Goal: Information Seeking & Learning: Learn about a topic

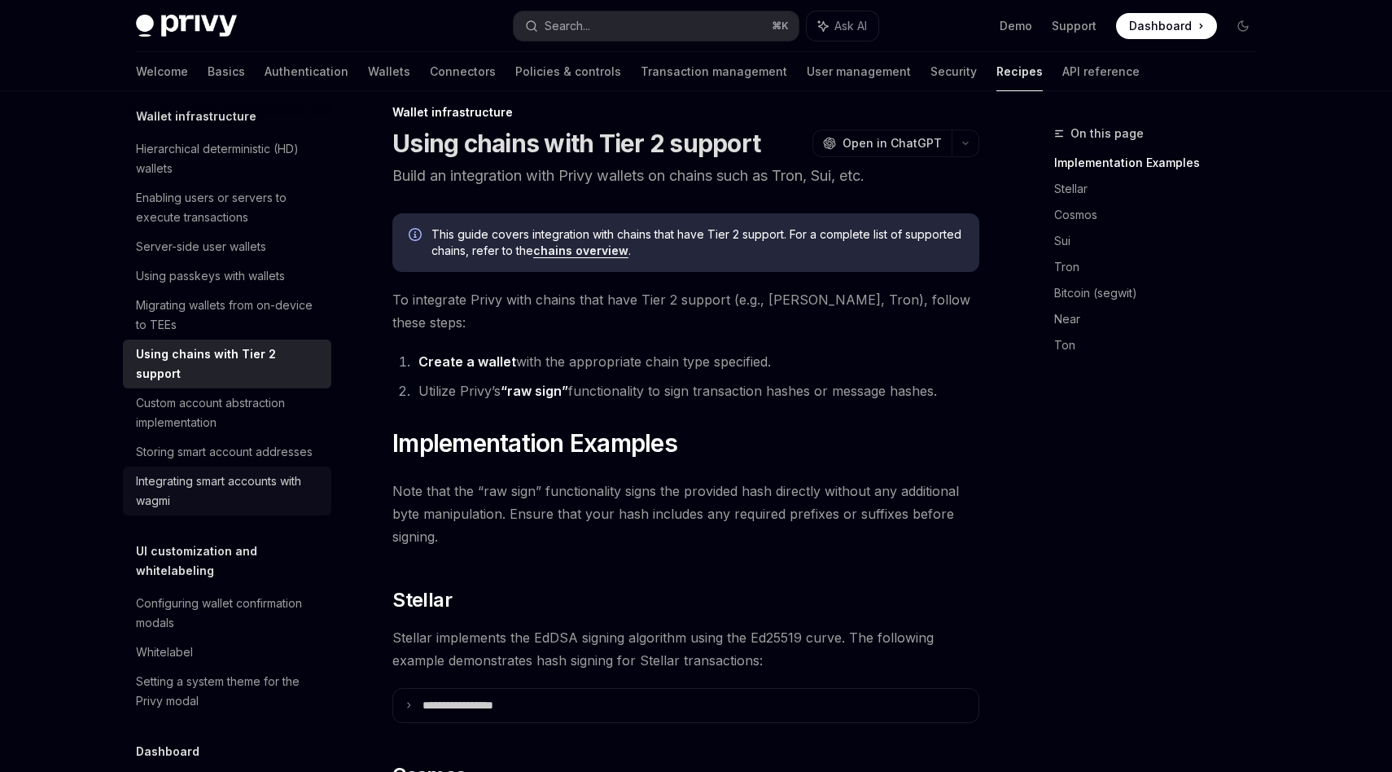
scroll to position [437, 0]
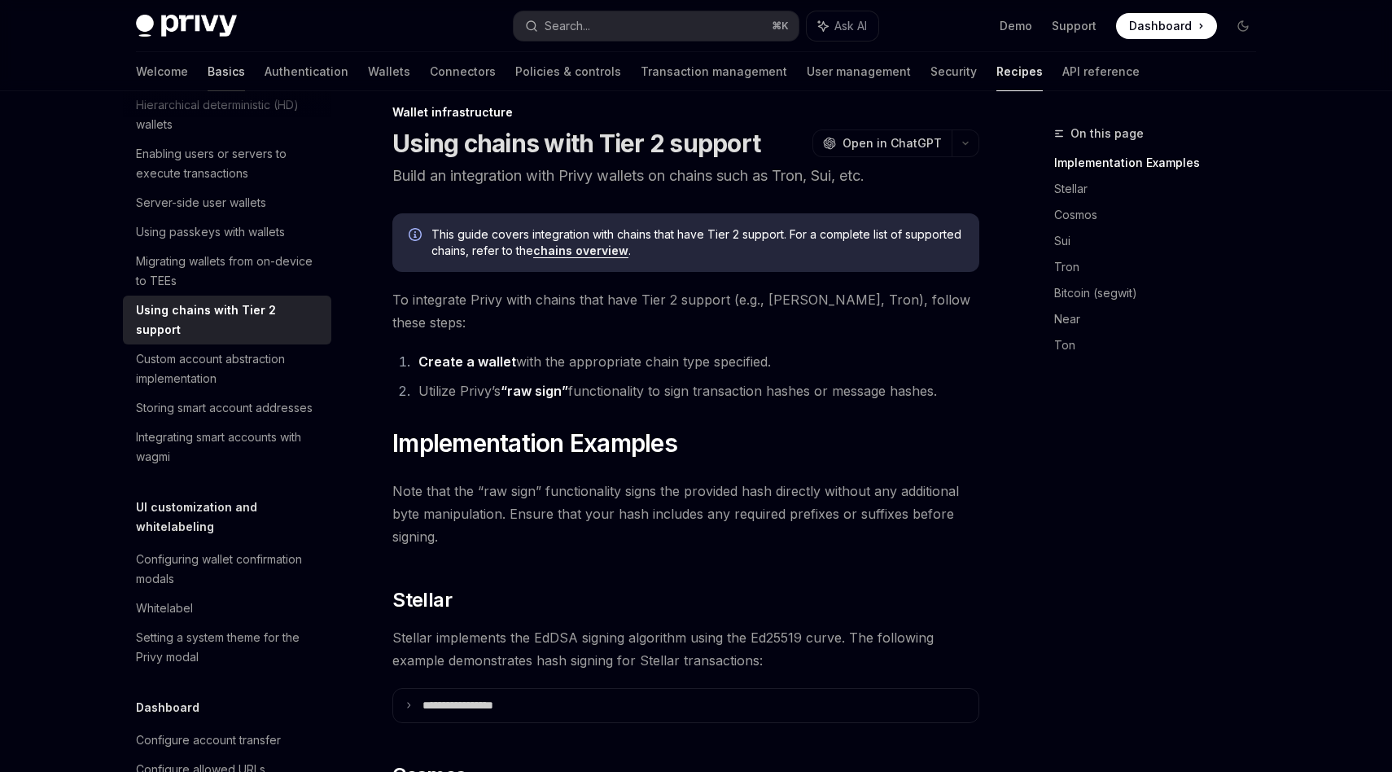
click at [208, 78] on link "Basics" at bounding box center [226, 71] width 37 height 39
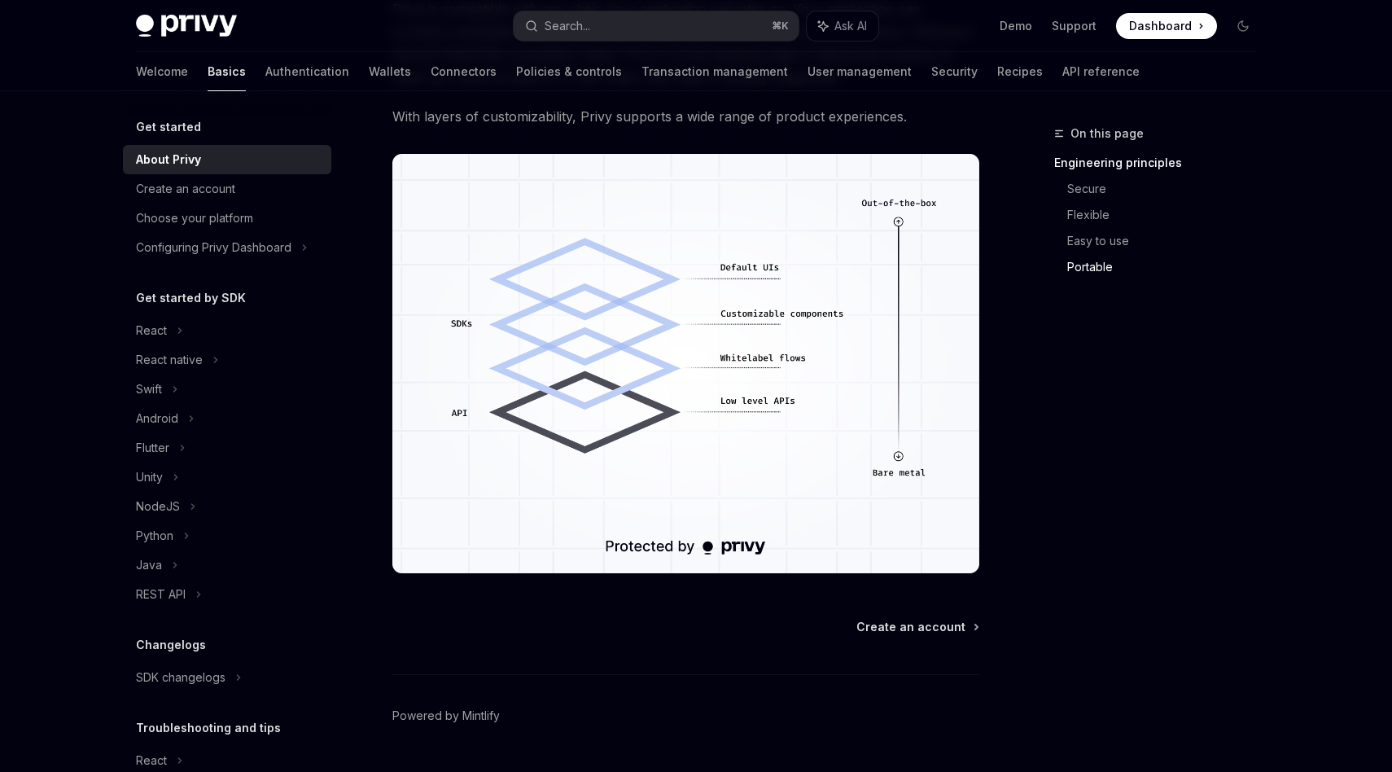
scroll to position [1358, 0]
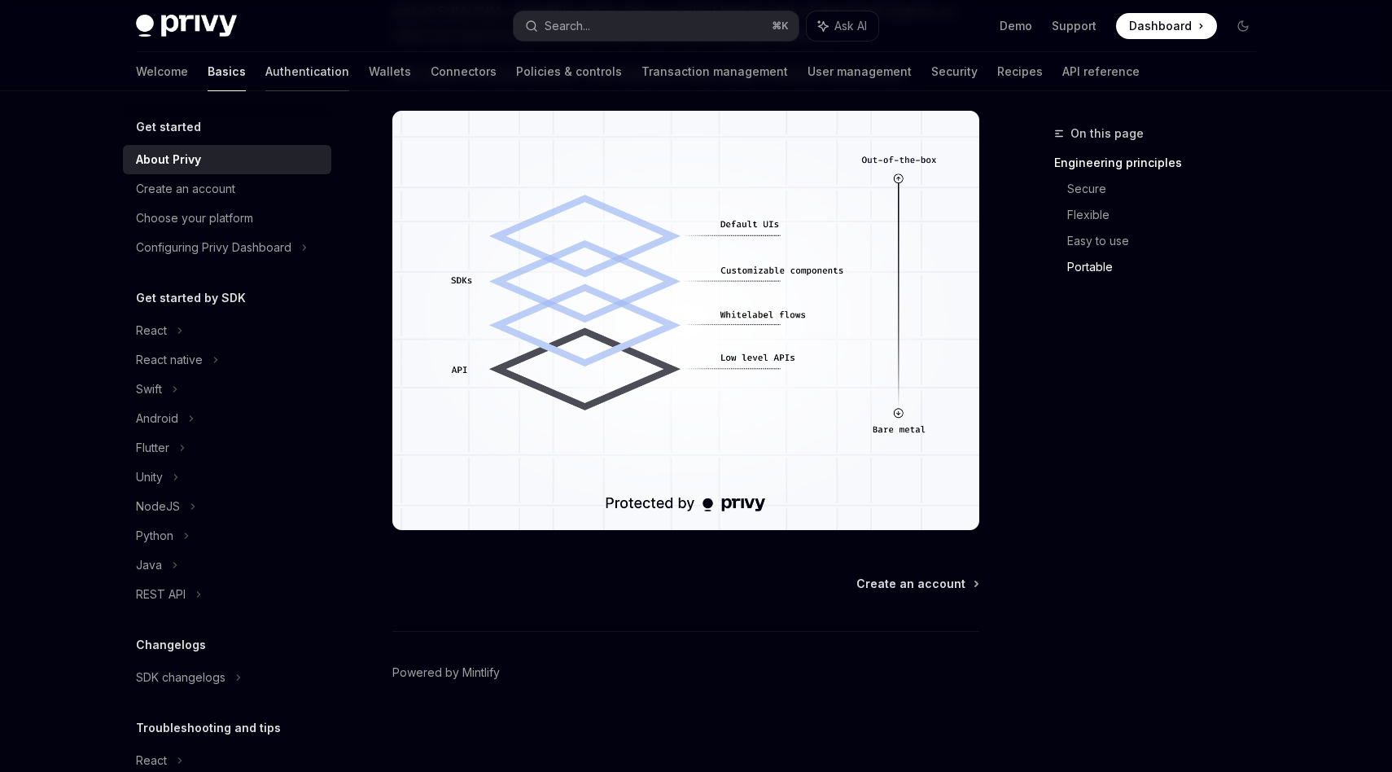
click at [265, 82] on link "Authentication" at bounding box center [307, 71] width 84 height 39
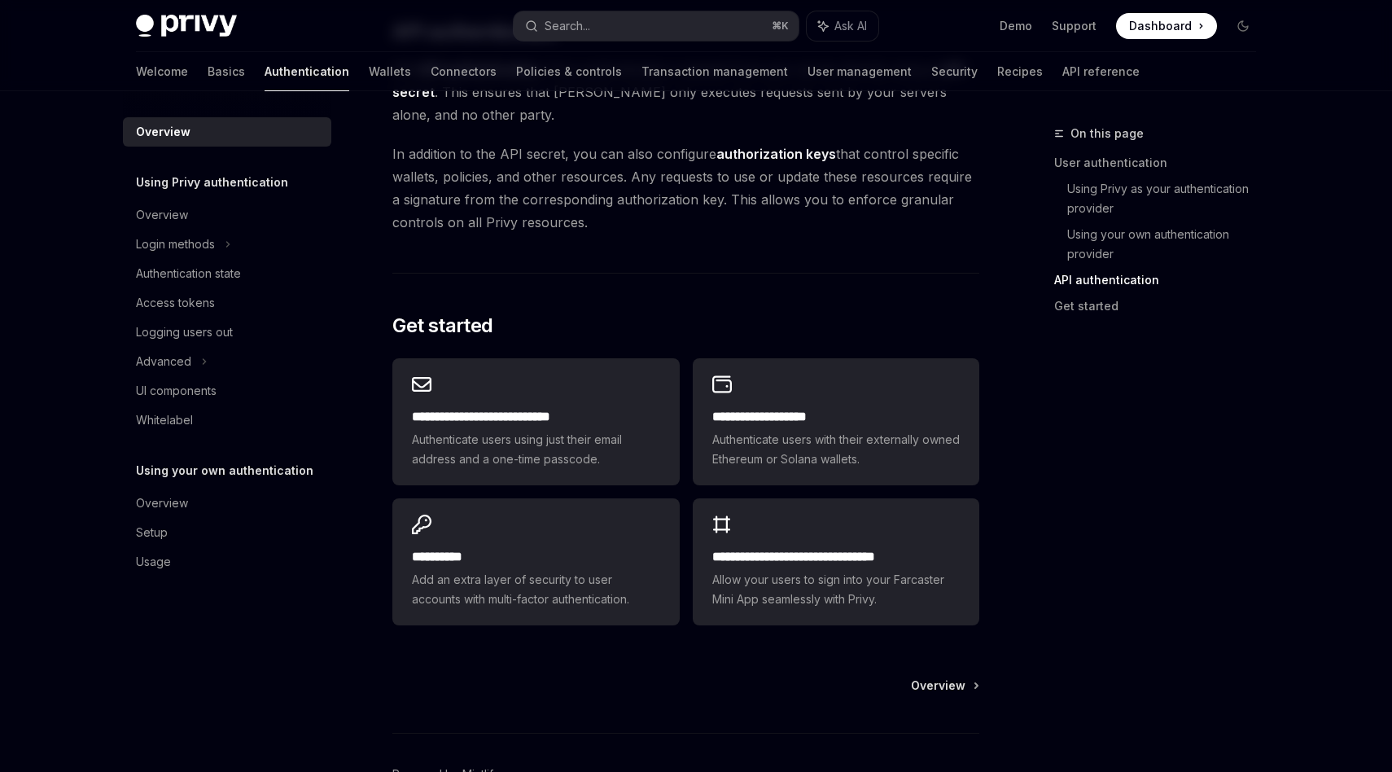
scroll to position [1175, 0]
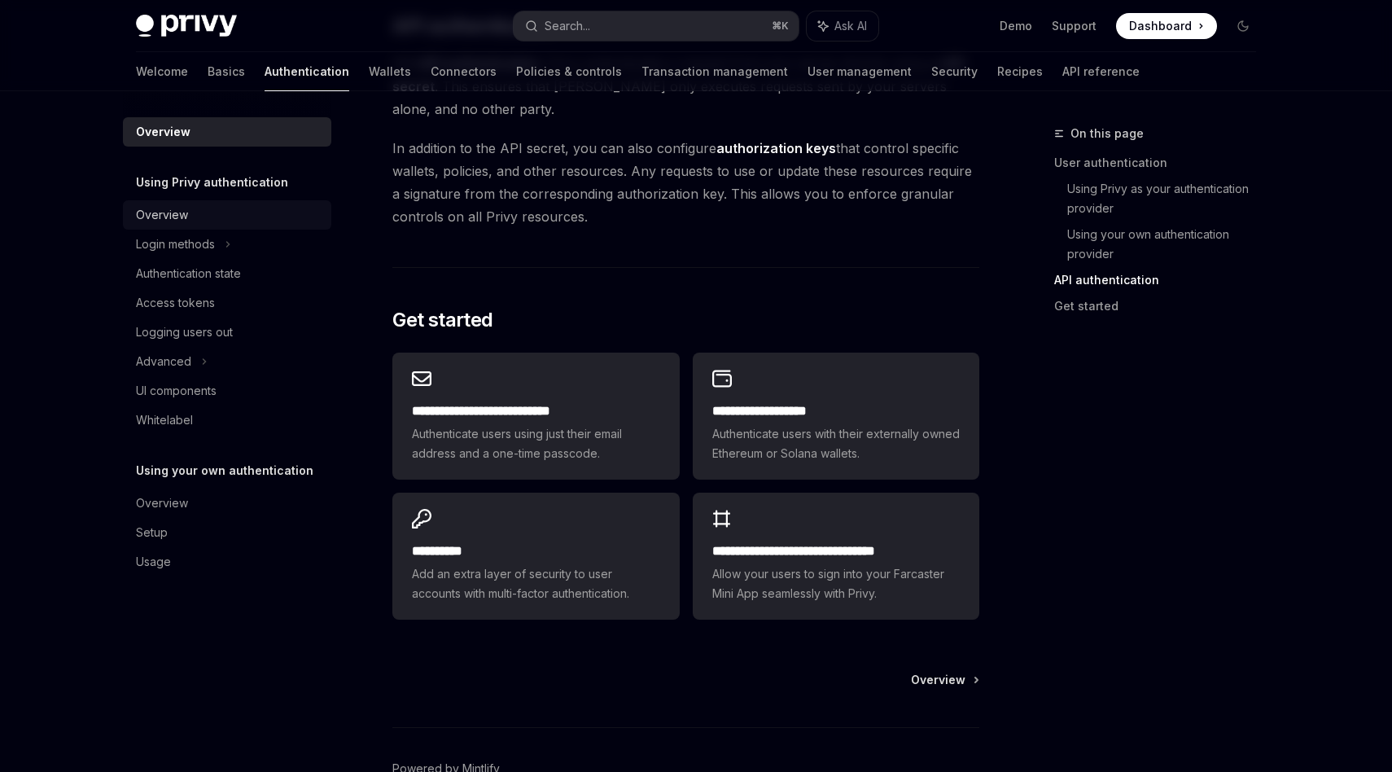
click at [196, 206] on div "Overview" at bounding box center [229, 215] width 186 height 20
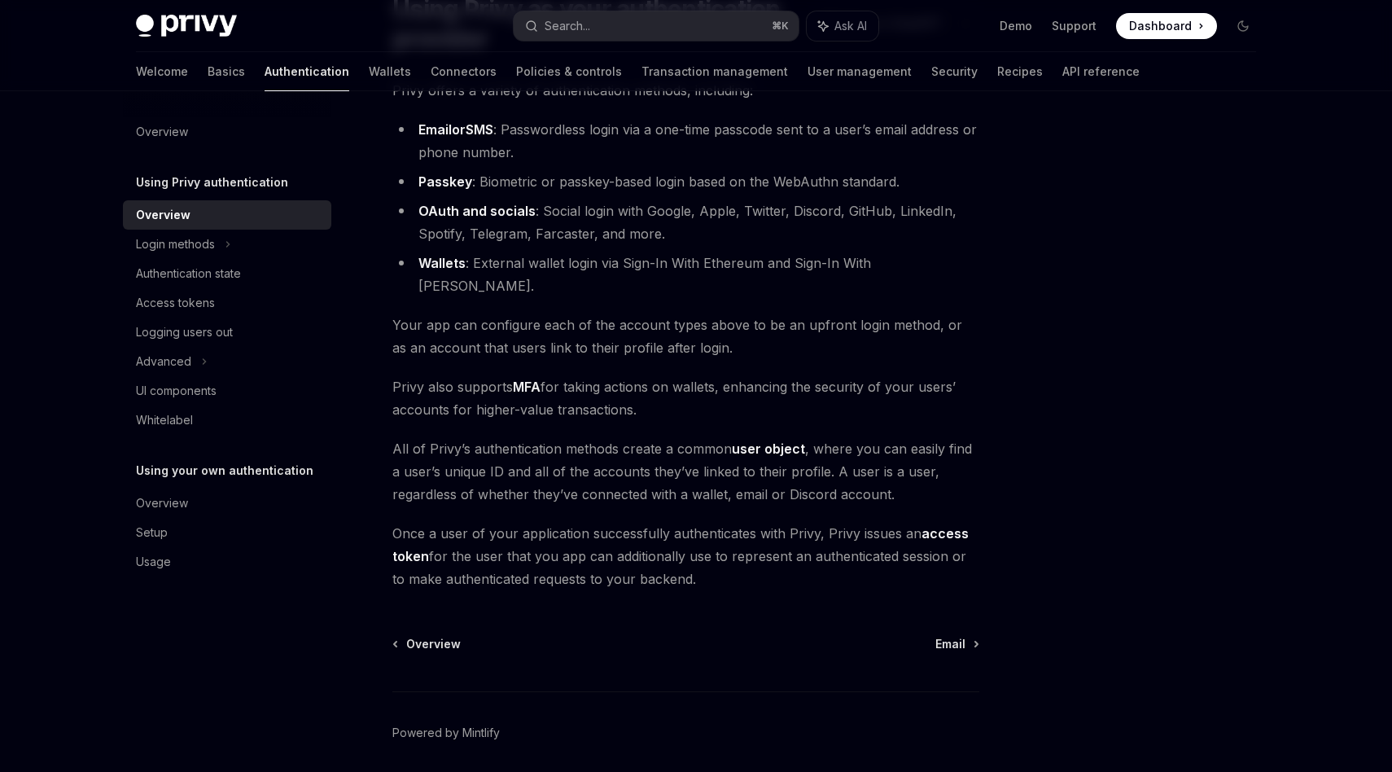
scroll to position [158, 0]
click at [221, 243] on div "Login methods" at bounding box center [227, 244] width 208 height 29
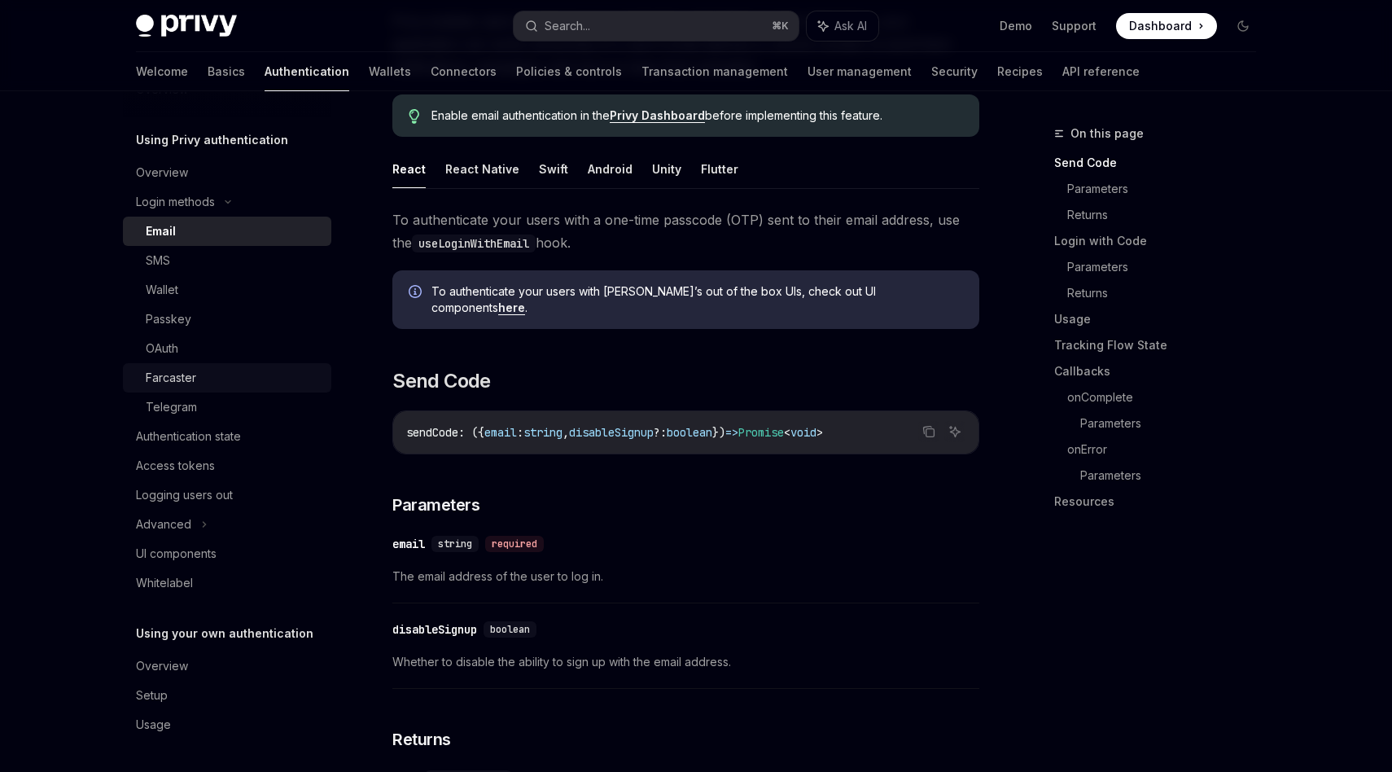
scroll to position [199, 0]
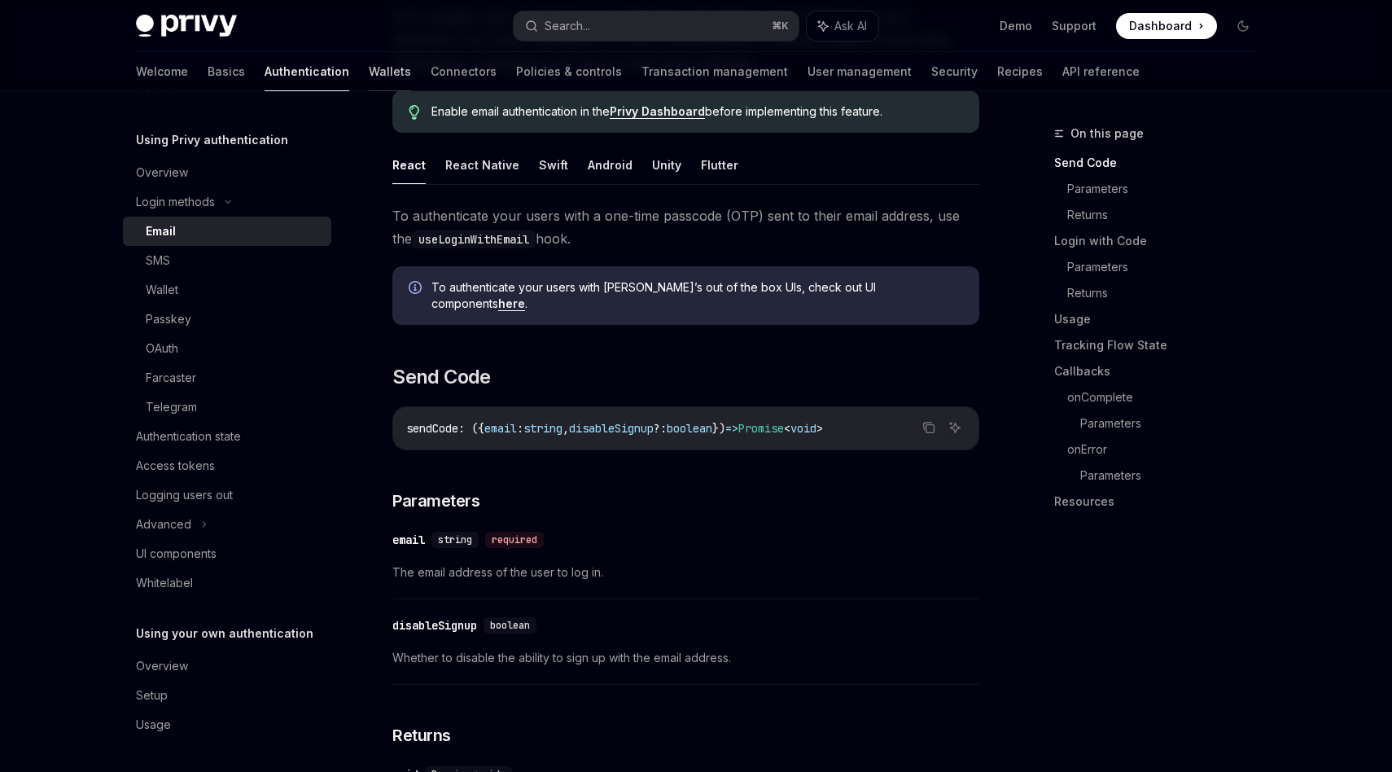
click at [369, 71] on link "Wallets" at bounding box center [390, 71] width 42 height 39
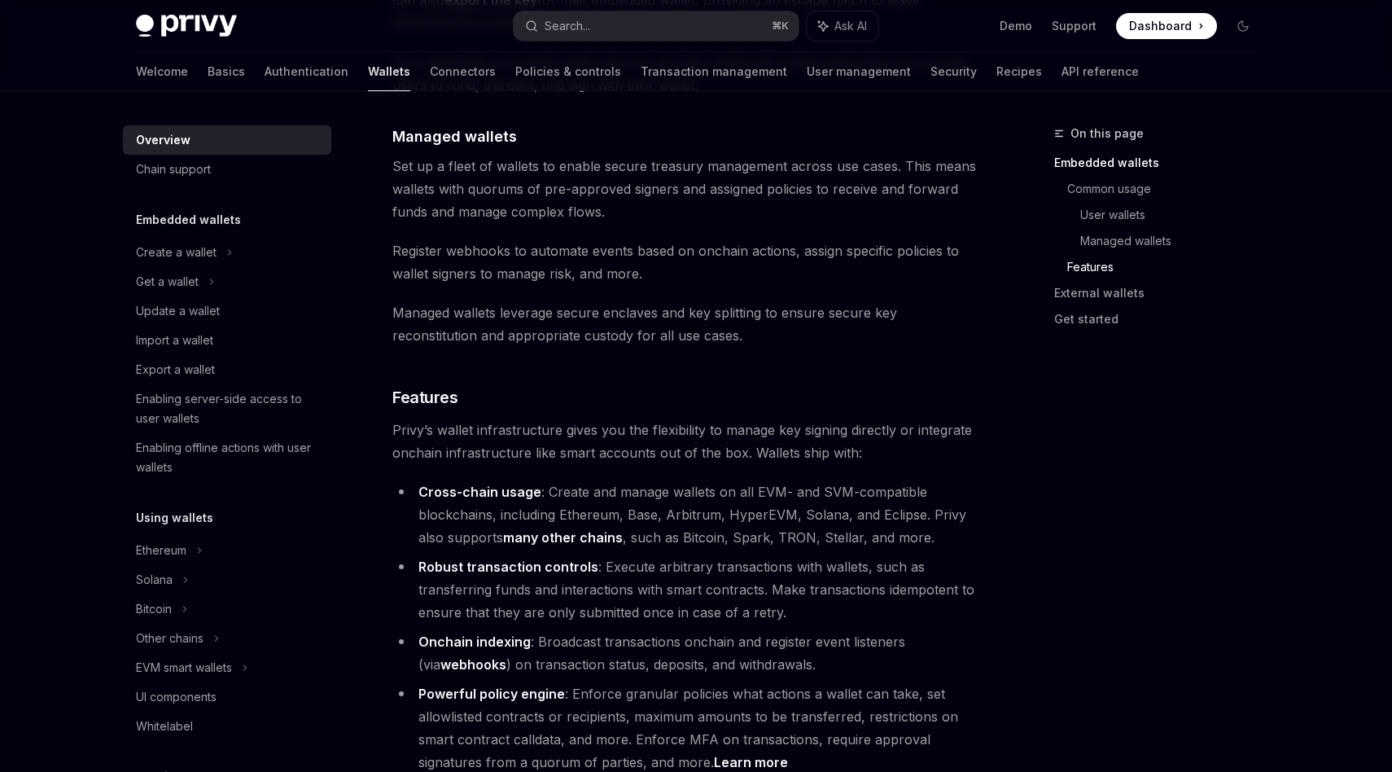
scroll to position [1551, 0]
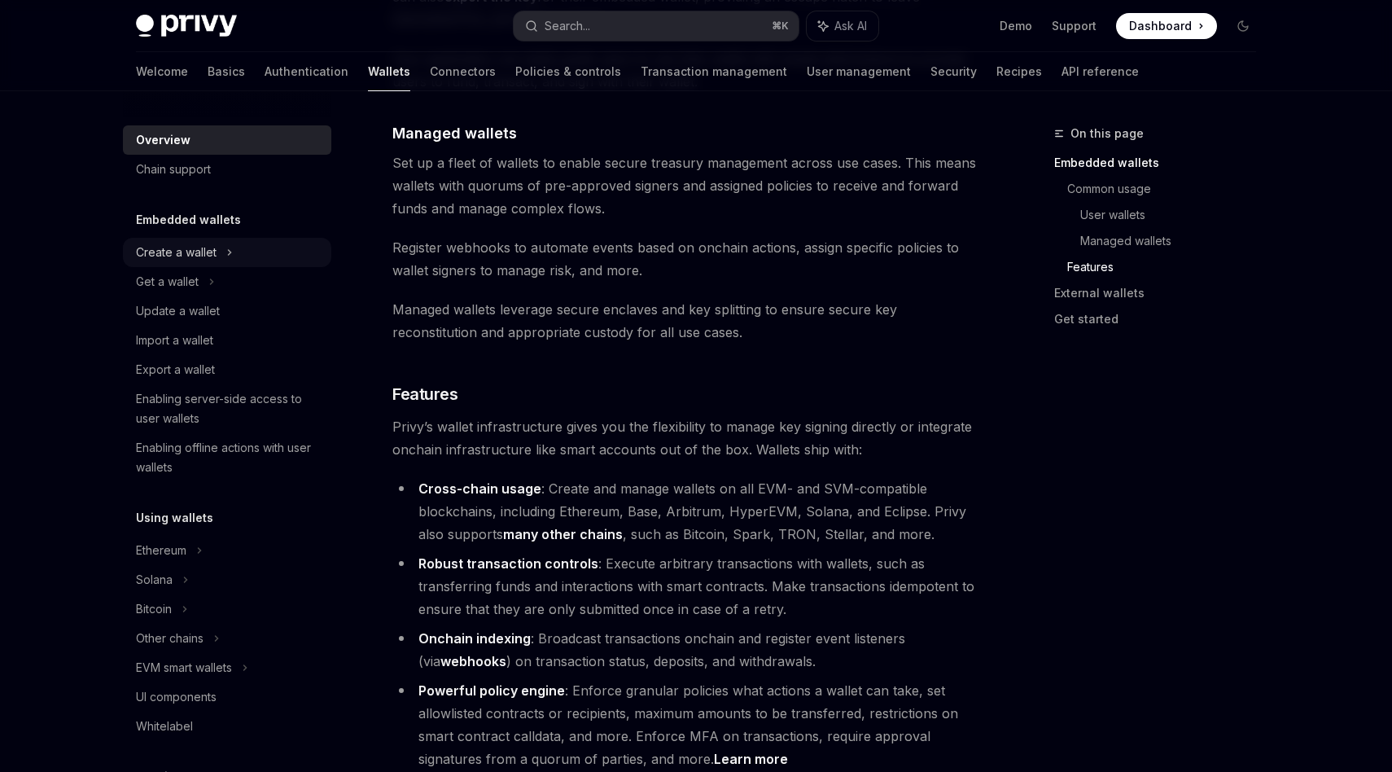
click at [226, 248] on icon at bounding box center [229, 253] width 7 height 20
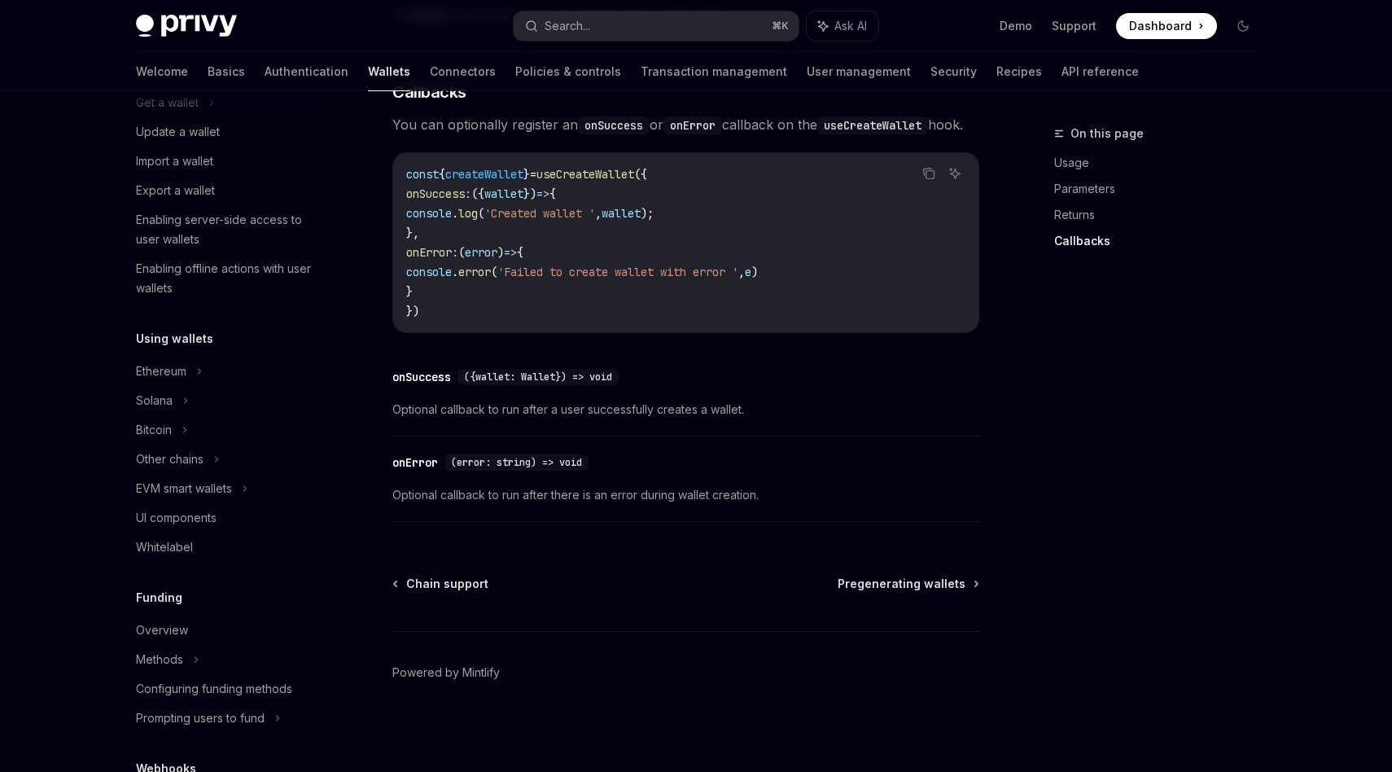
scroll to position [245, 0]
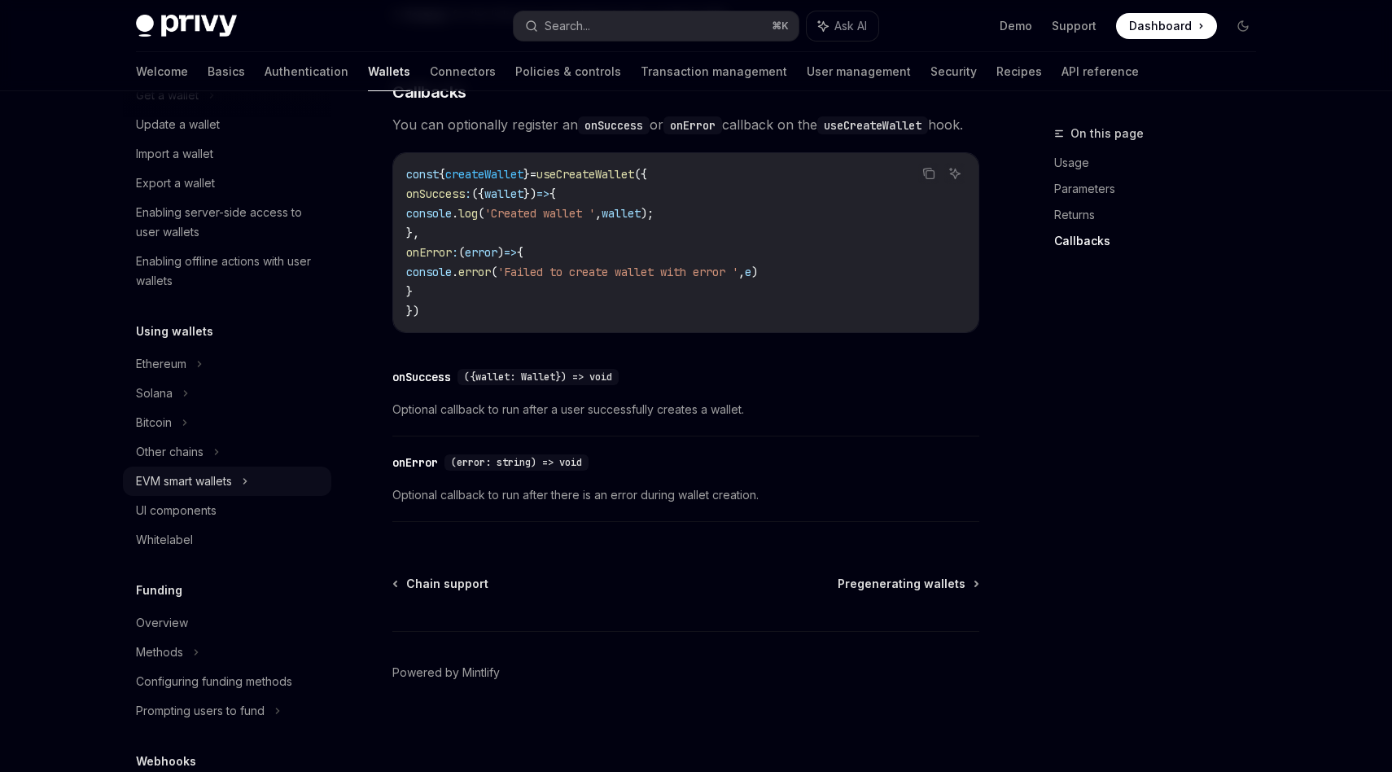
click at [247, 479] on icon at bounding box center [245, 481] width 2 height 5
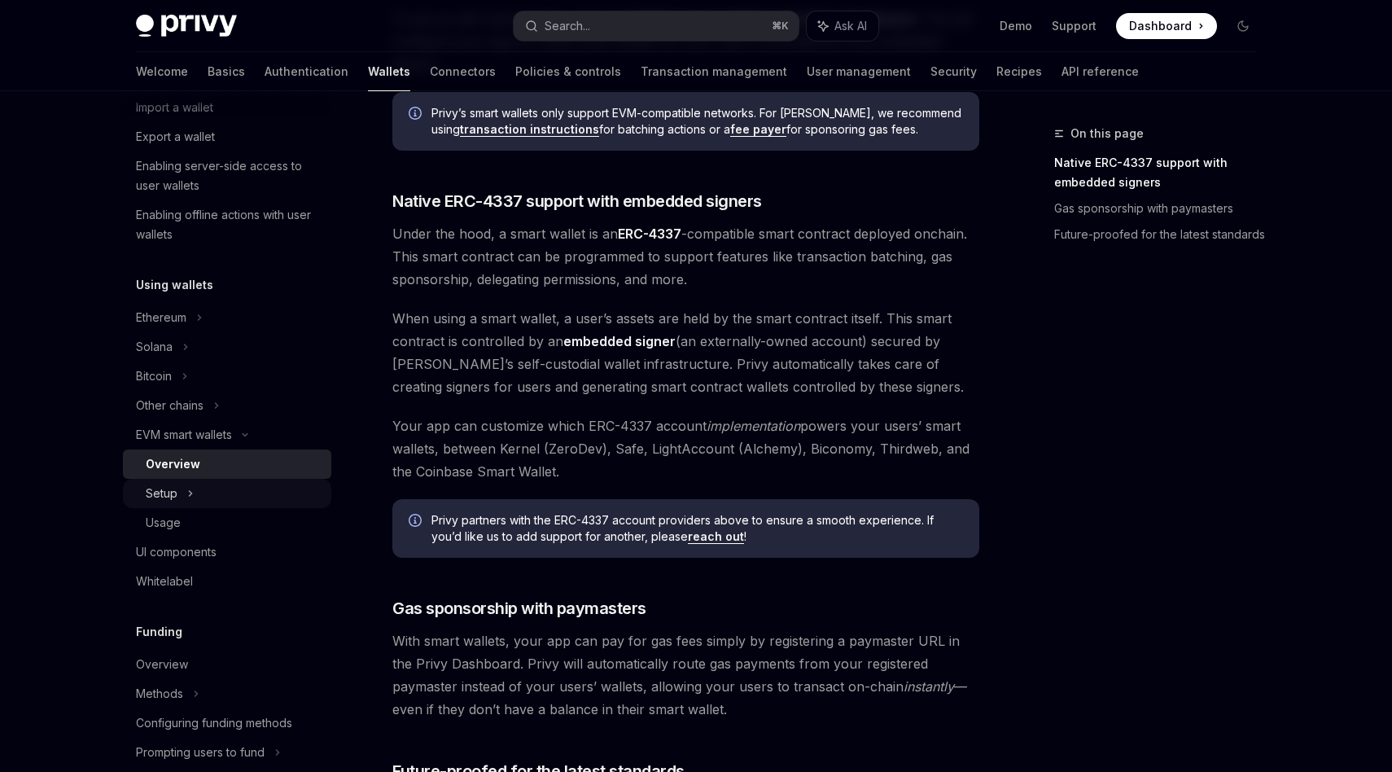
scroll to position [295, 0]
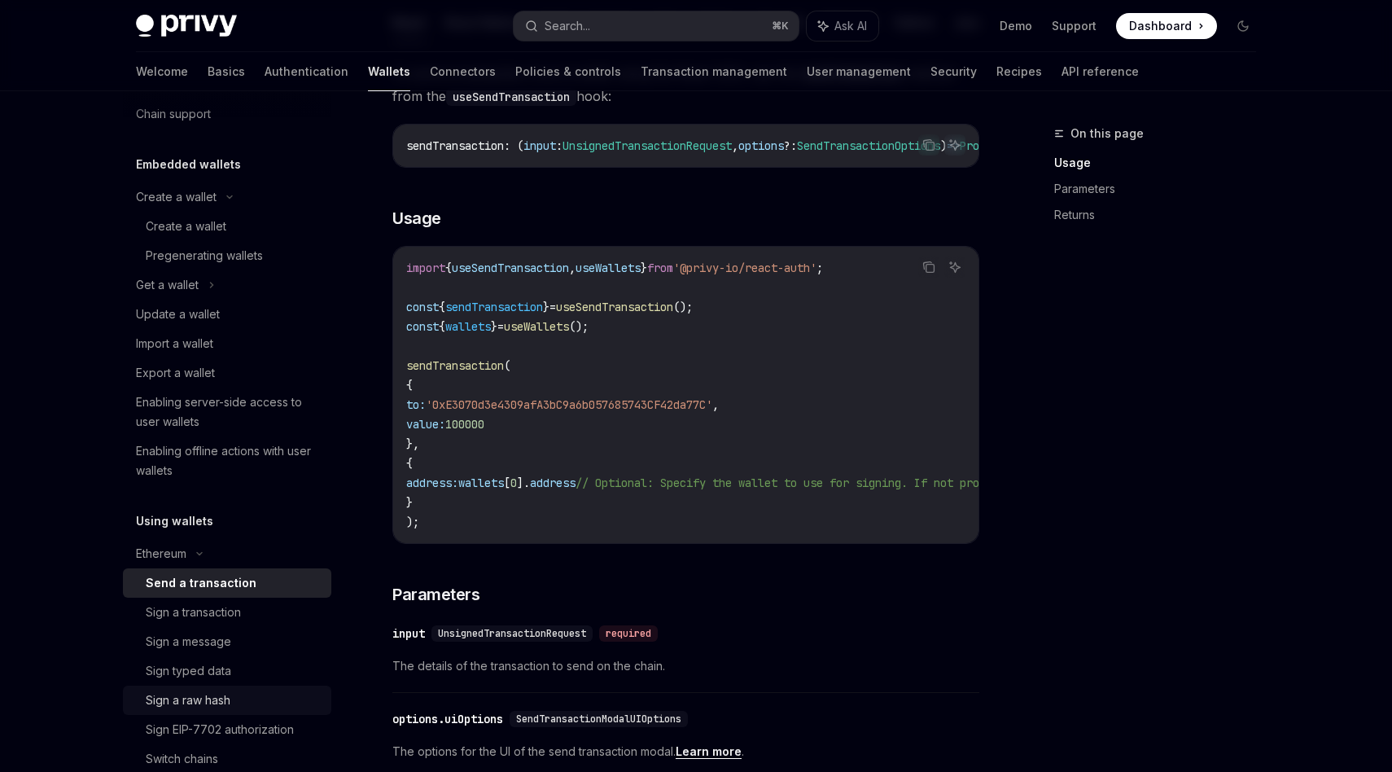
scroll to position [54, 0]
click at [238, 265] on div "Pregenerating wallets" at bounding box center [204, 257] width 117 height 20
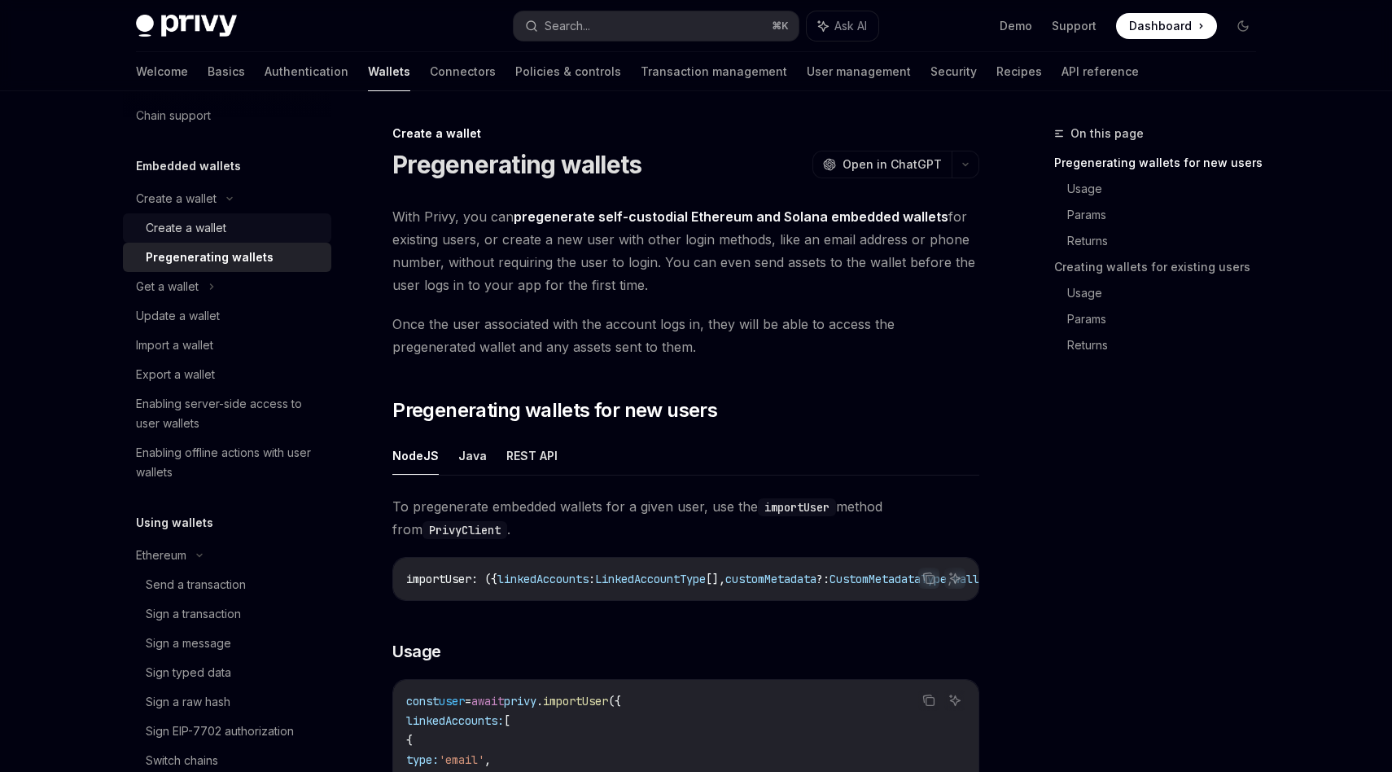
click at [235, 241] on link "Create a wallet" at bounding box center [227, 227] width 208 height 29
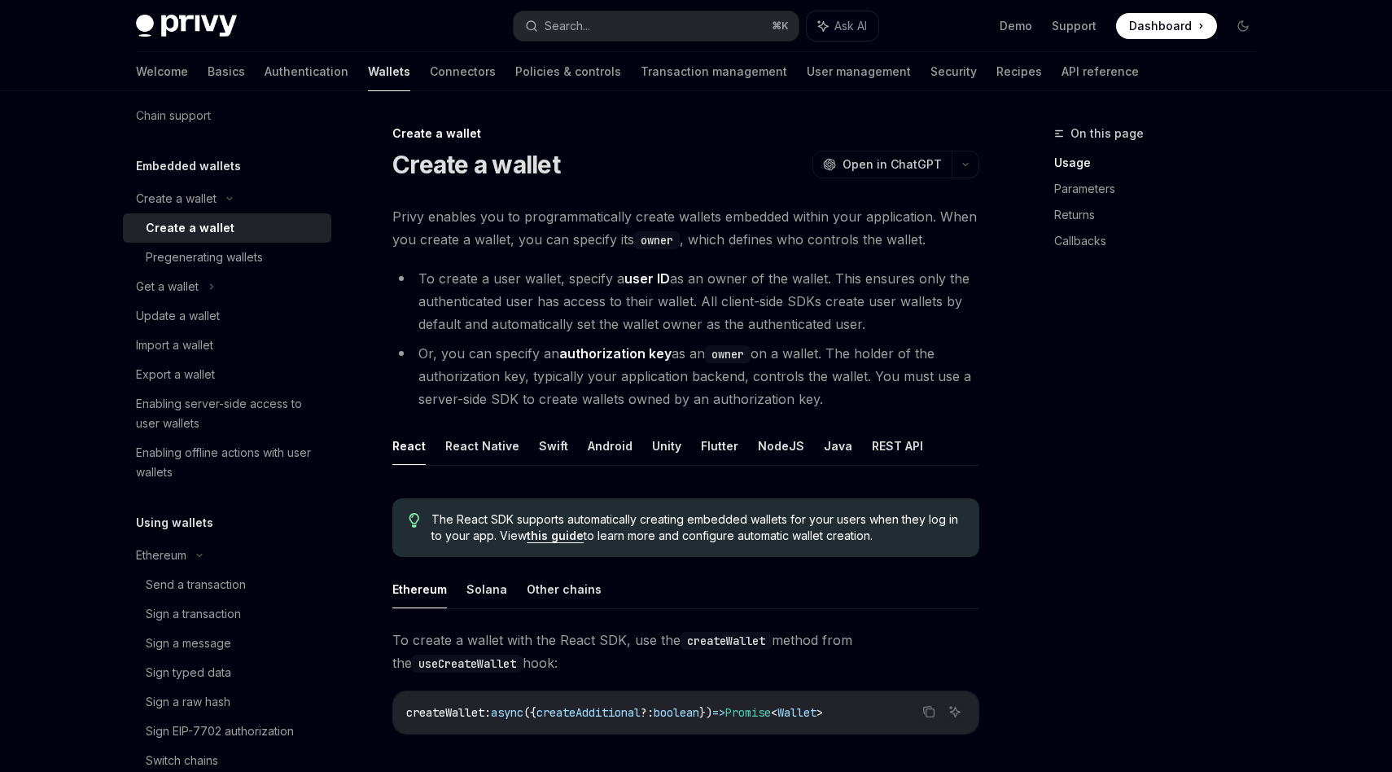
click at [172, 80] on div "Welcome Basics Authentication Wallets Connectors Policies & controls Transactio…" at bounding box center [637, 71] width 1003 height 39
click at [208, 79] on link "Basics" at bounding box center [226, 71] width 37 height 39
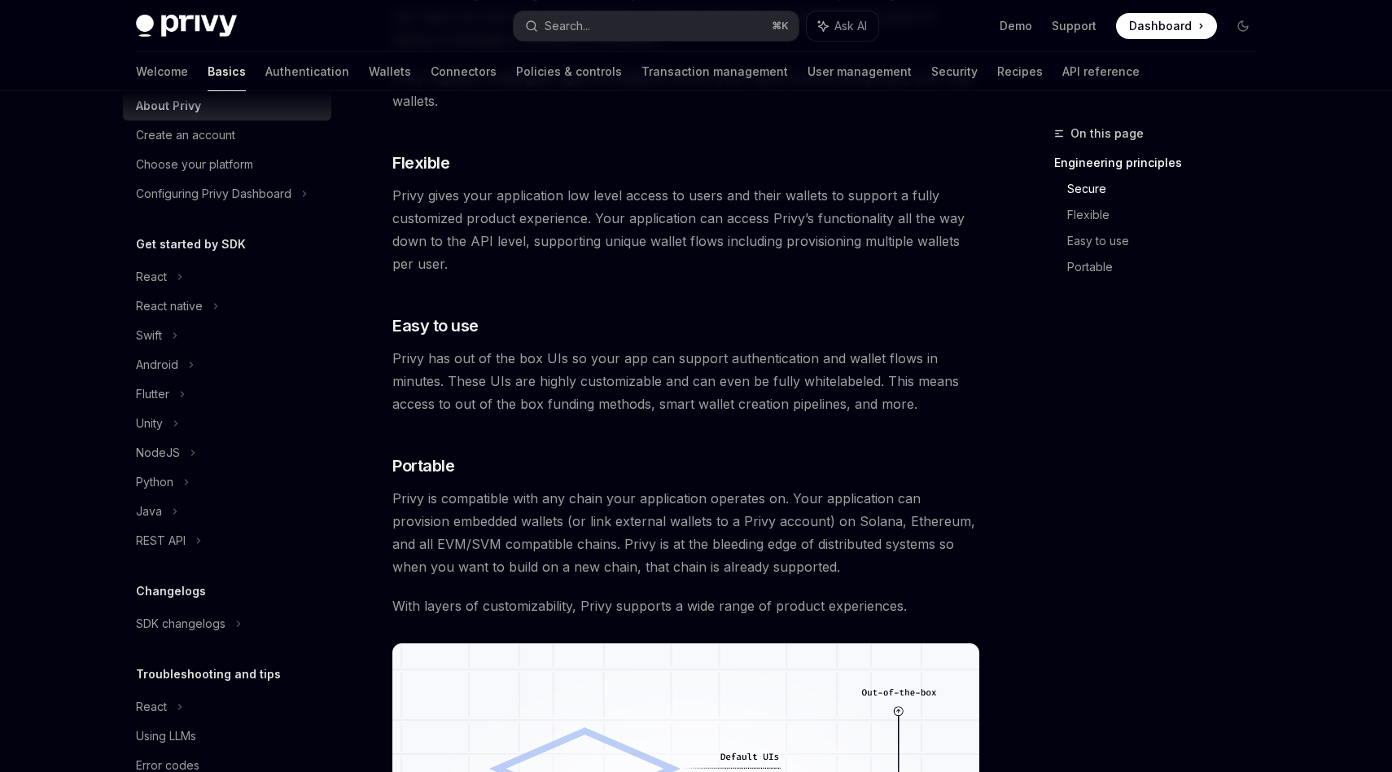
scroll to position [789, 0]
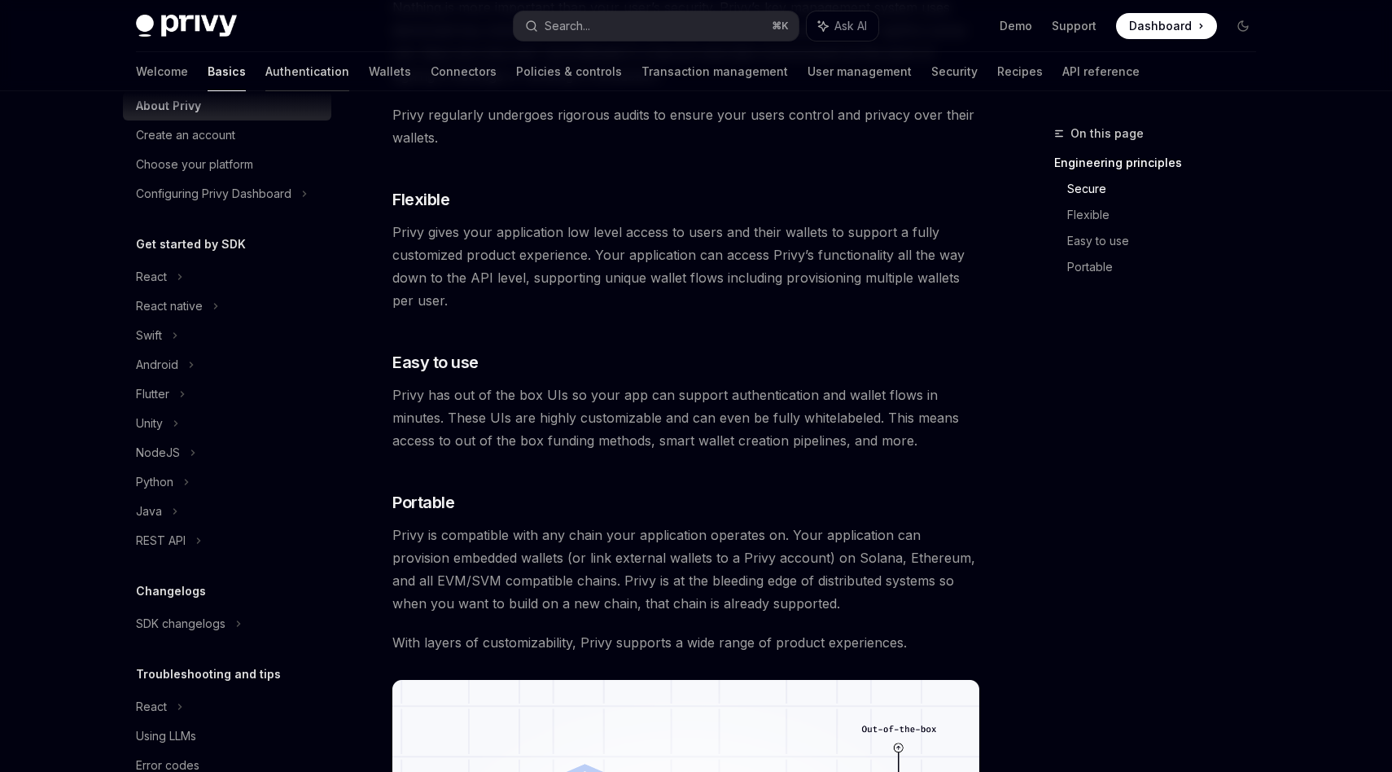
click at [265, 71] on link "Authentication" at bounding box center [307, 71] width 84 height 39
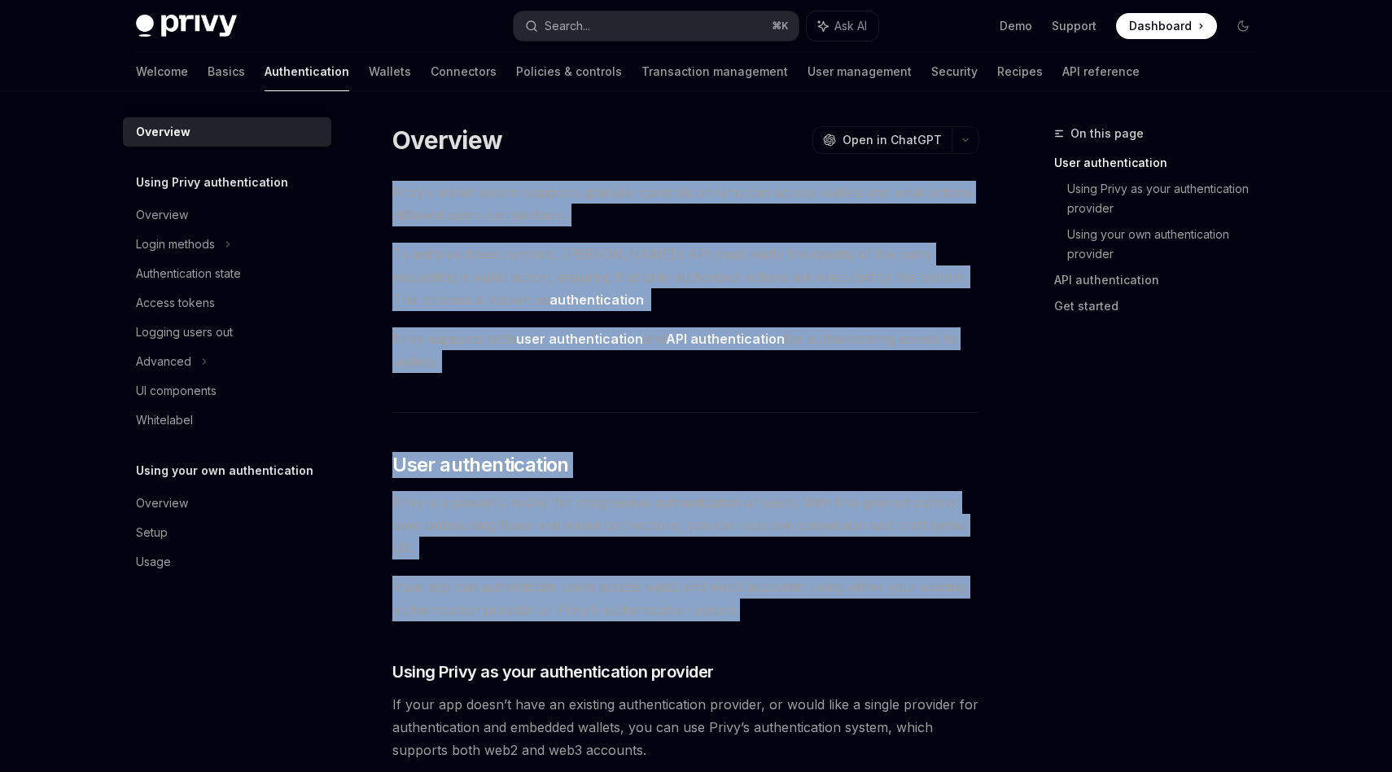
drag, startPoint x: 387, startPoint y: 195, endPoint x: 753, endPoint y: 607, distance: 551.7
click at [753, 607] on span "Your app can authenticate users across web2 and web3 accounts, using either you…" at bounding box center [685, 598] width 587 height 46
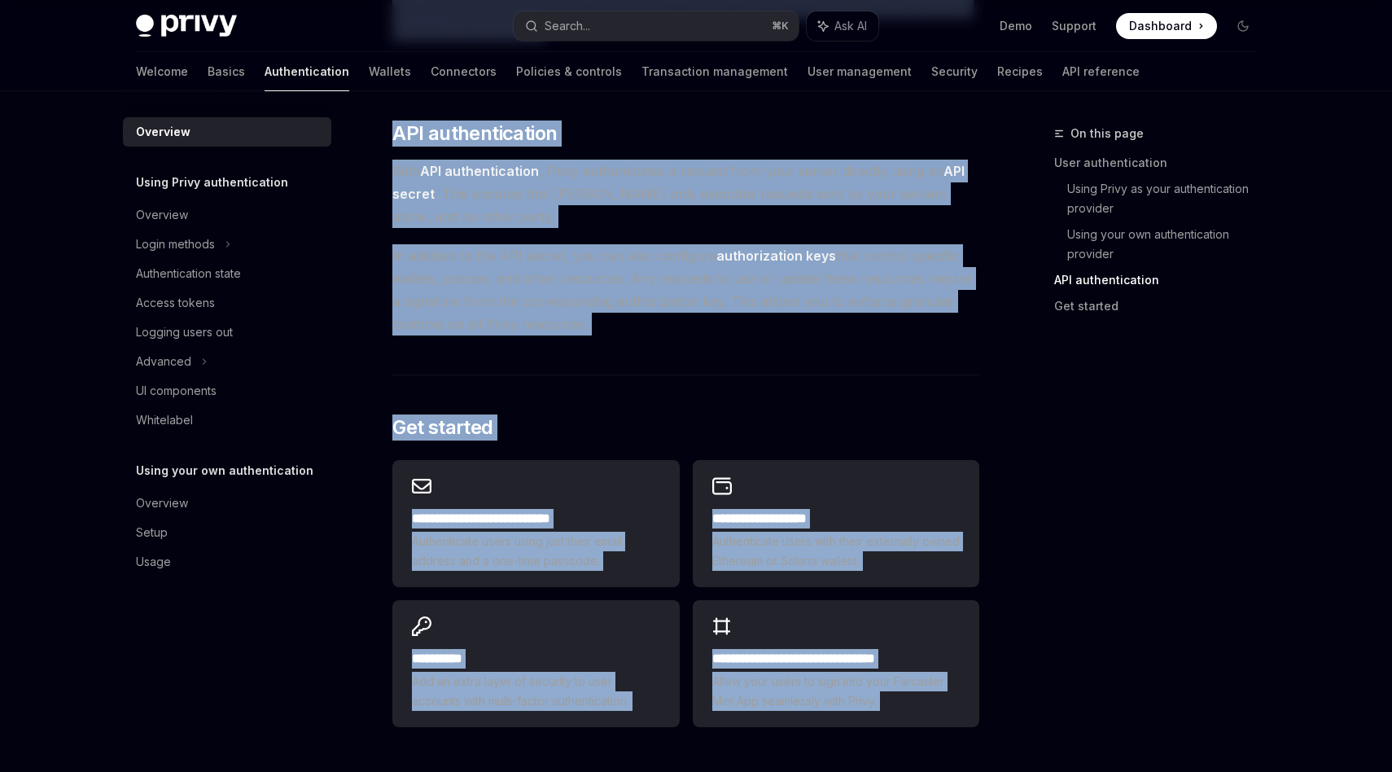
scroll to position [1069, 0]
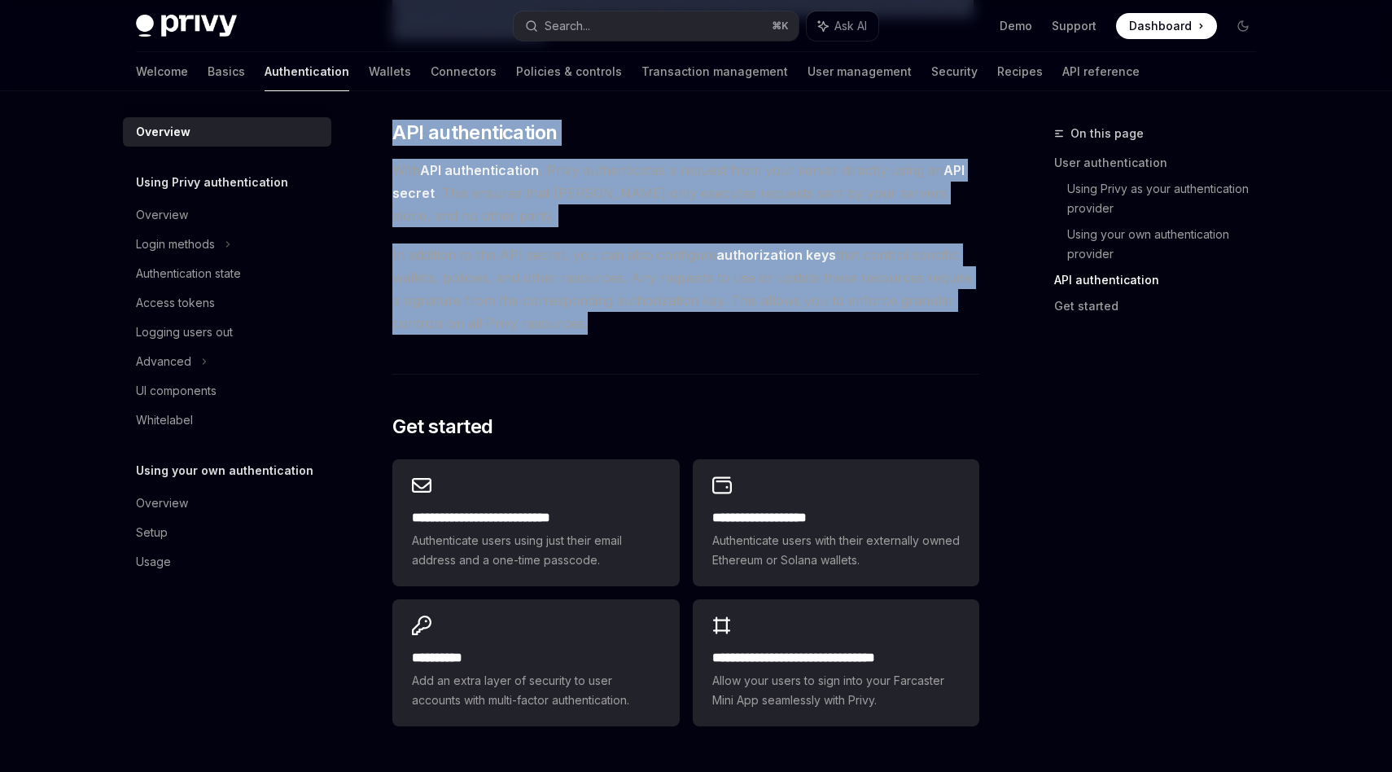
drag, startPoint x: 393, startPoint y: 190, endPoint x: 693, endPoint y: 346, distance: 338.2
copy div "Lorem’i dolors ametco adipisci elitsedd eiusmodt in utl etd magnaa enimadm ven …"
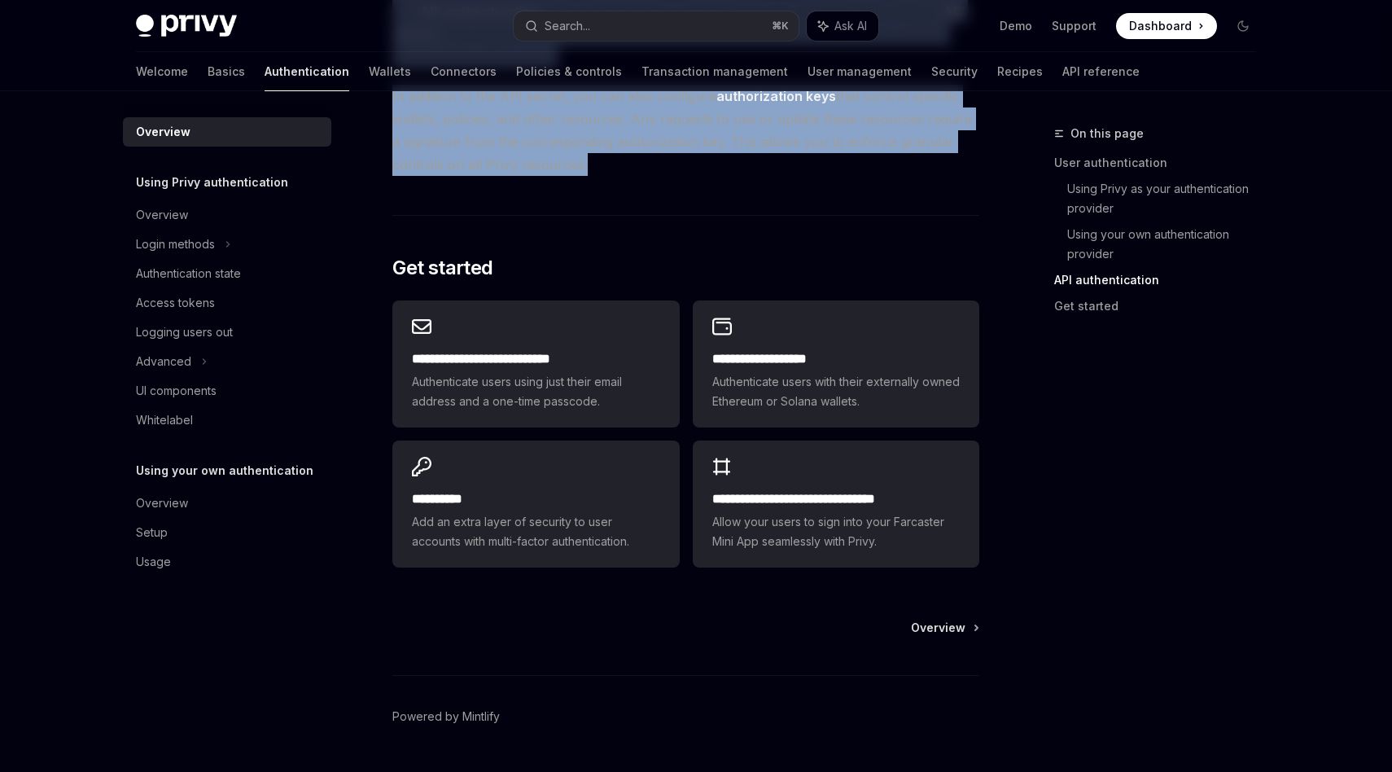
scroll to position [1271, 0]
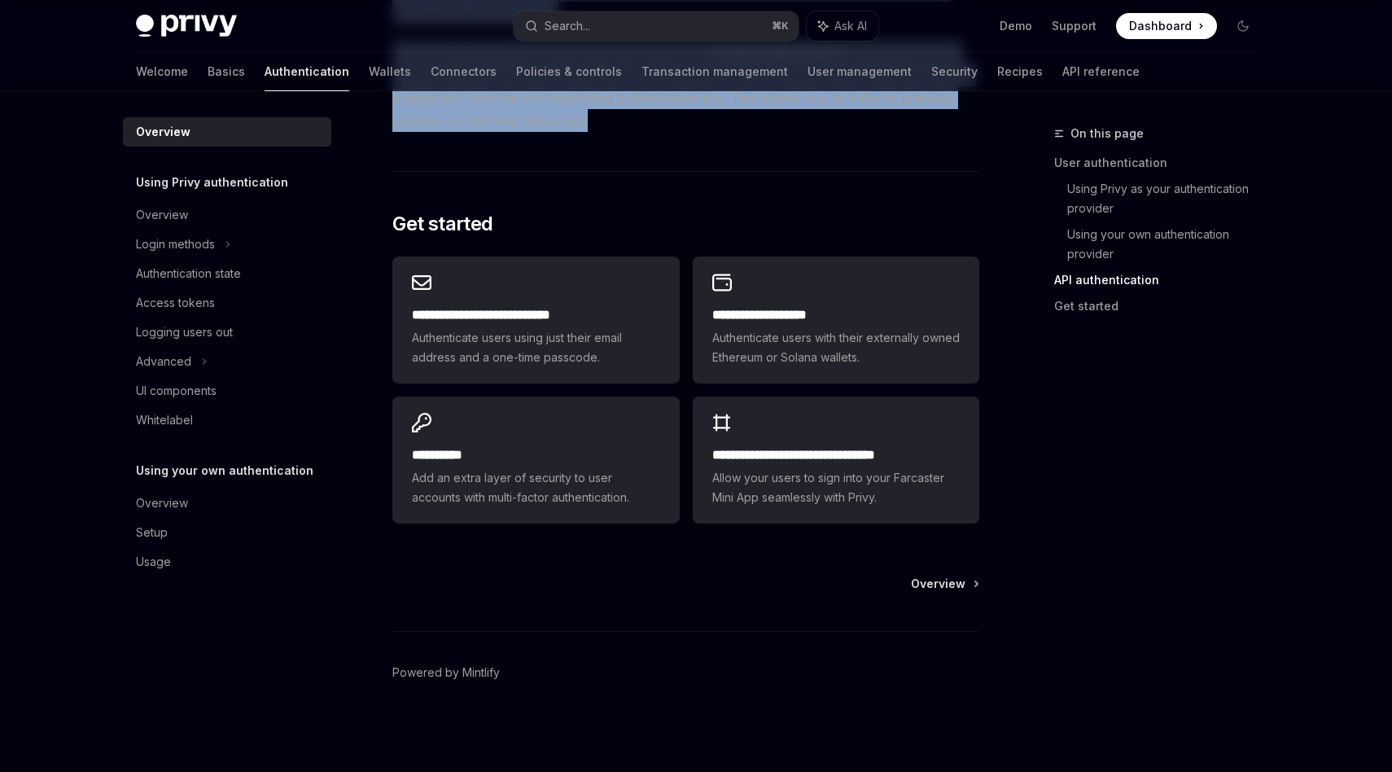
click at [569, 330] on span "Authenticate users using just their email address and a one-time passcode." at bounding box center [535, 347] width 247 height 39
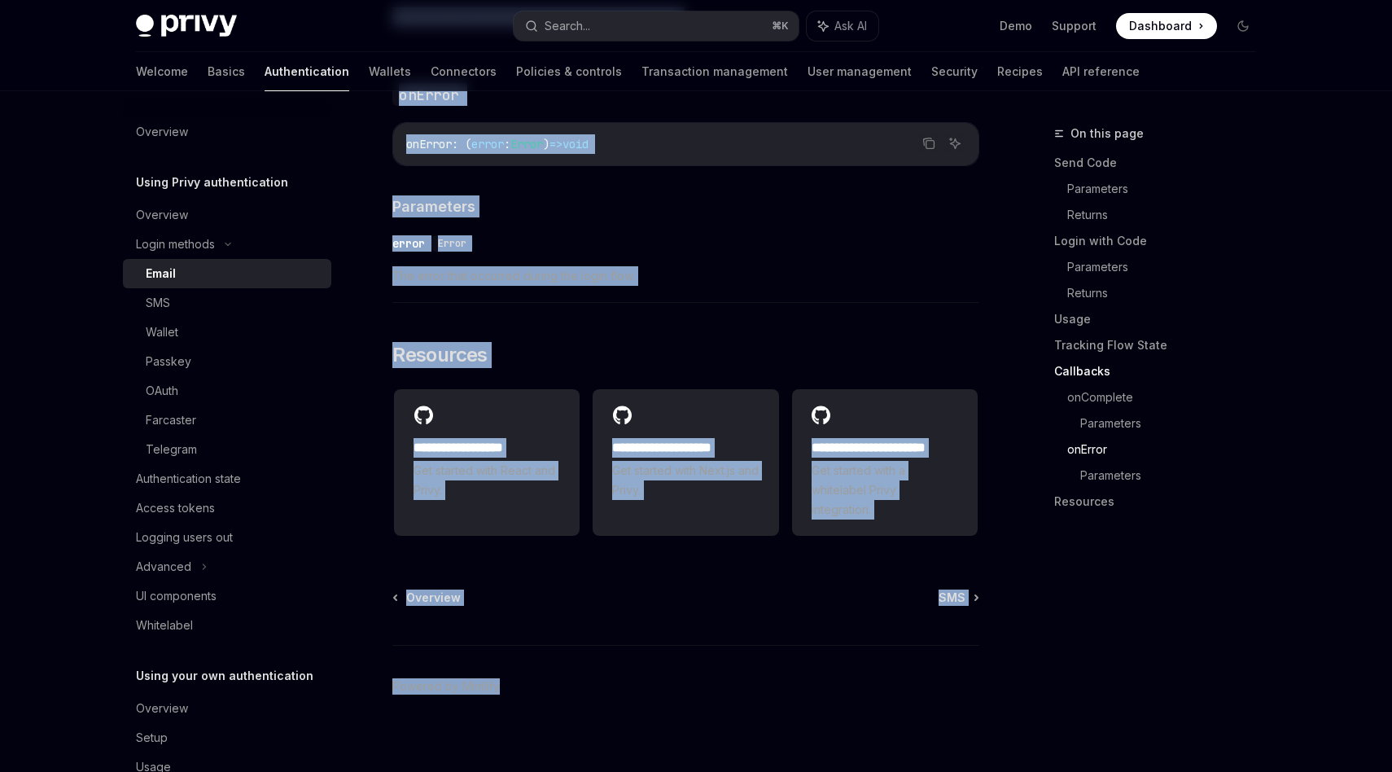
scroll to position [3210, 0]
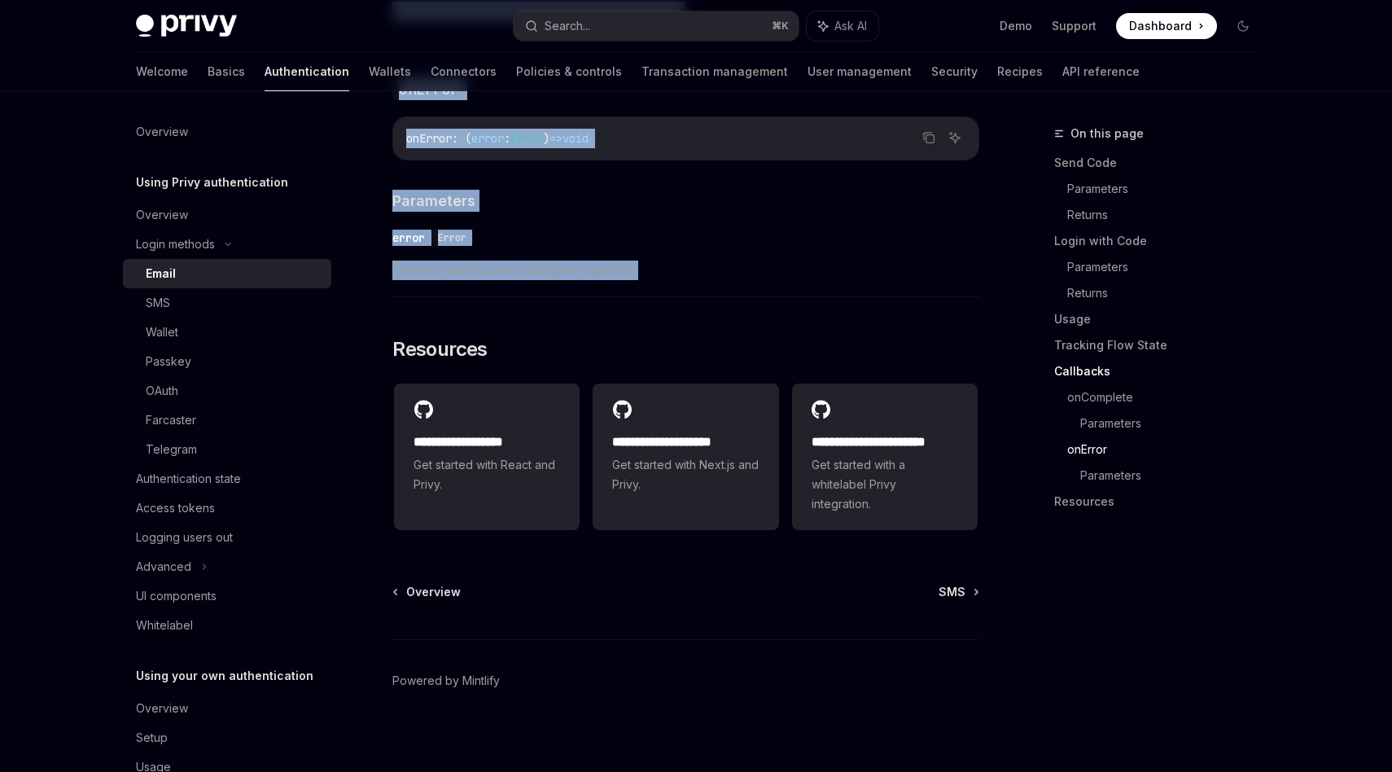
drag, startPoint x: 384, startPoint y: 213, endPoint x: 747, endPoint y: 317, distance: 377.6
copy div "Lorem ipsumdo sitam co adipi el sedd eiusmodtemp inci UTL et dolor. Magn Aliqu,…"
click at [369, 70] on link "Wallets" at bounding box center [390, 71] width 42 height 39
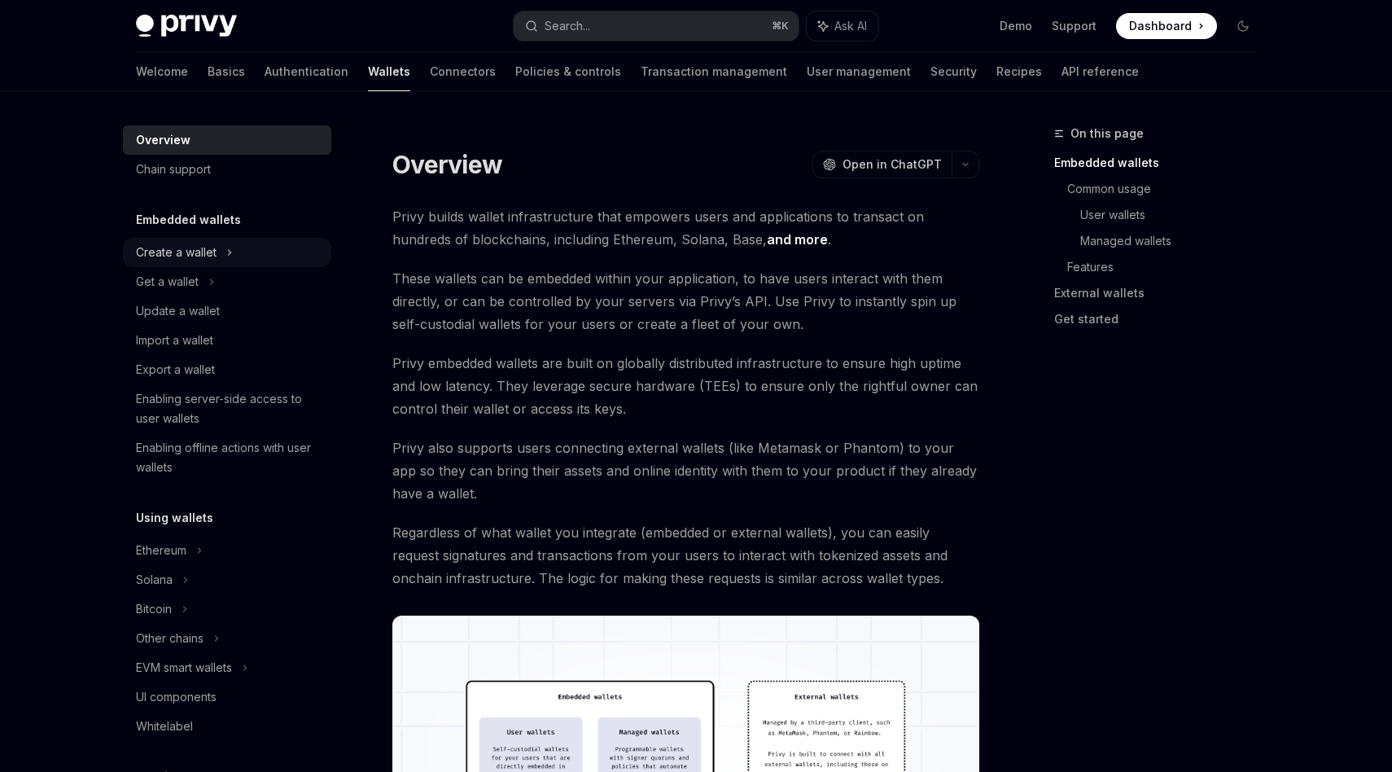
click at [221, 254] on div "Create a wallet" at bounding box center [227, 252] width 208 height 29
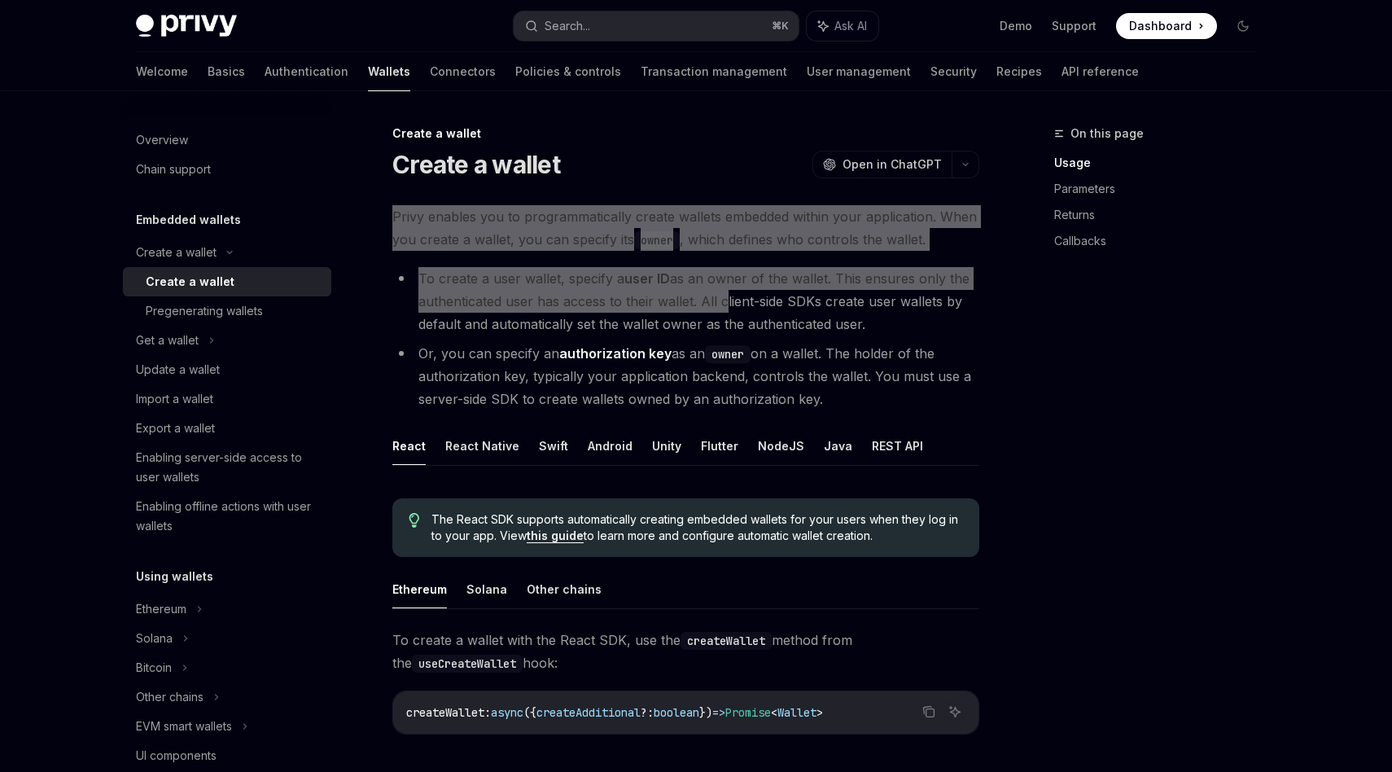
drag, startPoint x: 392, startPoint y: 208, endPoint x: 720, endPoint y: 304, distance: 342.0
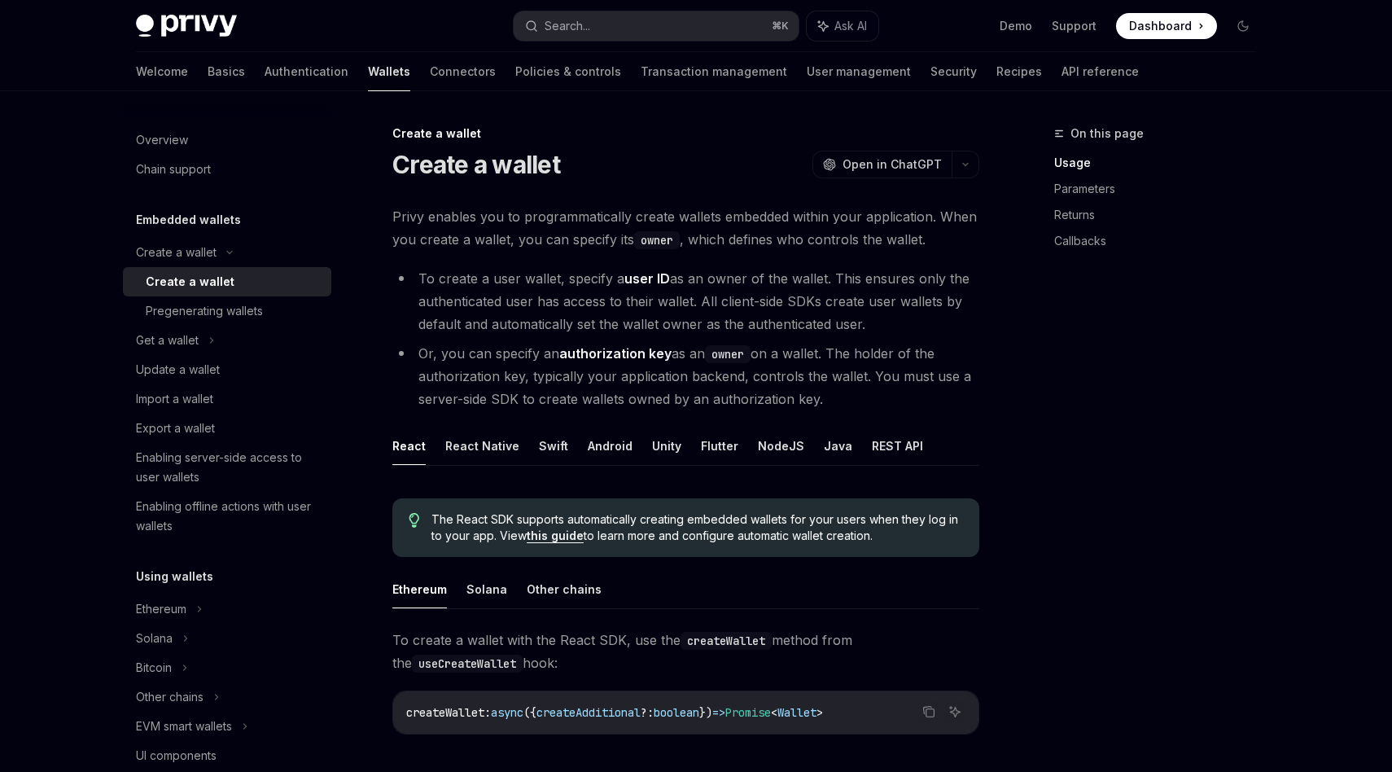
click at [400, 166] on h1 "Create a wallet" at bounding box center [476, 164] width 168 height 29
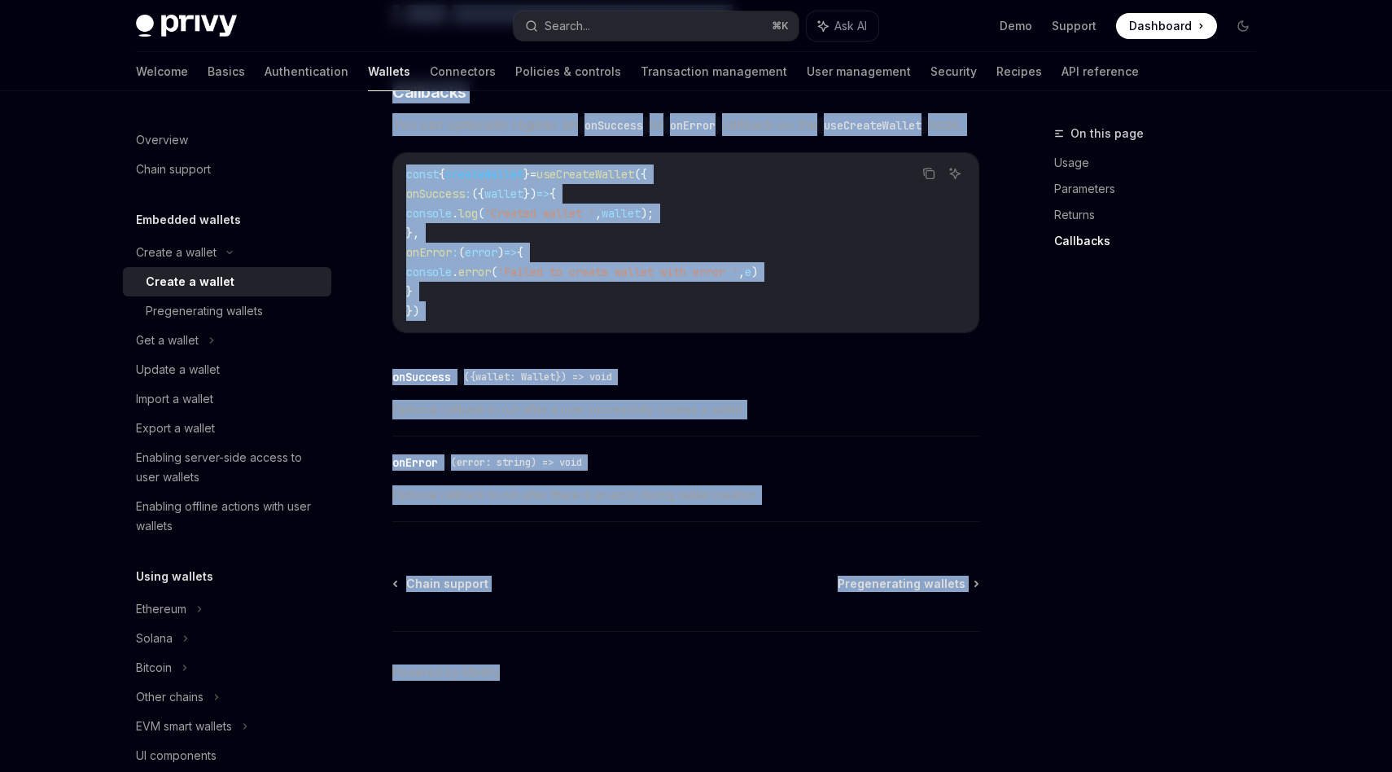
scroll to position [1174, 0]
drag, startPoint x: 388, startPoint y: 164, endPoint x: 928, endPoint y: 518, distance: 645.4
copy div "Create a wallet OpenAI Open in ChatGPT OpenAI Open in ChatGPT Privy enables you…"
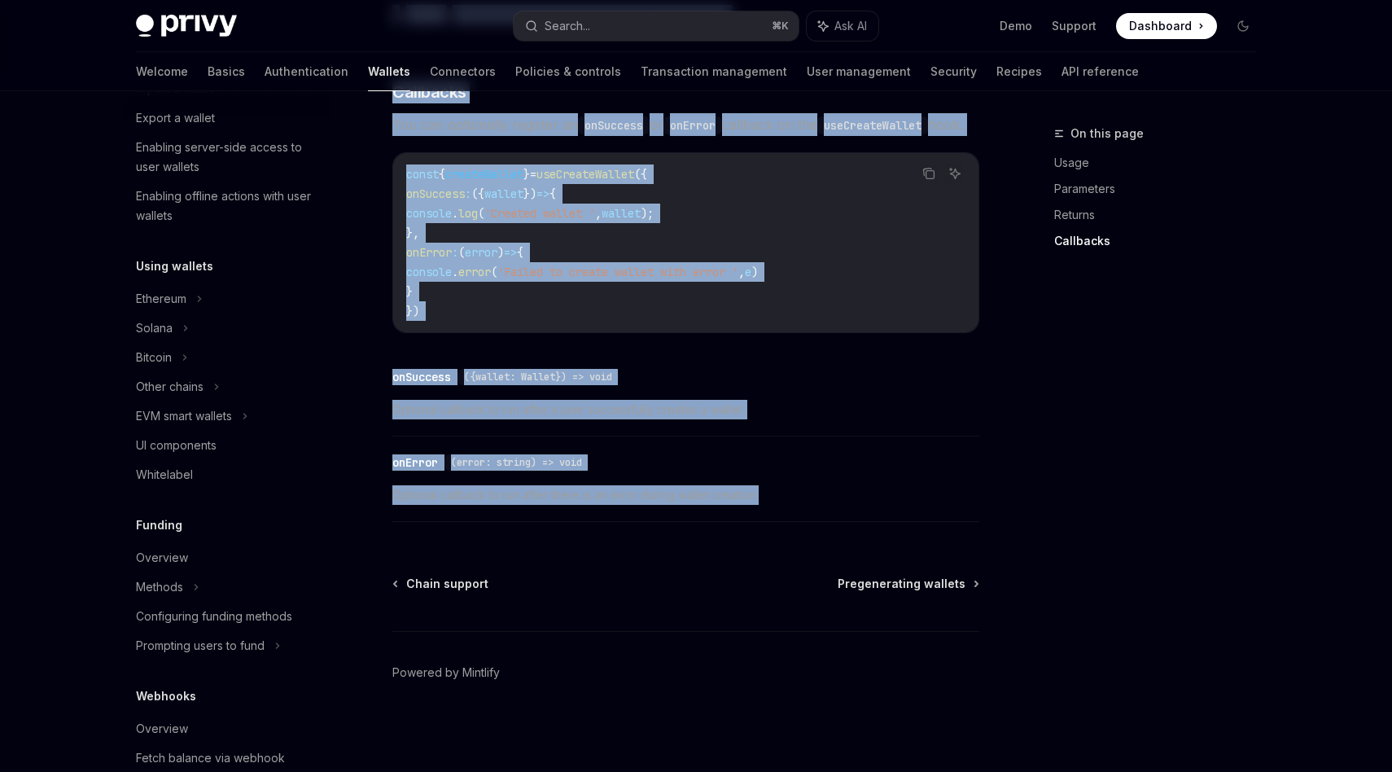
scroll to position [316, 0]
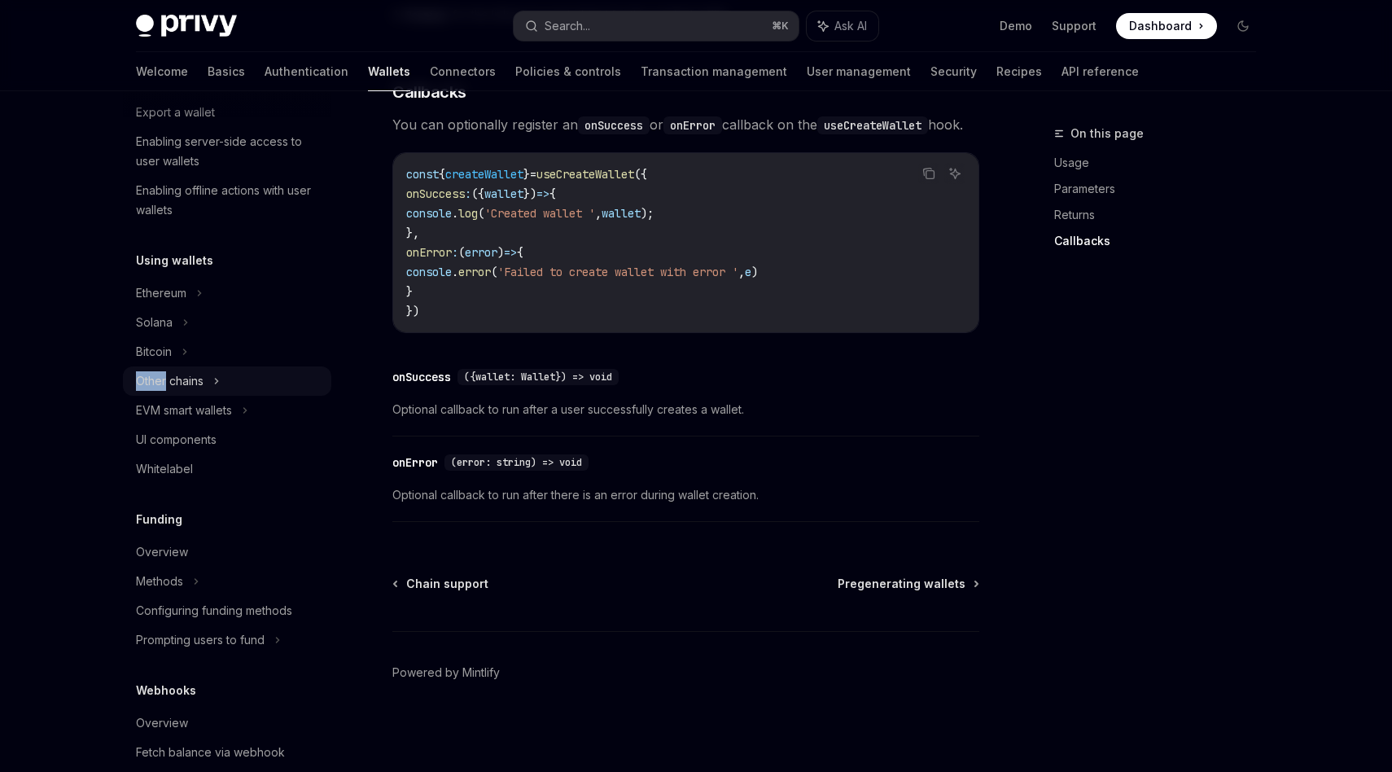
click at [139, 381] on div "Other chains" at bounding box center [170, 381] width 68 height 20
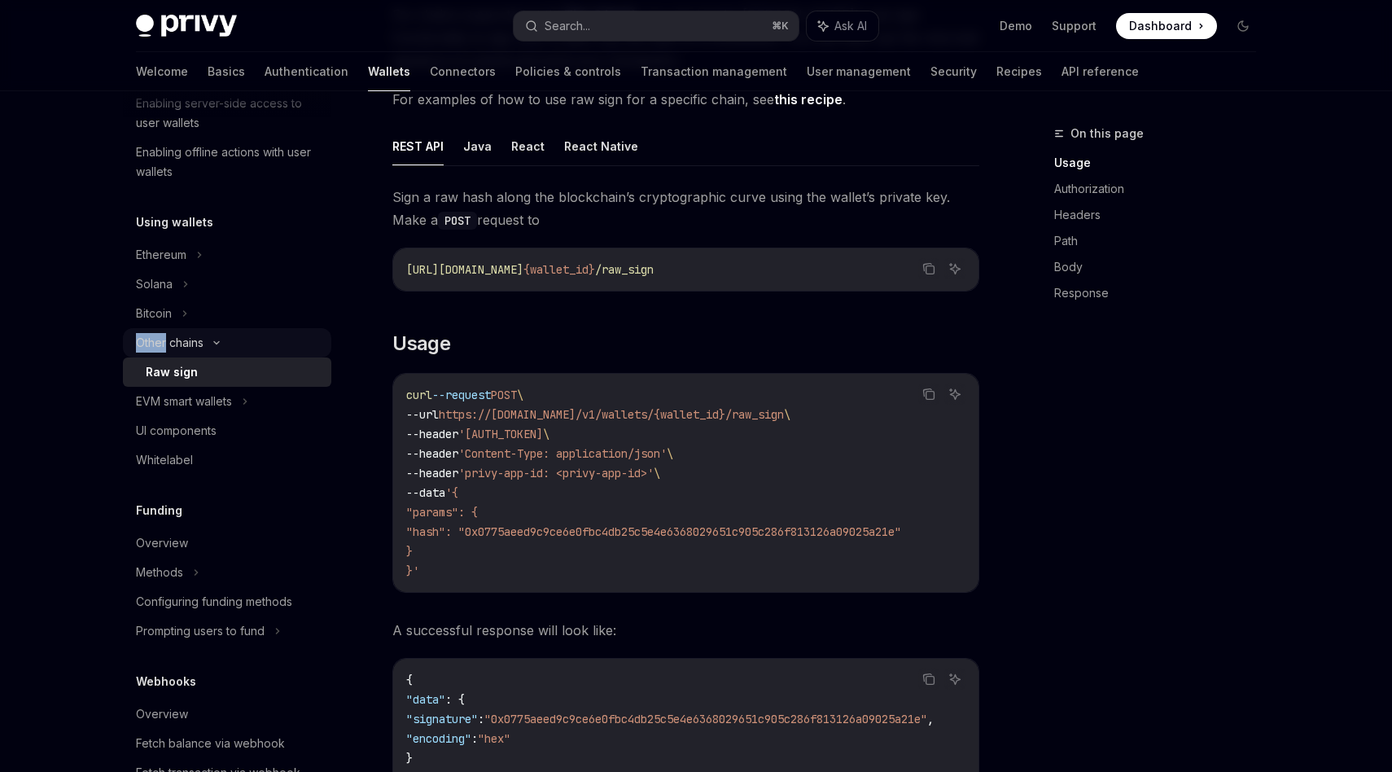
scroll to position [349, 0]
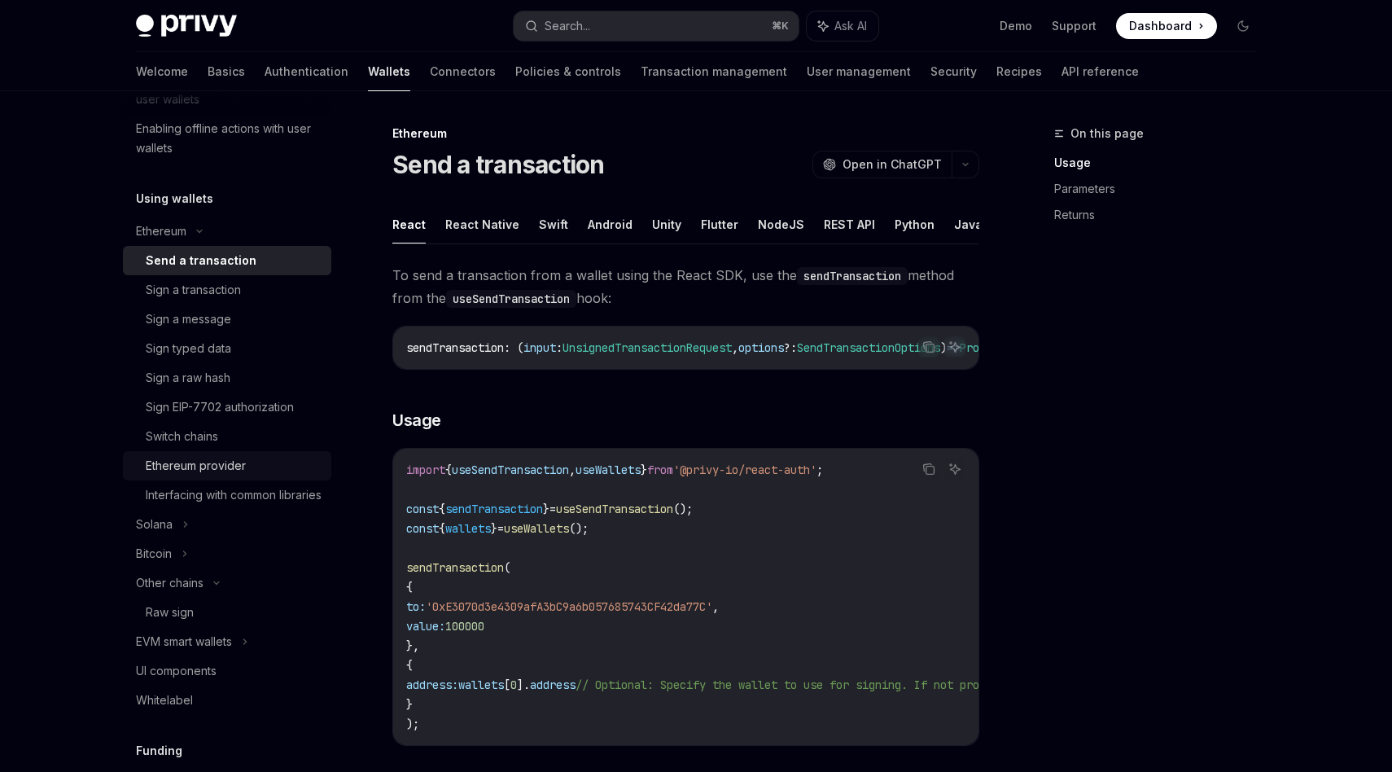
scroll to position [406, 0]
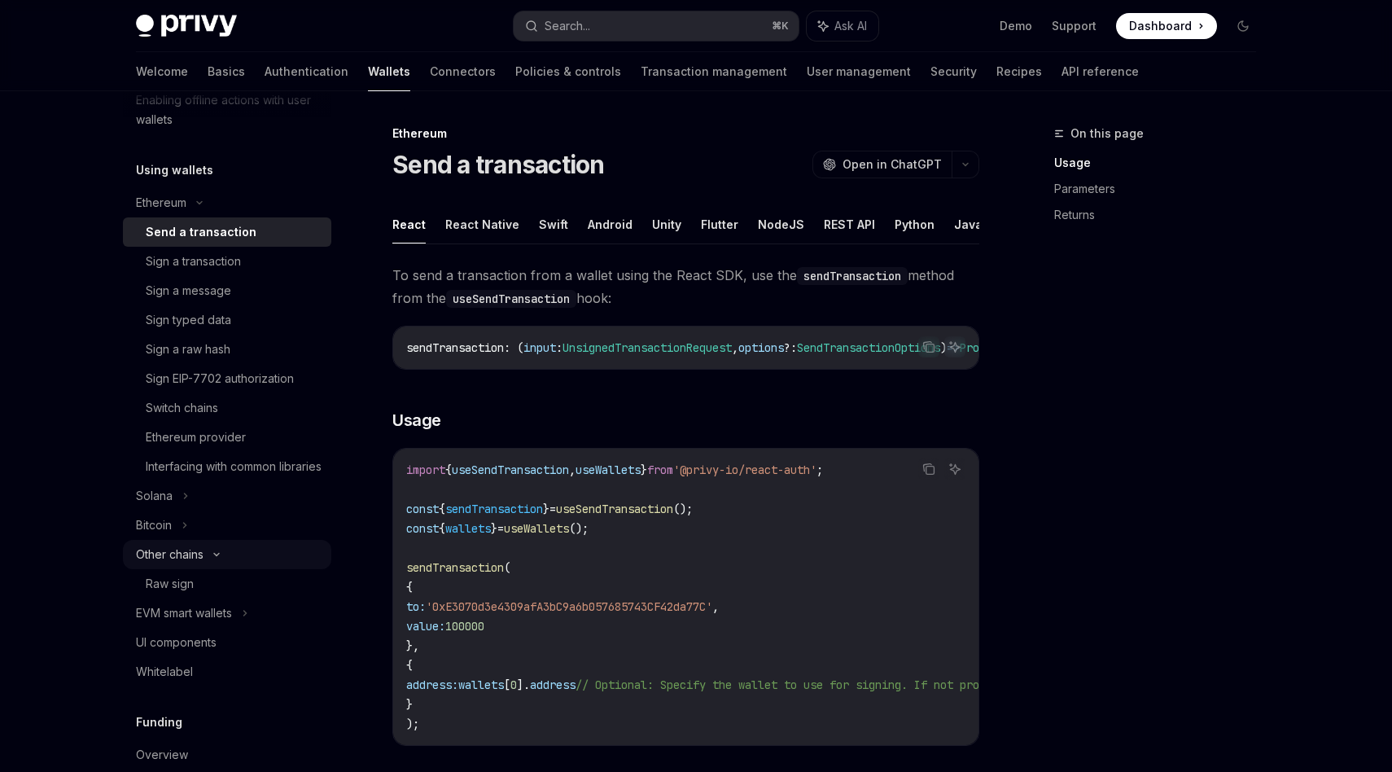
click at [213, 569] on div "Other chains" at bounding box center [227, 554] width 208 height 29
click at [228, 593] on div "EVM smart wallets" at bounding box center [184, 584] width 96 height 20
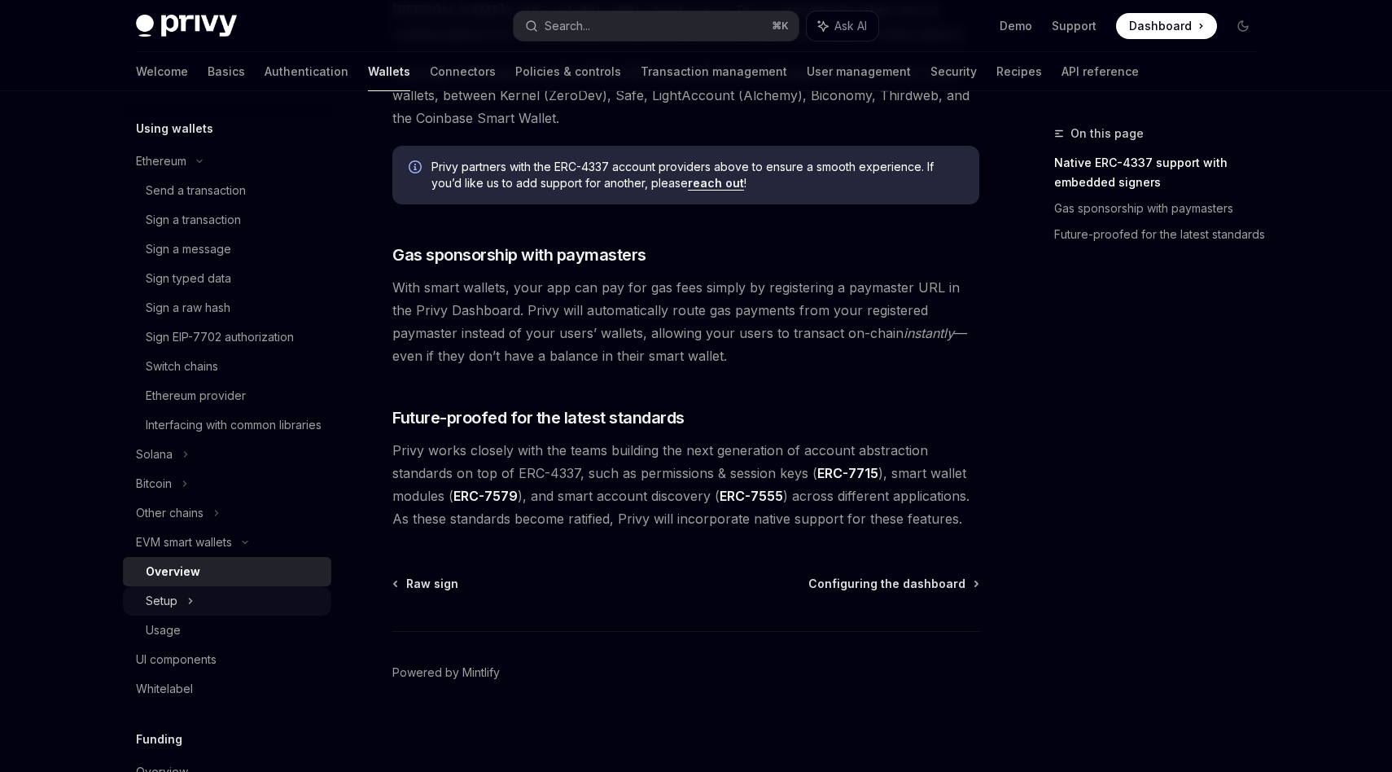
scroll to position [448, 0]
click at [216, 668] on div "UI components" at bounding box center [176, 659] width 81 height 20
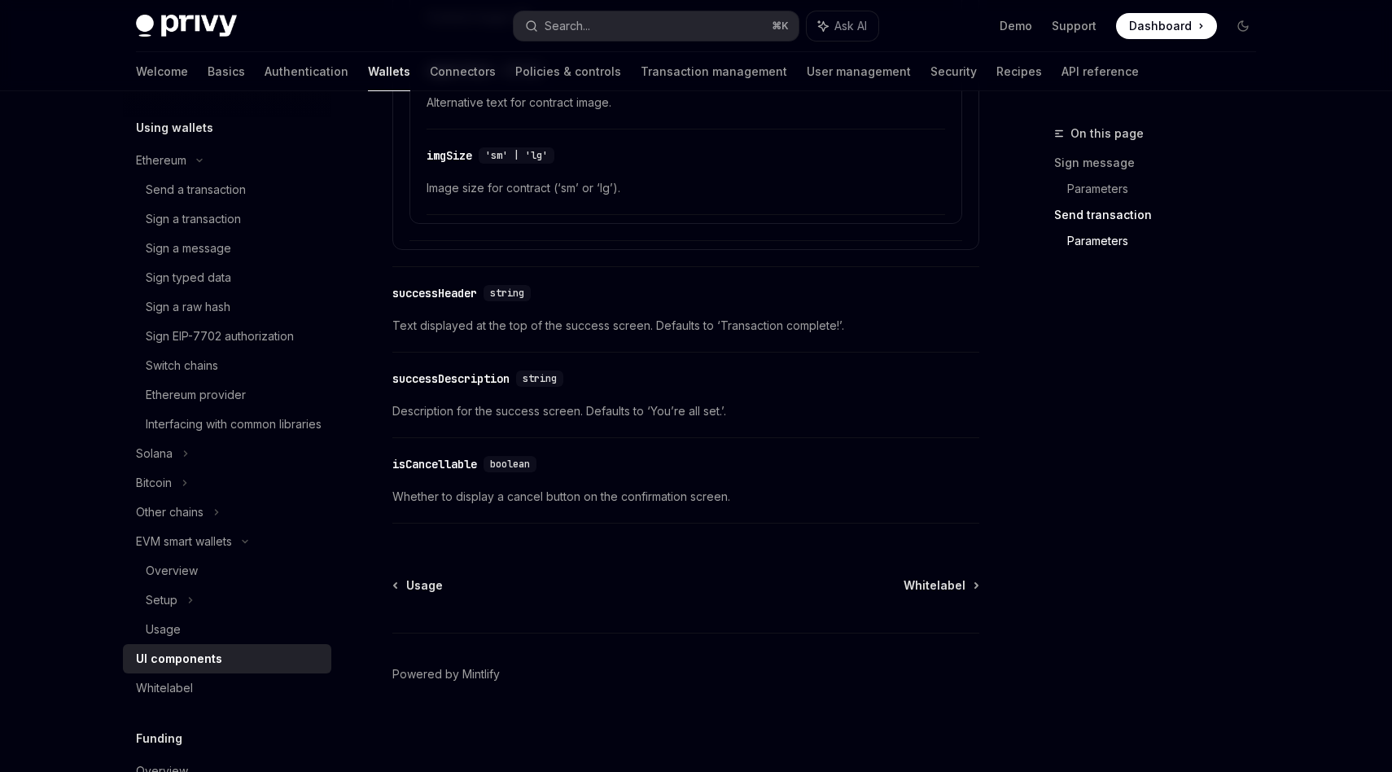
scroll to position [2882, 0]
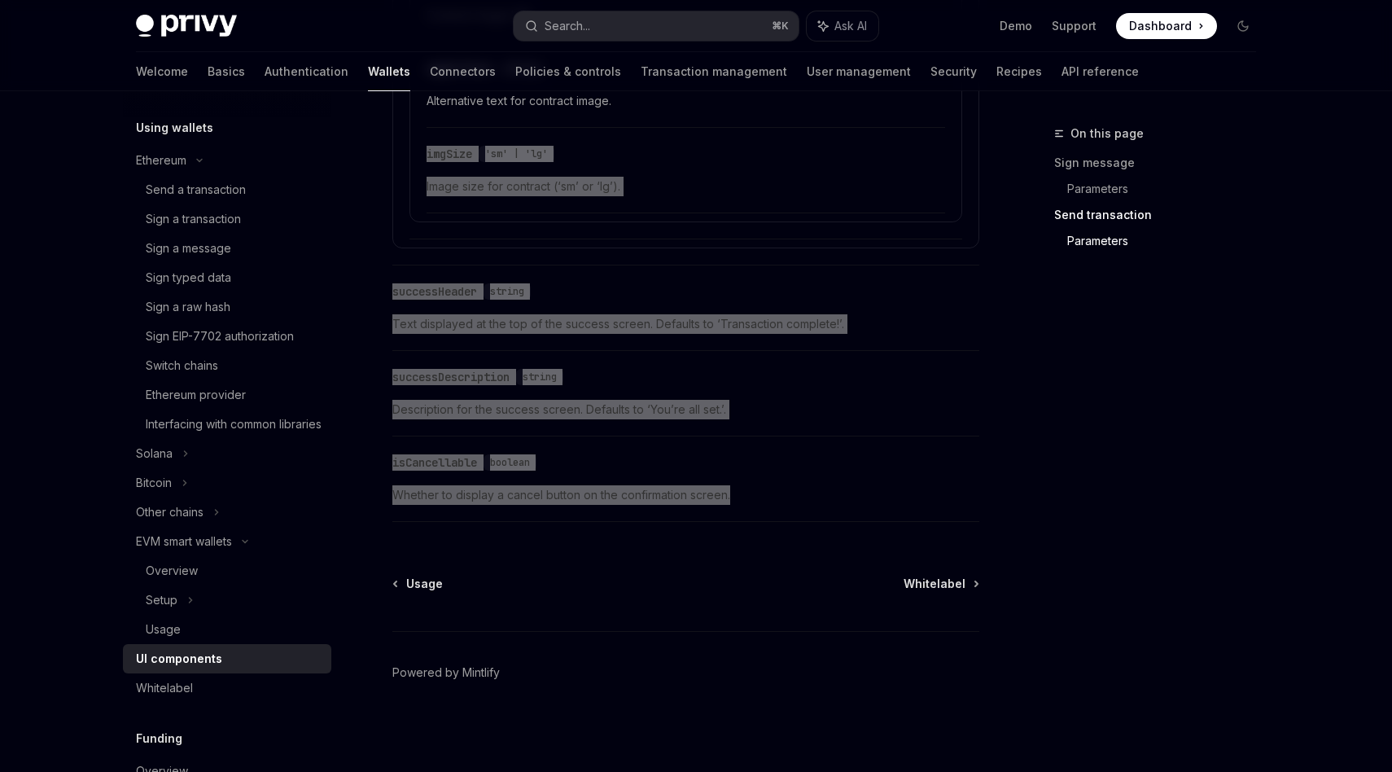
drag, startPoint x: 760, startPoint y: 505, endPoint x: 569, endPoint y: 123, distance: 427.7
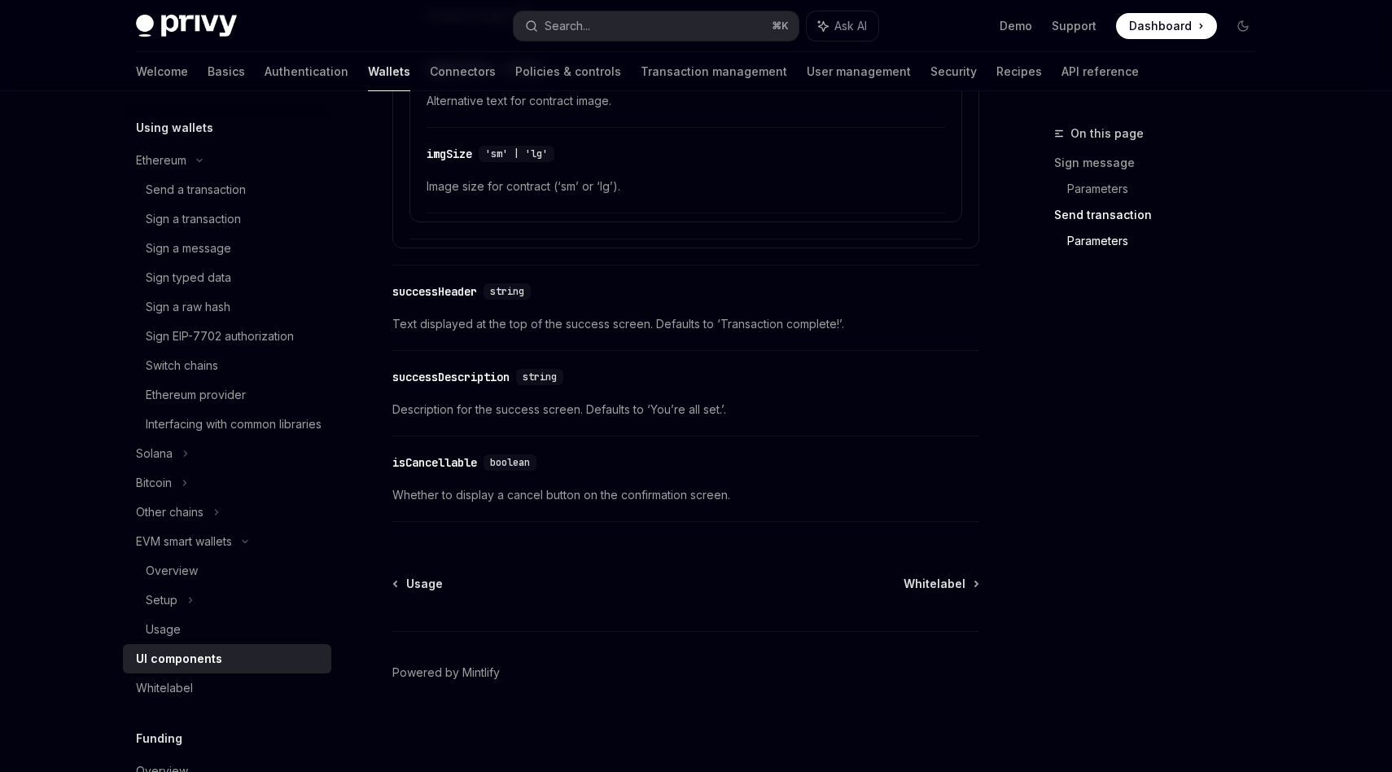
click at [781, 514] on div "​ isCancellable boolean Whether to display a cancel button on the confirmation …" at bounding box center [685, 482] width 587 height 77
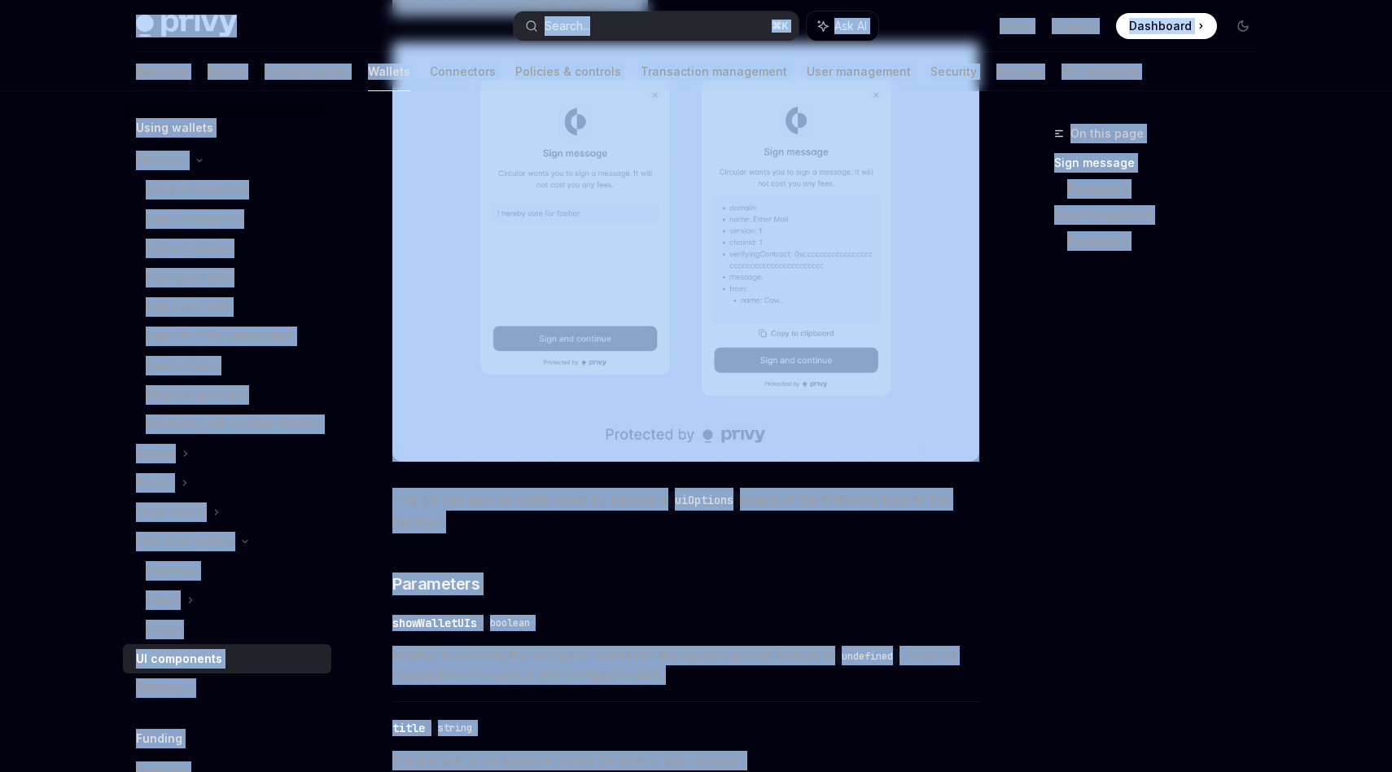
scroll to position [0, 0]
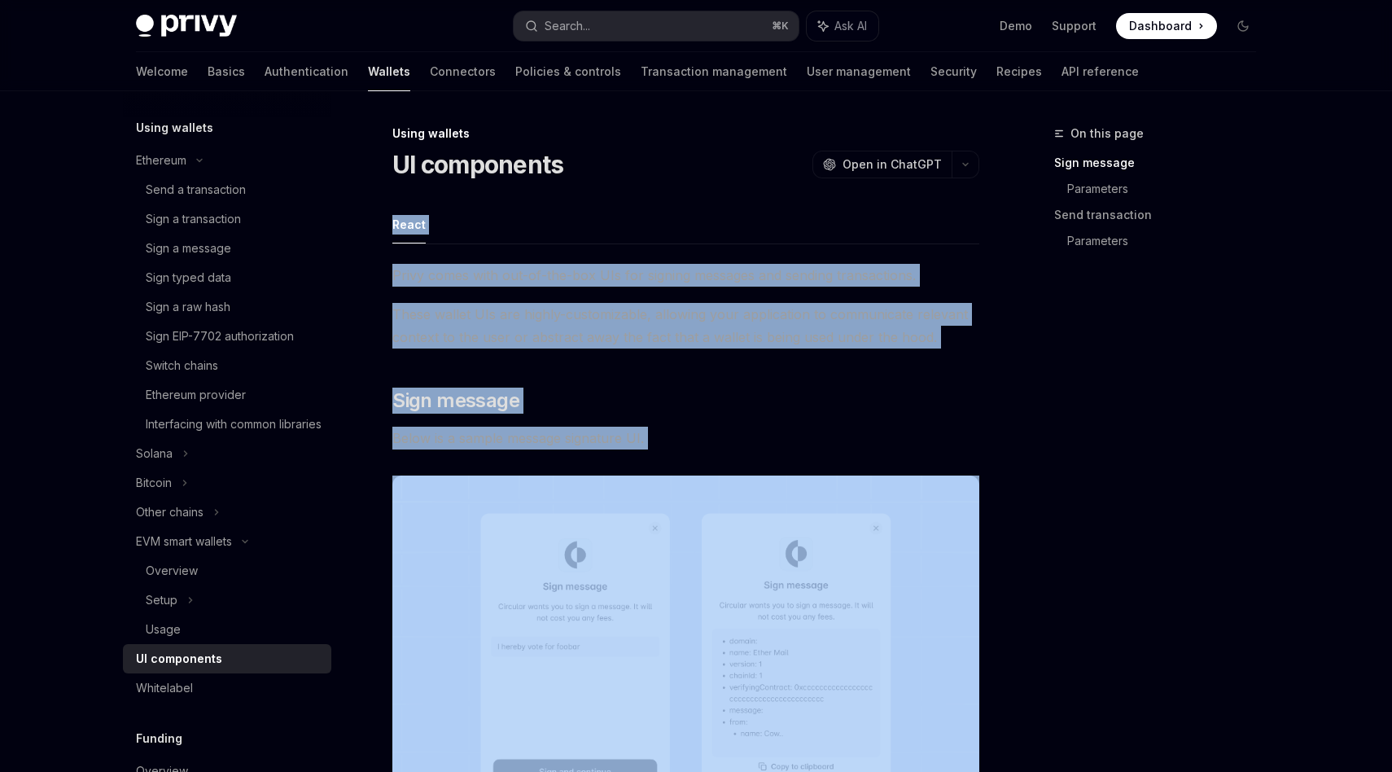
drag, startPoint x: 744, startPoint y: 494, endPoint x: 385, endPoint y: 225, distance: 448.3
copy div "Lorem Ipsum dolor sita con-ad-eli-sed DOe tem incidid utlabore etd magnaal enim…"
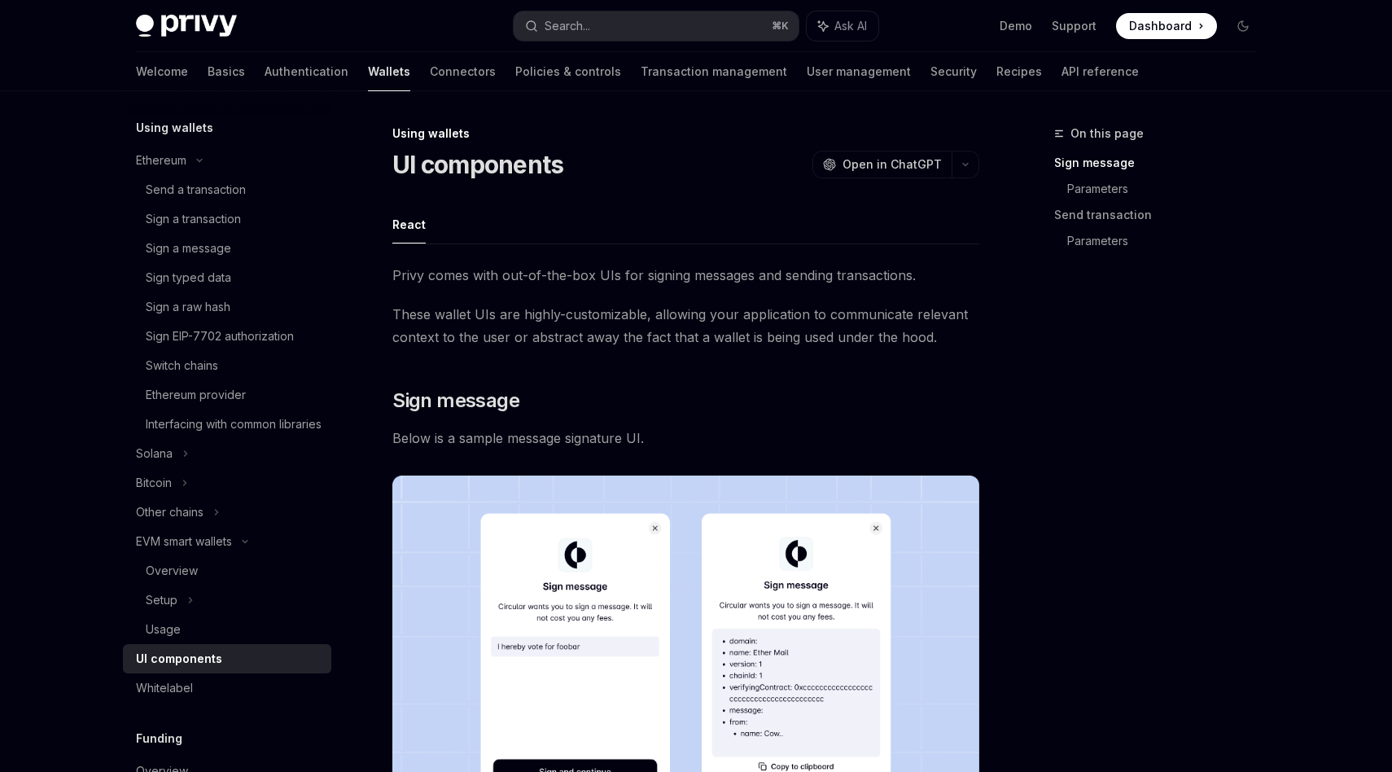
click at [1147, 39] on div "Privy Docs home page Search... ⌘ K Ask AI Demo Support Dashboard Dashboard Sear…" at bounding box center [696, 26] width 1120 height 52
click at [1147, 26] on span "Dashboard" at bounding box center [1160, 26] width 63 height 16
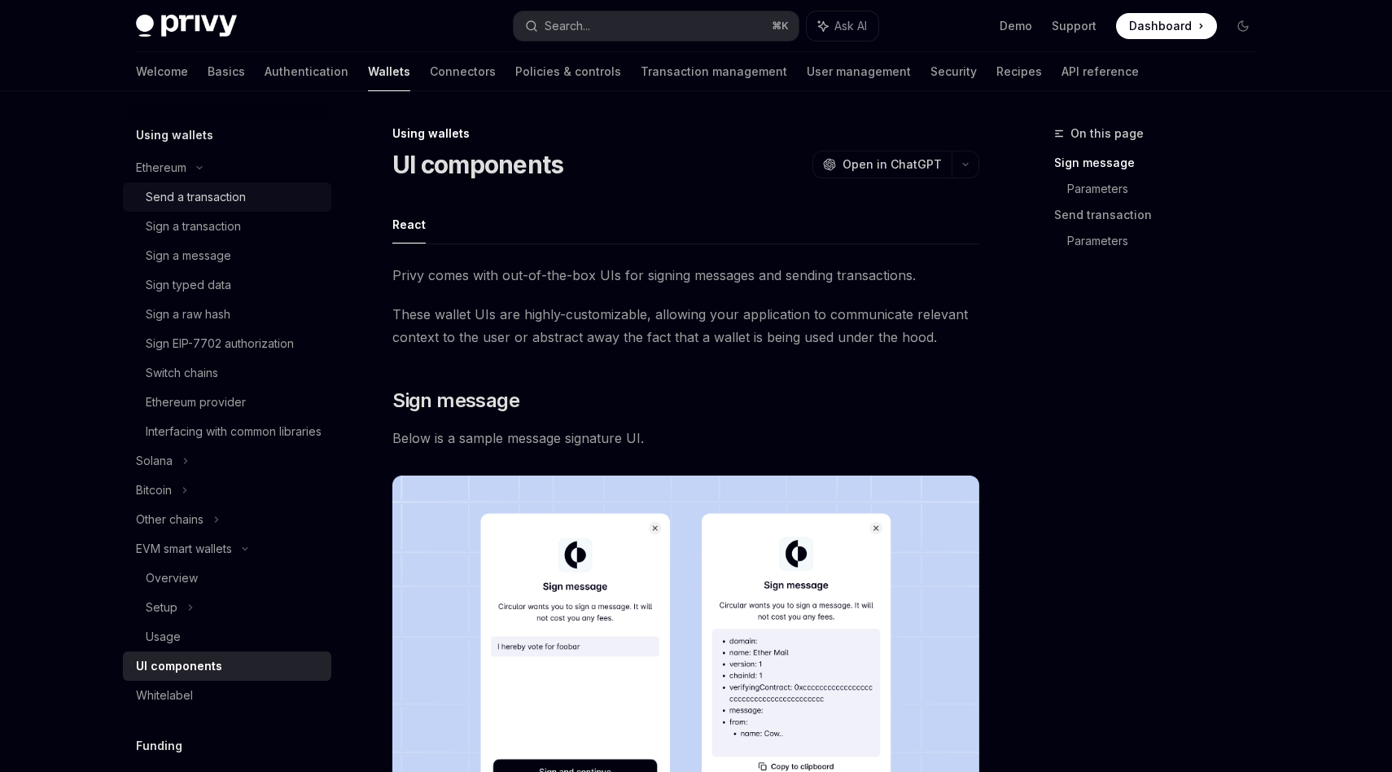
click at [245, 209] on link "Send a transaction" at bounding box center [227, 196] width 208 height 29
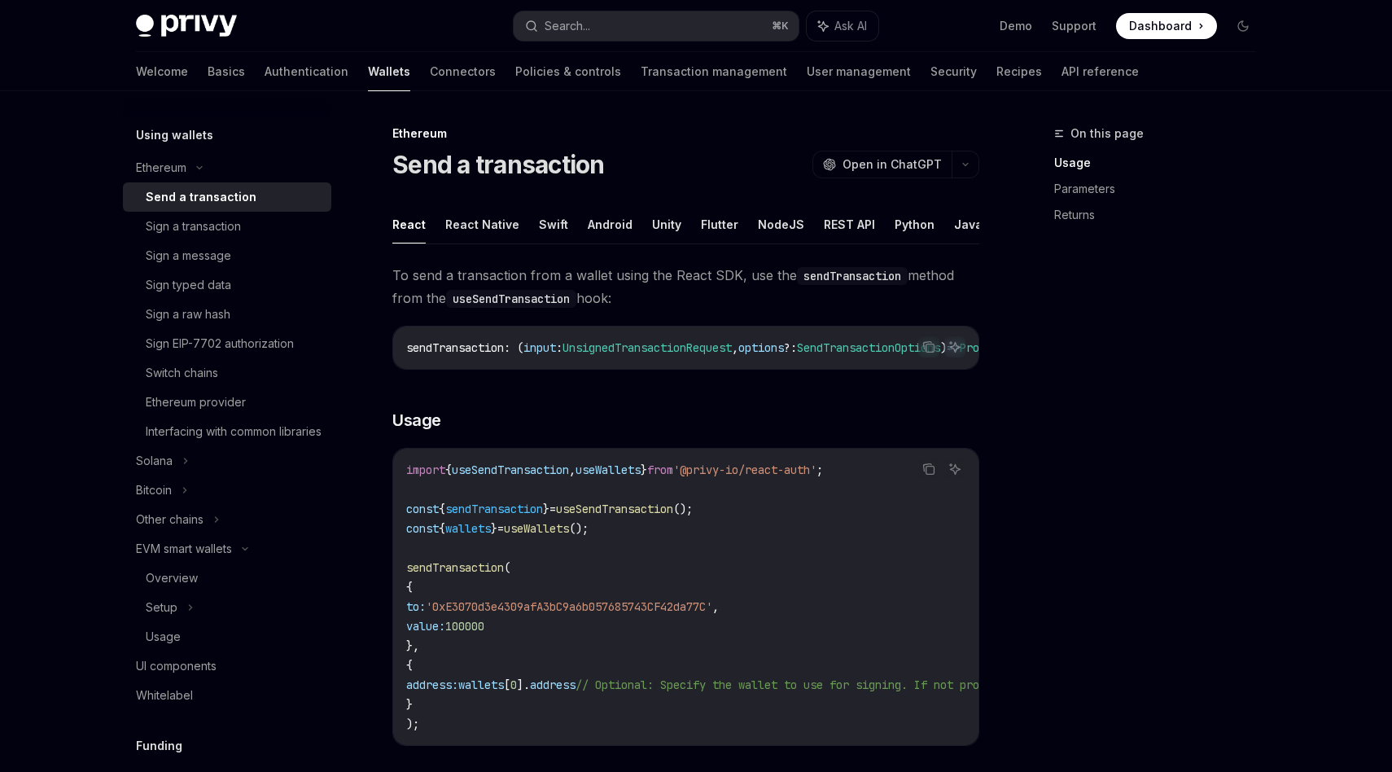
drag, startPoint x: 392, startPoint y: 265, endPoint x: 706, endPoint y: 623, distance: 475.8
click at [763, 428] on h3 "​ Usage" at bounding box center [685, 420] width 587 height 23
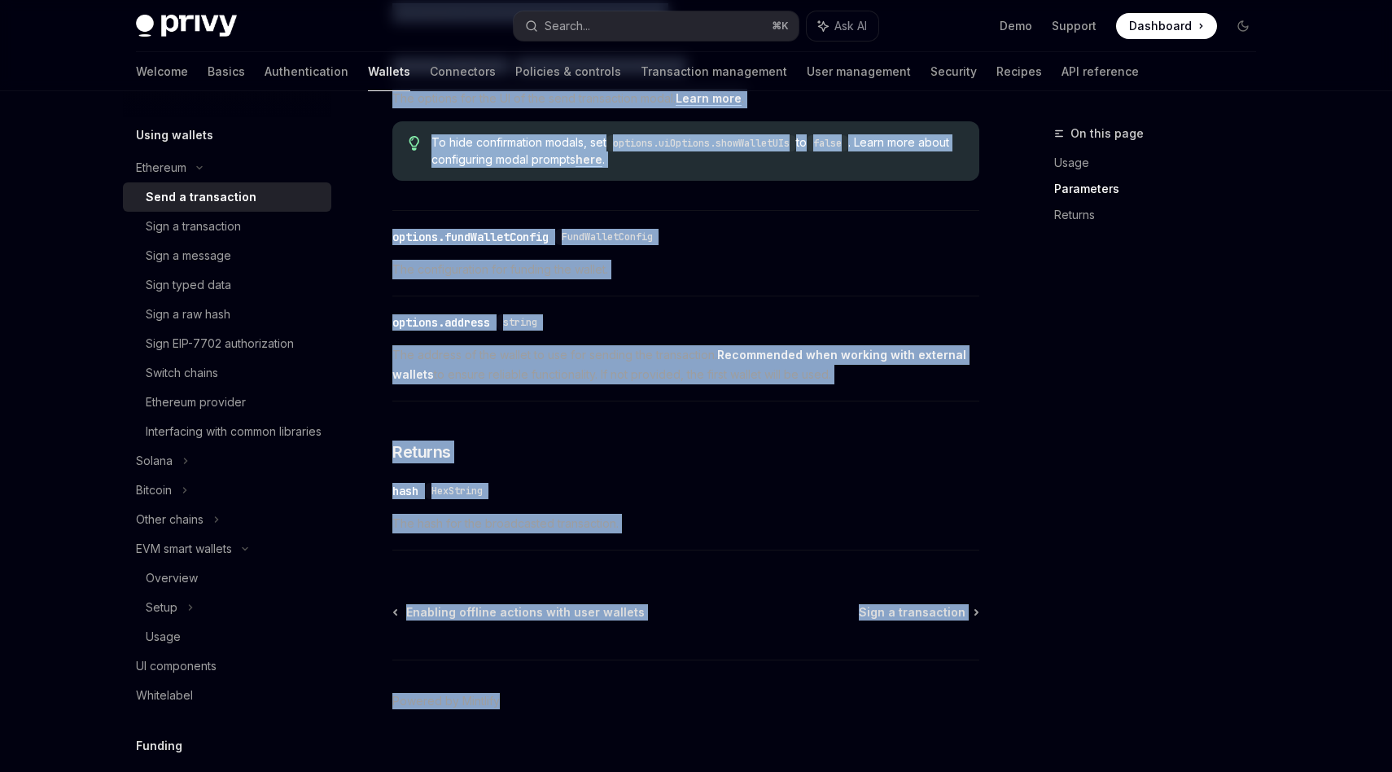
scroll to position [896, 0]
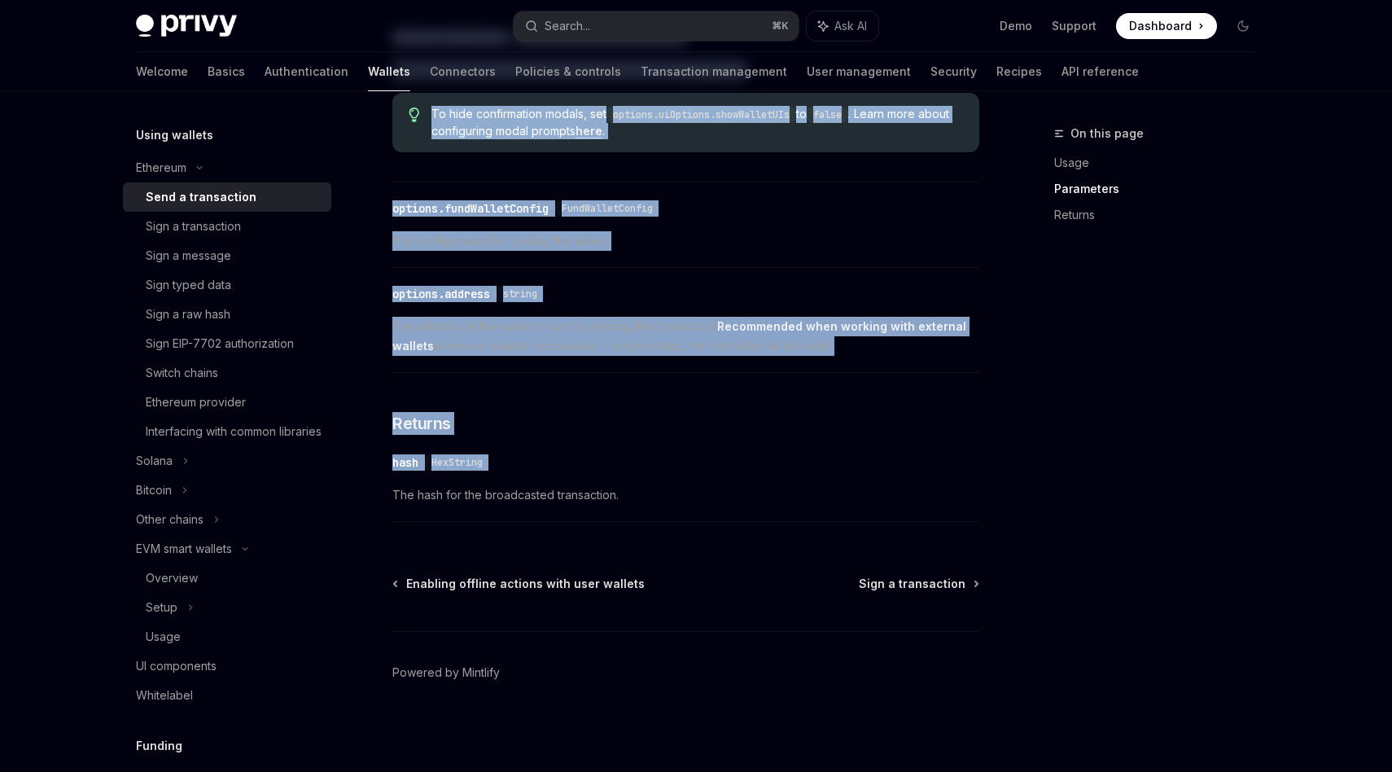
drag, startPoint x: 388, startPoint y: 273, endPoint x: 878, endPoint y: 479, distance: 531.5
click at [878, 479] on div "Ethereum Send a transaction OpenAI Open in ChatGPT OpenAI Open in ChatGPT React…" at bounding box center [533, 6] width 899 height 1531
copy div "Lo ipsu d sitametcons adip e seddoe tempo inc Utlab ETD, mag ali enimAdminimven…"
click at [231, 226] on div "Sign a transaction" at bounding box center [193, 226] width 95 height 20
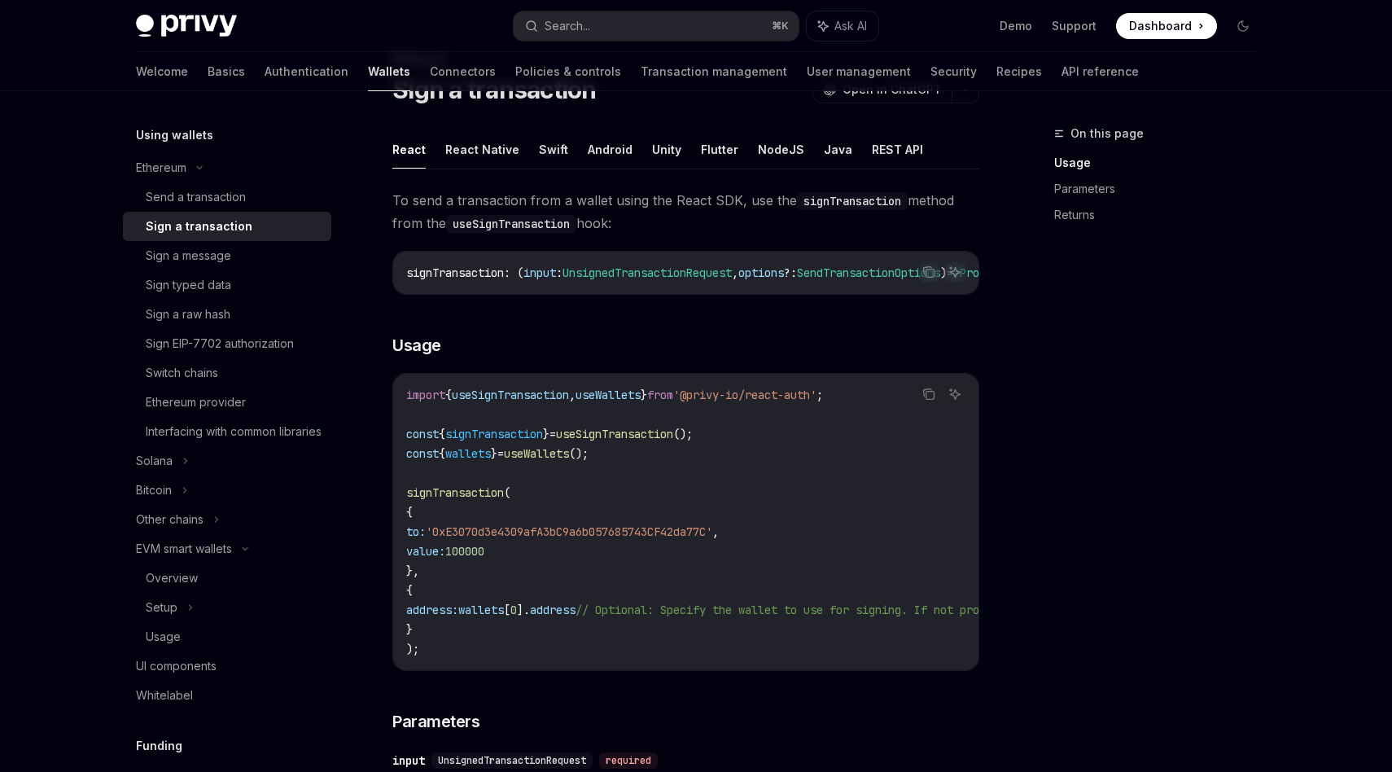
scroll to position [70, 0]
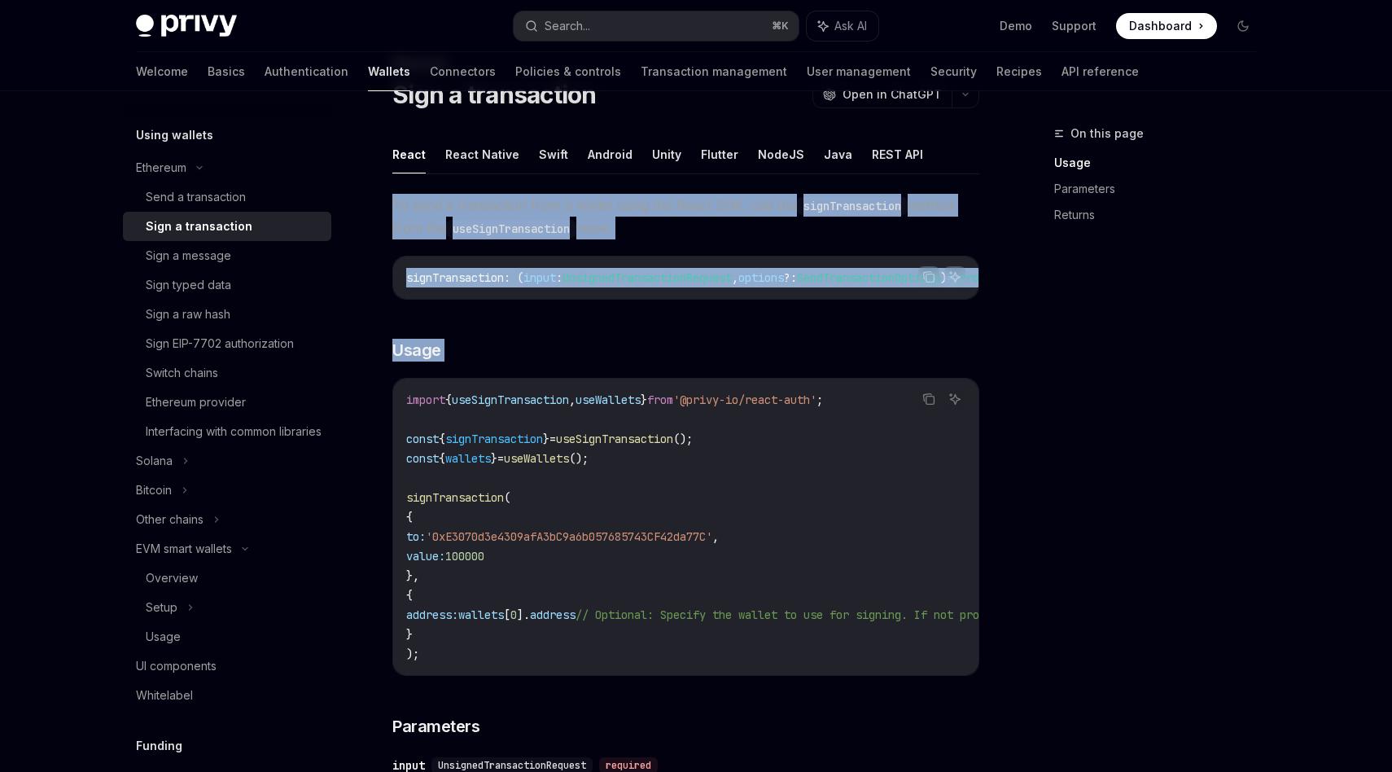
drag, startPoint x: 391, startPoint y: 202, endPoint x: 973, endPoint y: 372, distance: 606.3
click at [973, 372] on div "To send a transaction from a wallet using the React SDK, use the signTransactio…" at bounding box center [685, 768] width 587 height 1149
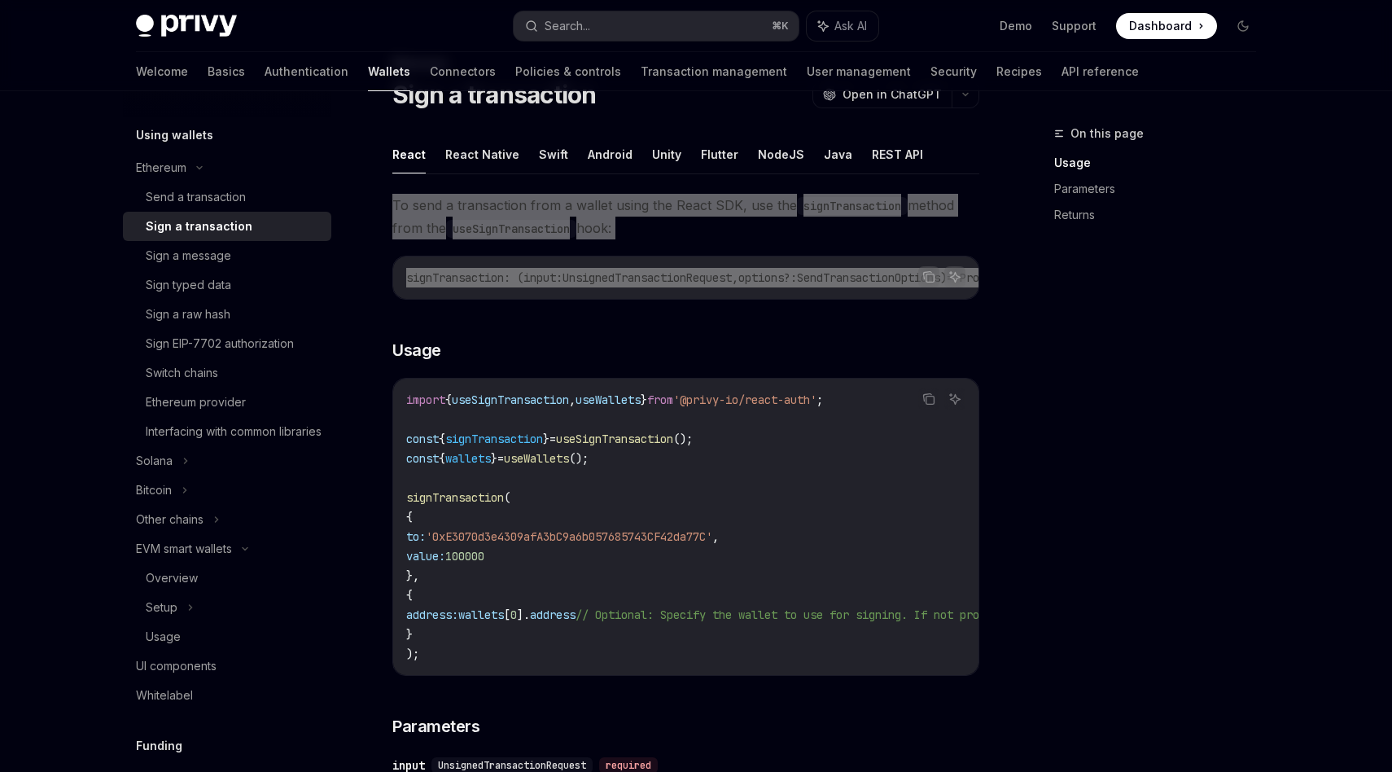
drag, startPoint x: 386, startPoint y: 204, endPoint x: 861, endPoint y: 336, distance: 493.3
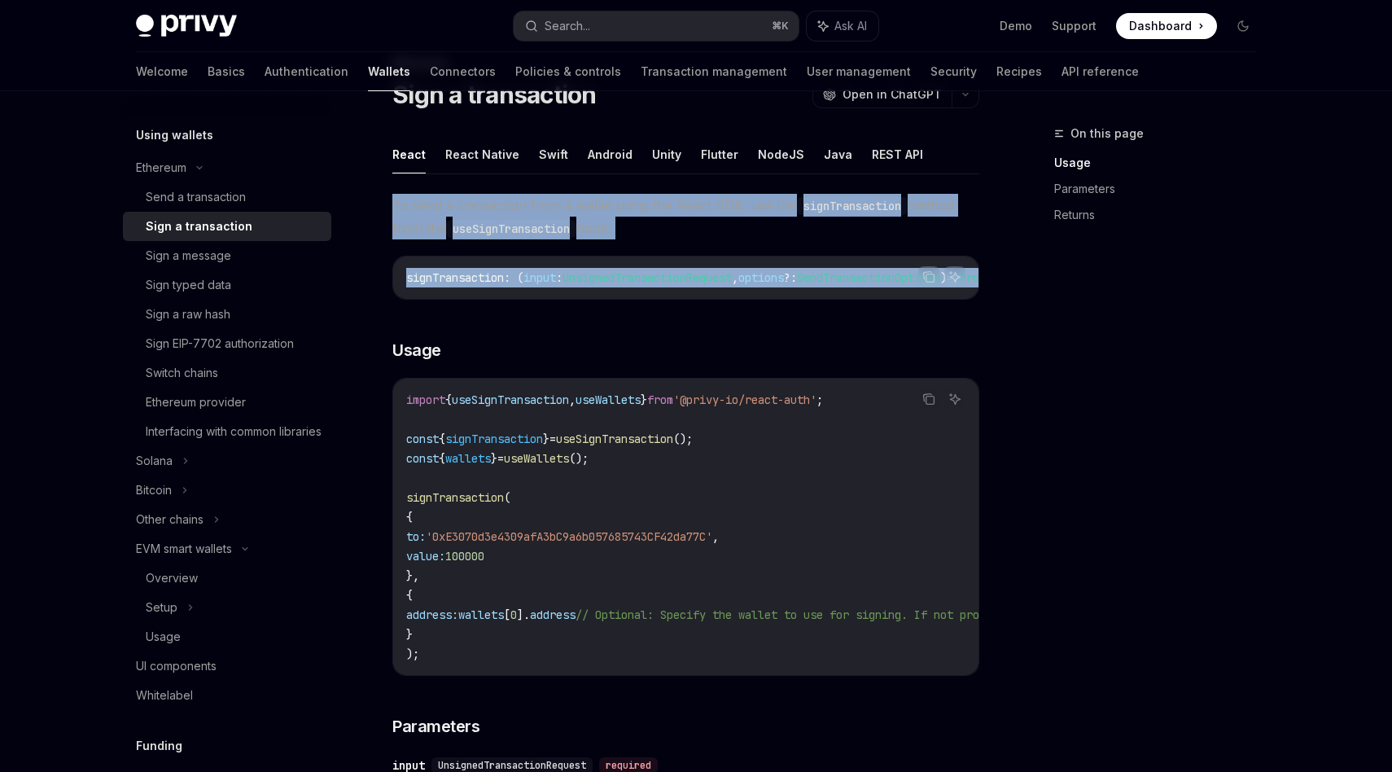
click at [417, 213] on span "To send a transaction from a wallet using the React SDK, use the signTransactio…" at bounding box center [685, 217] width 587 height 46
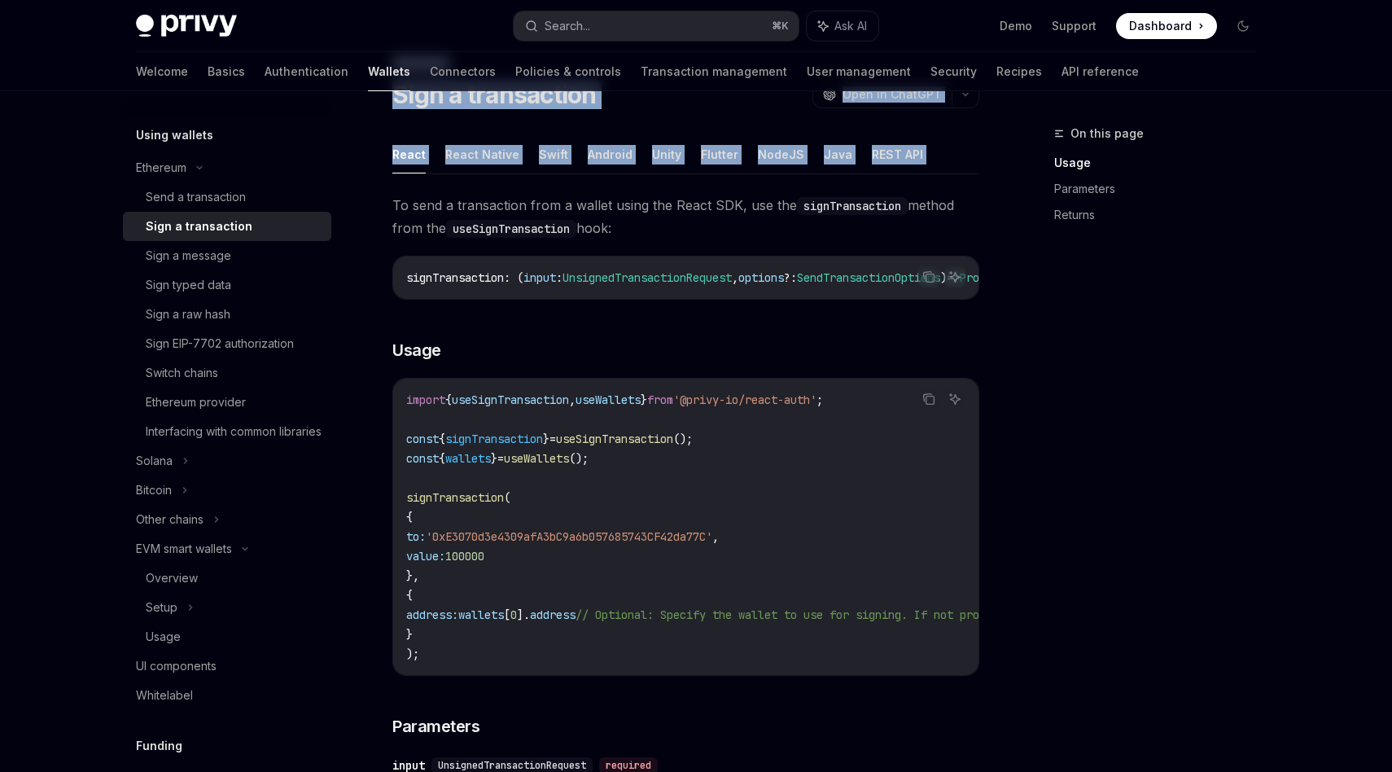
drag, startPoint x: 396, startPoint y: 203, endPoint x: 1014, endPoint y: 358, distance: 637.6
drag, startPoint x: 396, startPoint y: 207, endPoint x: 1082, endPoint y: 714, distance: 853.1
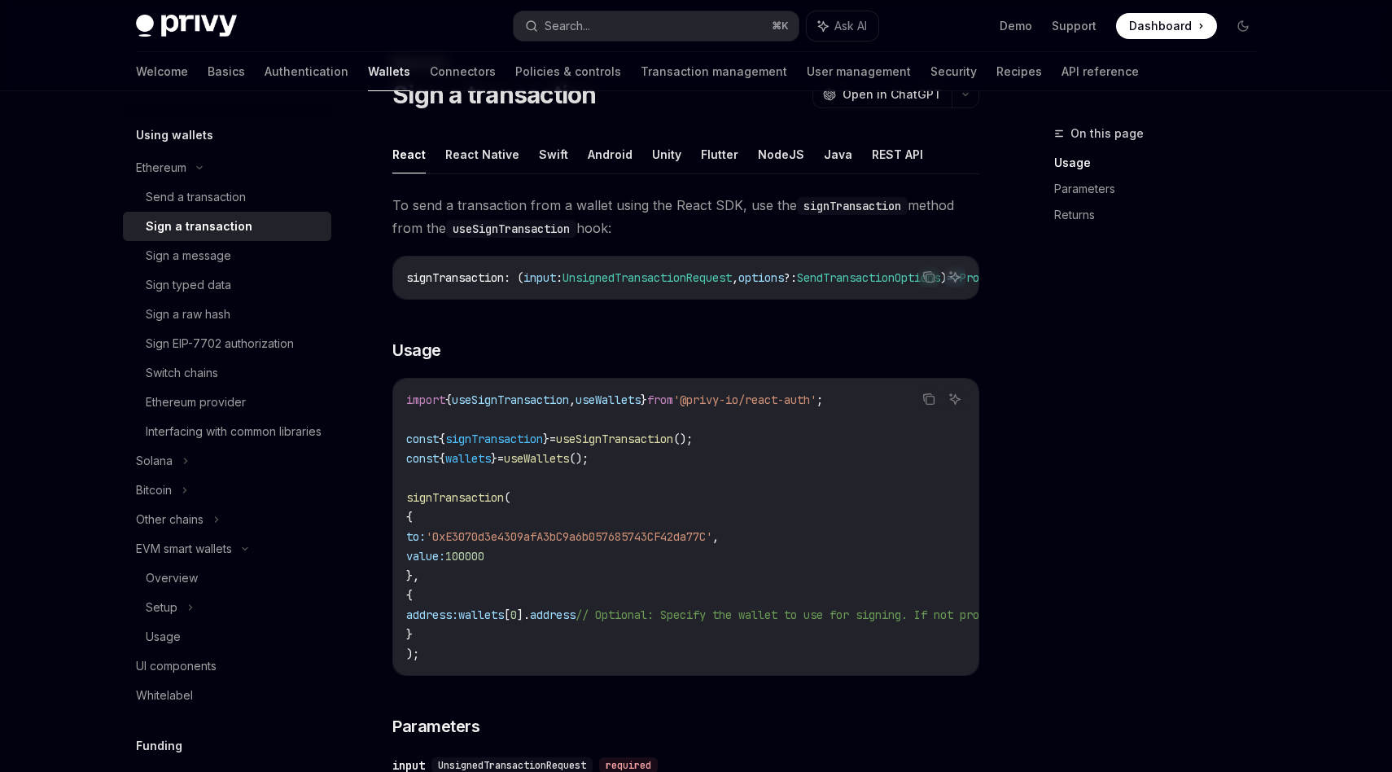
click at [403, 203] on span "To send a transaction from a wallet using the React SDK, use the signTransactio…" at bounding box center [685, 217] width 587 height 46
drag, startPoint x: 386, startPoint y: 202, endPoint x: 681, endPoint y: 225, distance: 296.3
click at [401, 200] on span "To send a transaction from a wallet using the React SDK, use the signTransactio…" at bounding box center [685, 217] width 587 height 46
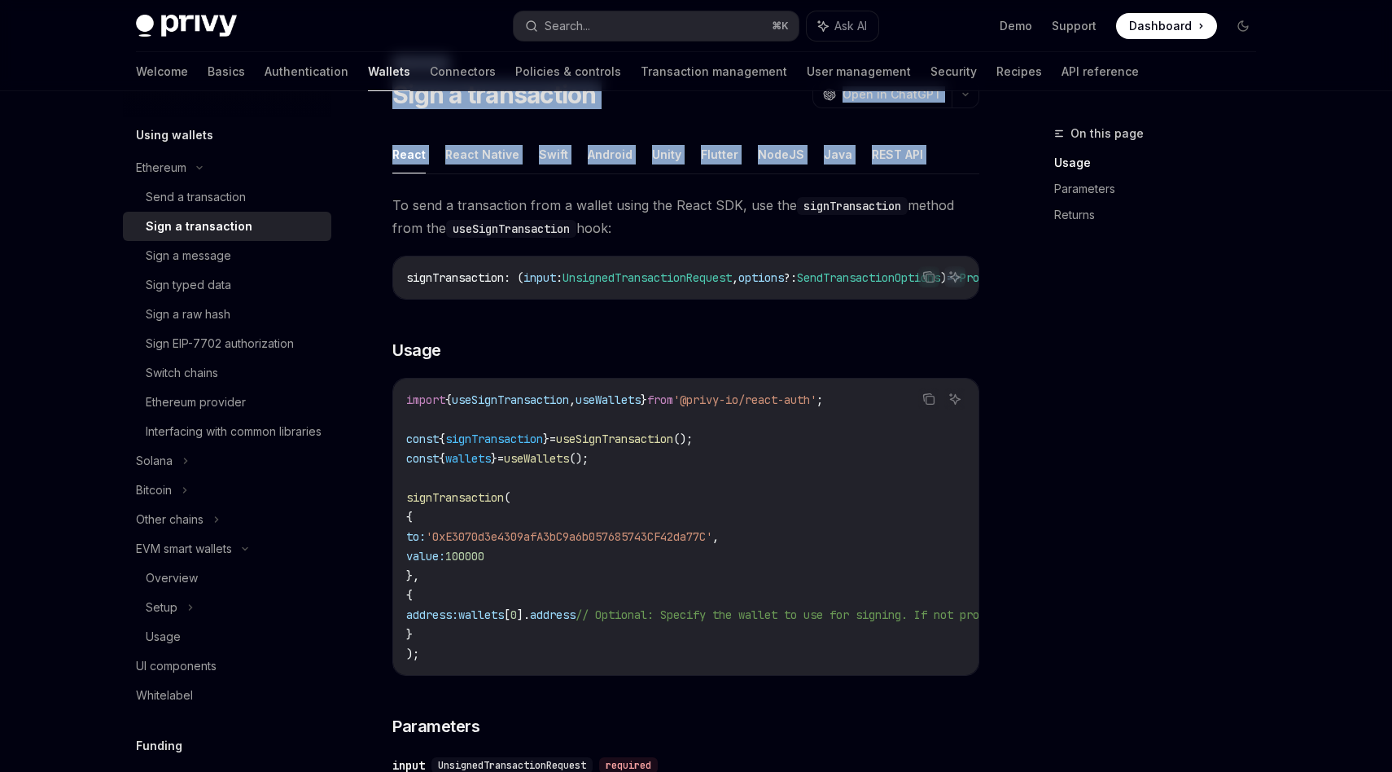
drag, startPoint x: 391, startPoint y: 201, endPoint x: 1012, endPoint y: 506, distance: 692.7
click at [958, 287] on button "Ask AI" at bounding box center [954, 276] width 21 height 21
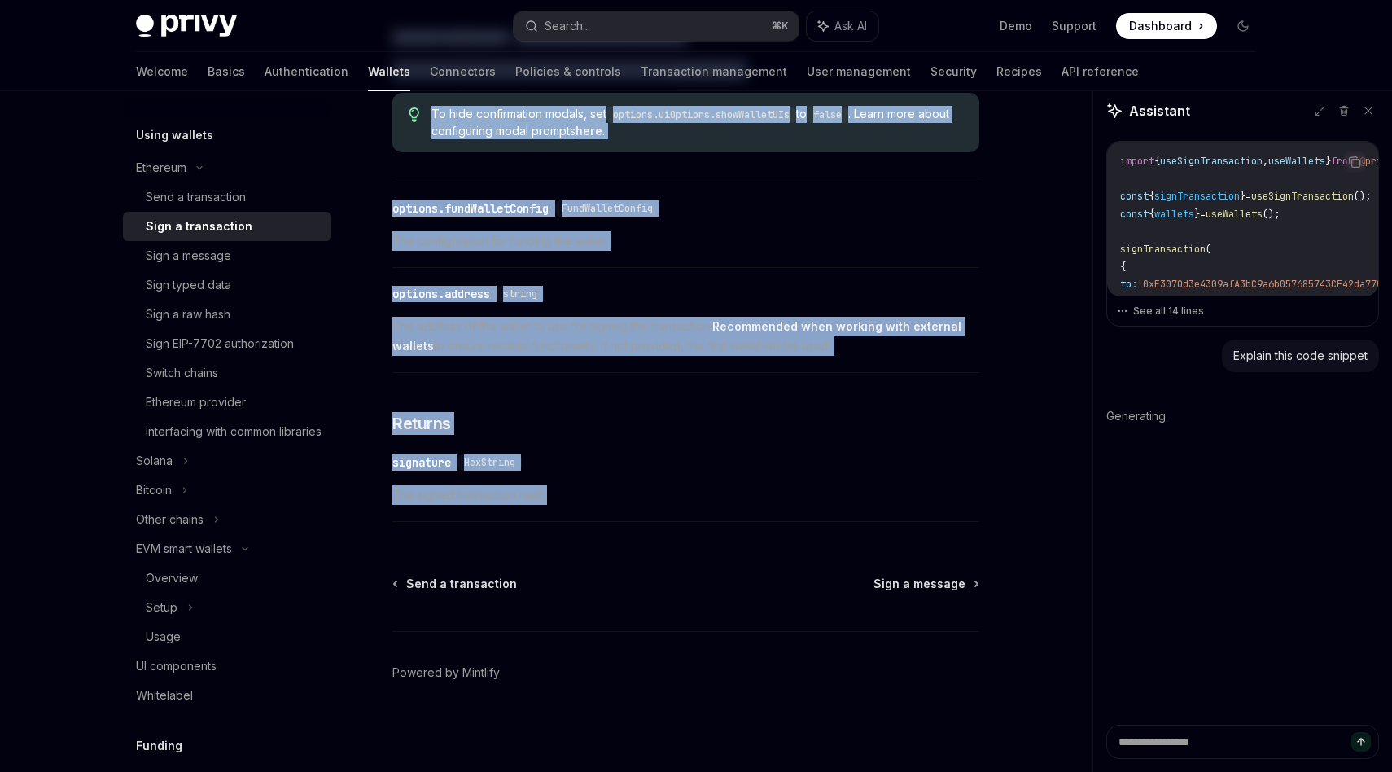
scroll to position [0, 0]
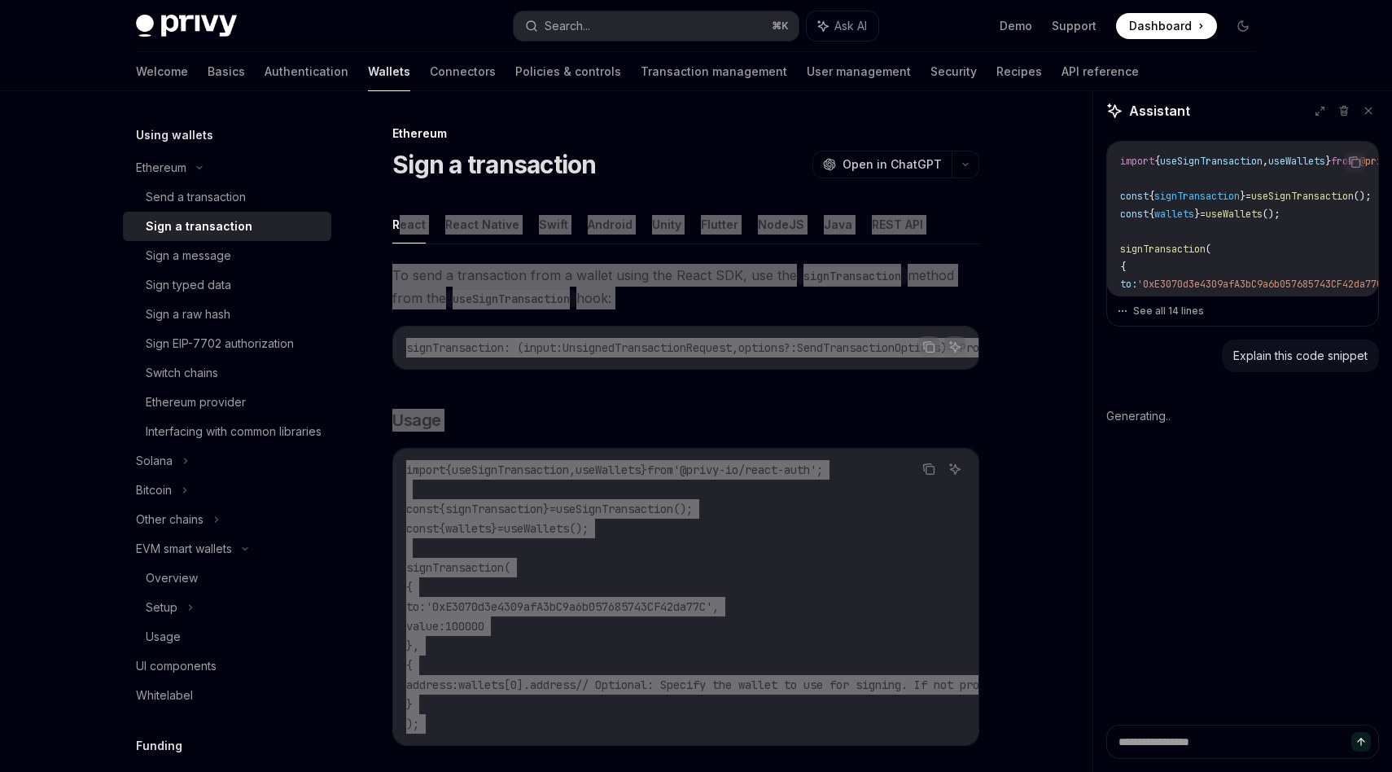
drag, startPoint x: 576, startPoint y: 489, endPoint x: 404, endPoint y: 220, distance: 319.9
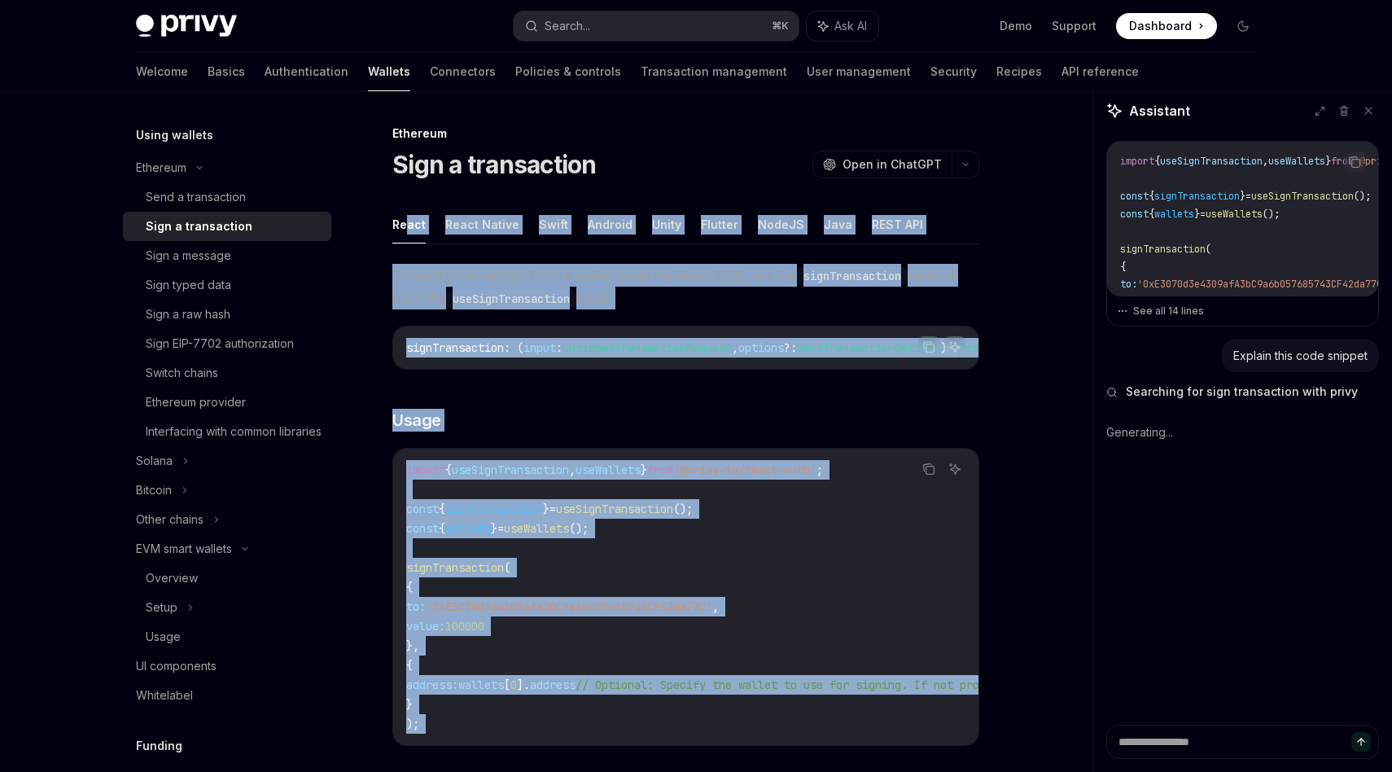
copy div "lor Ipsum Dolors Ametc Adipisc Elits Doeiusm TempOR Inci UTLA ETD Ma aliq e adm…"
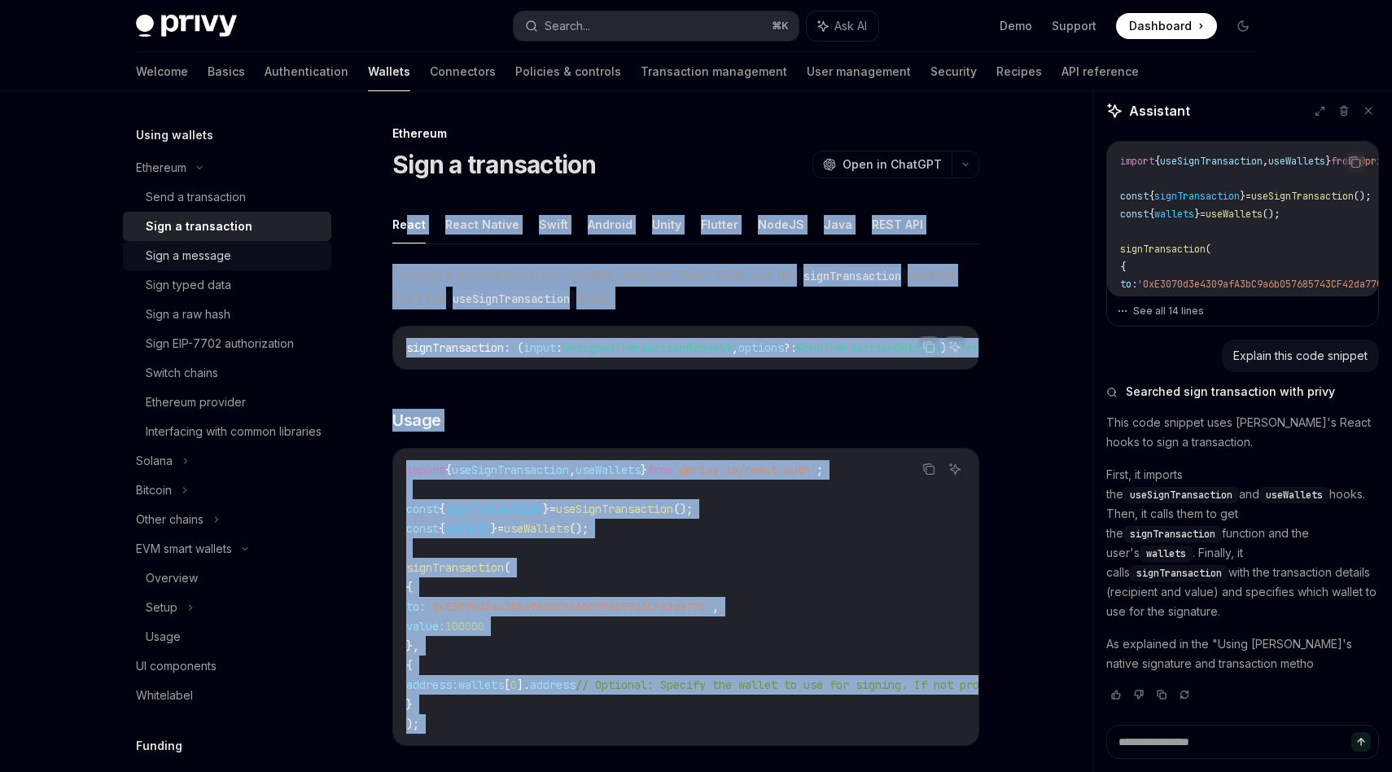
click at [214, 260] on div "Sign a message" at bounding box center [188, 256] width 85 height 20
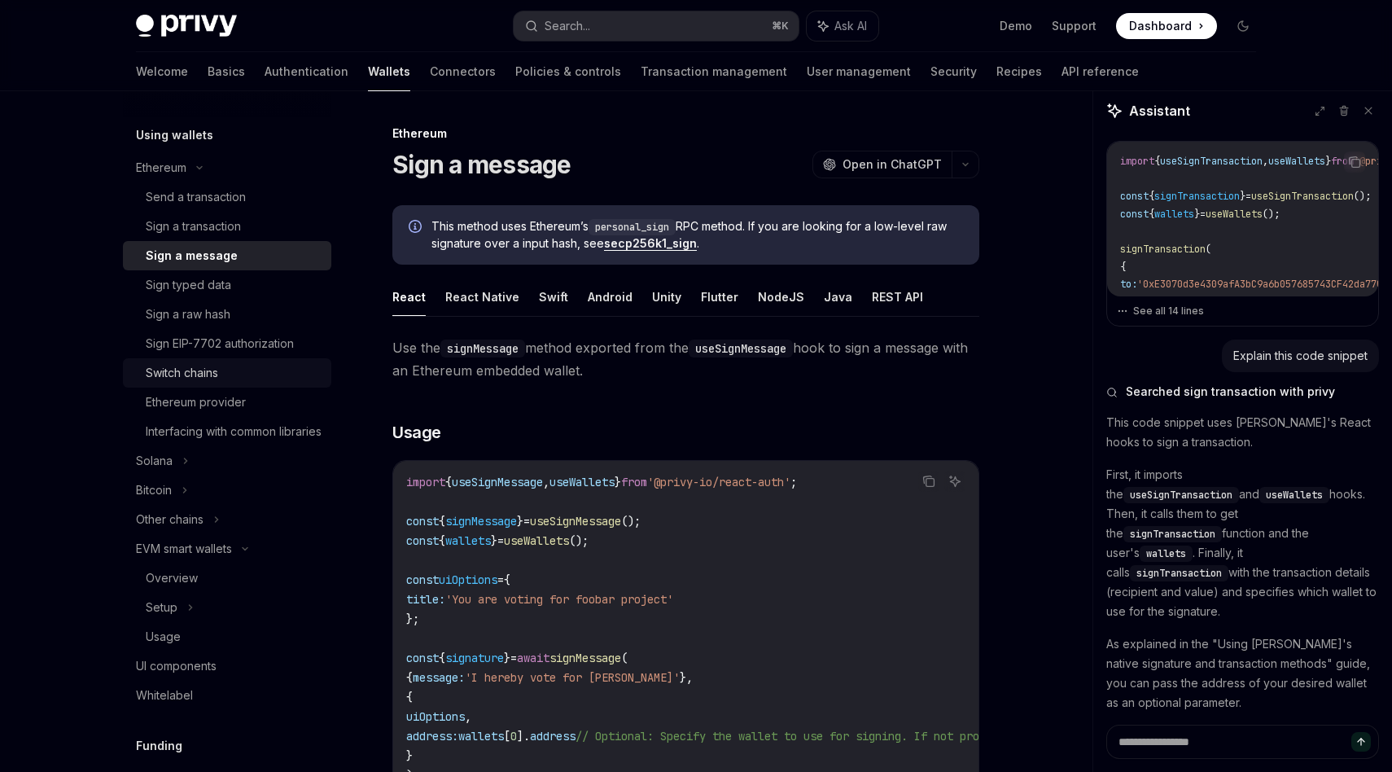
click at [231, 383] on link "Switch chains" at bounding box center [227, 372] width 208 height 29
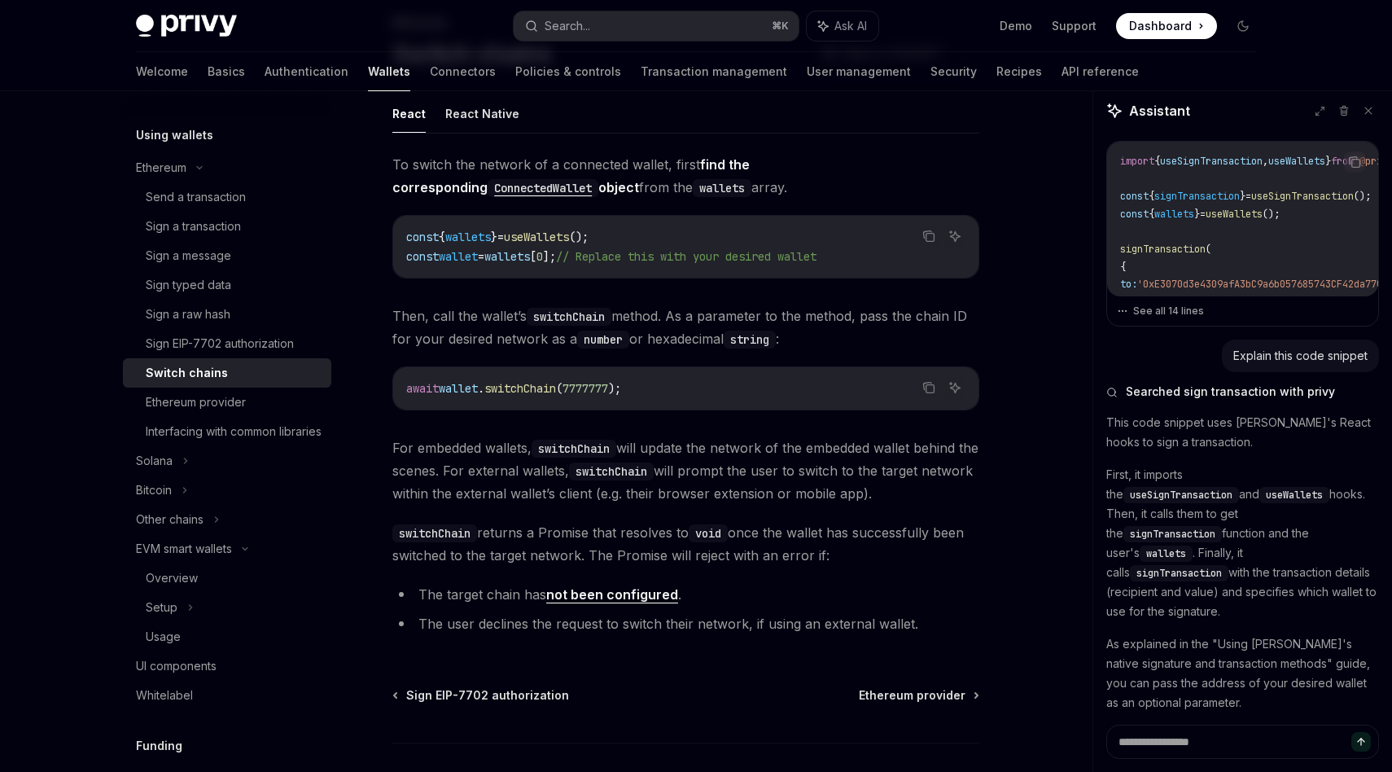
scroll to position [110, 0]
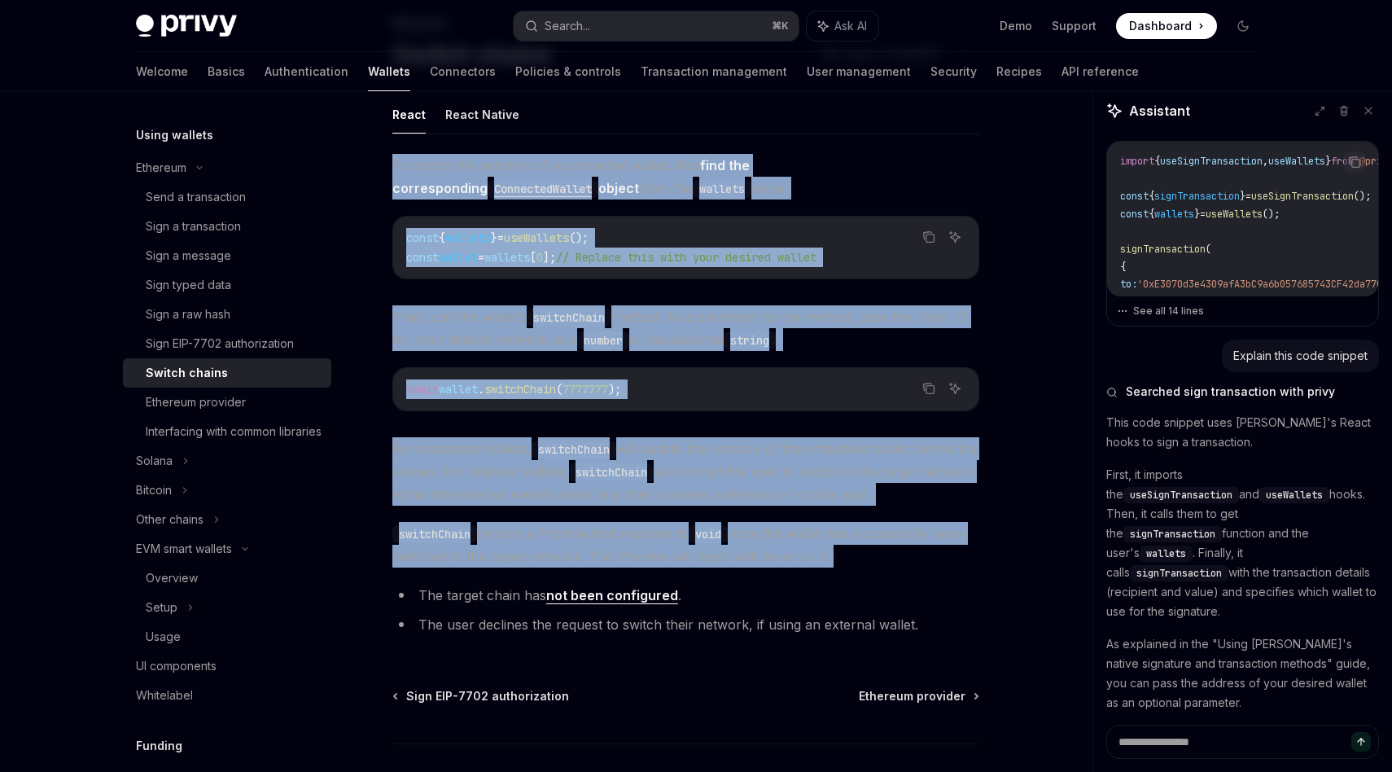
drag, startPoint x: 389, startPoint y: 160, endPoint x: 965, endPoint y: 567, distance: 705.9
click at [965, 567] on div "Ethereum Switch chains OpenAI Open in ChatGPT OpenAI Open in ChatGPT React Reac…" at bounding box center [533, 449] width 899 height 870
copy div "To switch the network of a connected wallet, first find the corresponding Conne…"
click at [211, 398] on div "Ethereum provider" at bounding box center [196, 402] width 100 height 20
type textarea "*"
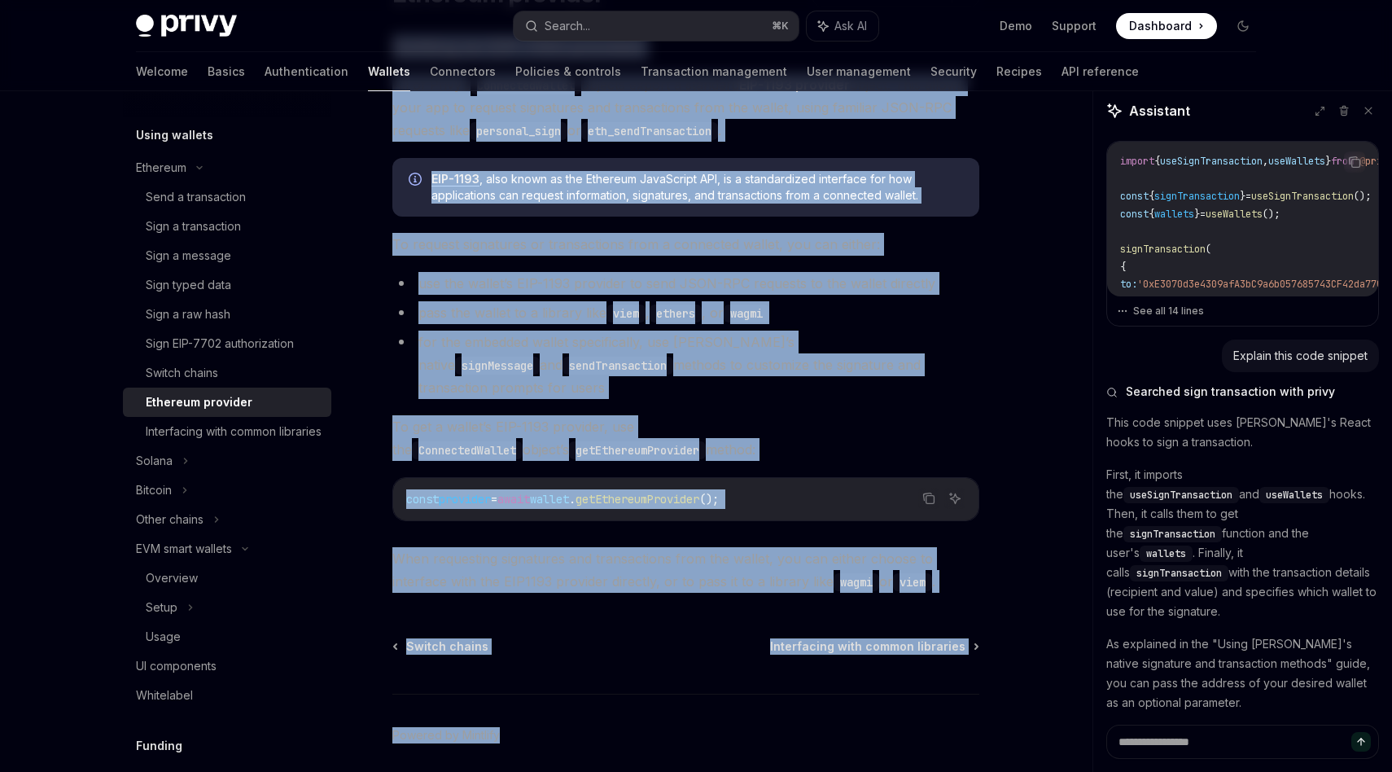
scroll to position [211, 0]
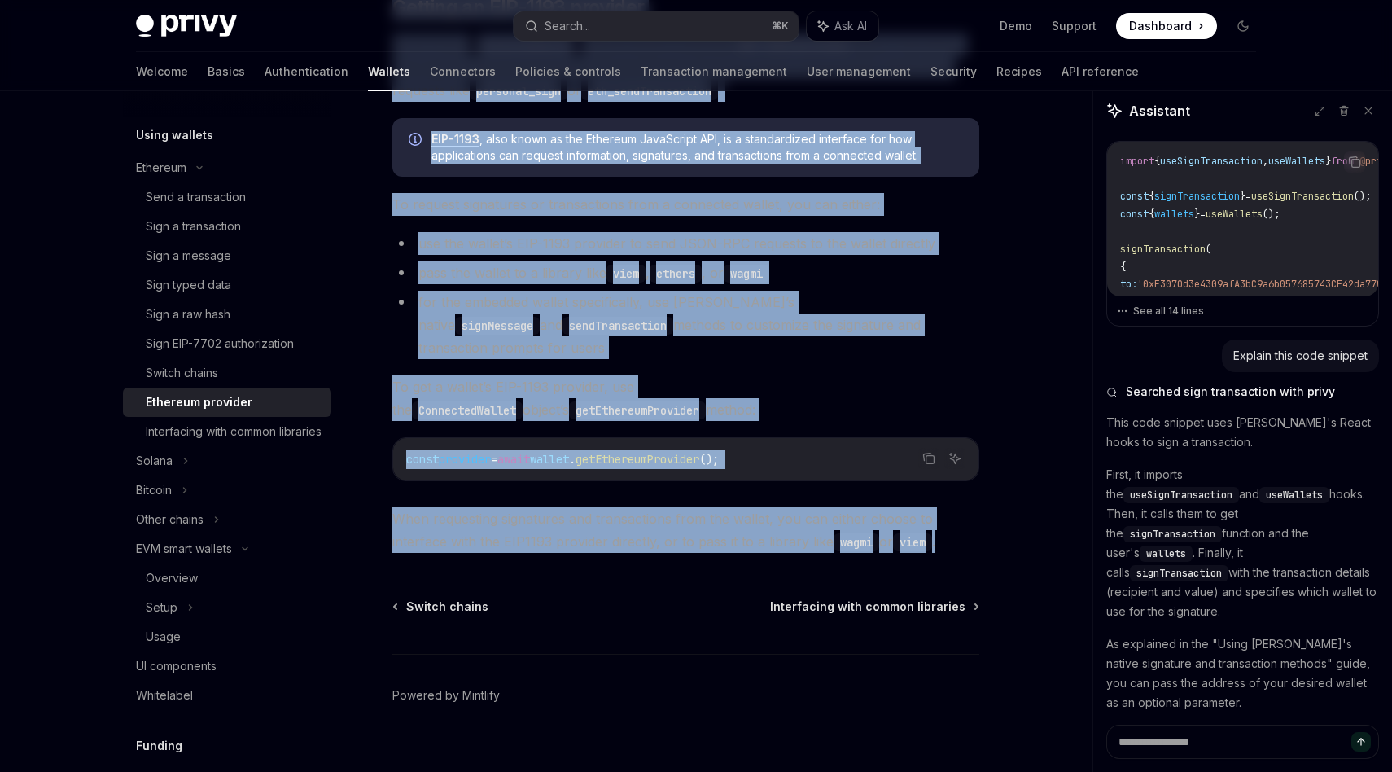
drag, startPoint x: 396, startPoint y: 223, endPoint x: 996, endPoint y: 509, distance: 664.7
click at [996, 509] on div "On this page Getting an EIP-1193 provider Ethereum Ethereum provider OpenAI Ope…" at bounding box center [696, 337] width 1146 height 914
copy div "Loremip do SIT-2152 ametcons Adi el Seddo’e TemporincIdidun utlabor etdolo m al…"
click at [572, 28] on div "Search..." at bounding box center [567, 26] width 46 height 20
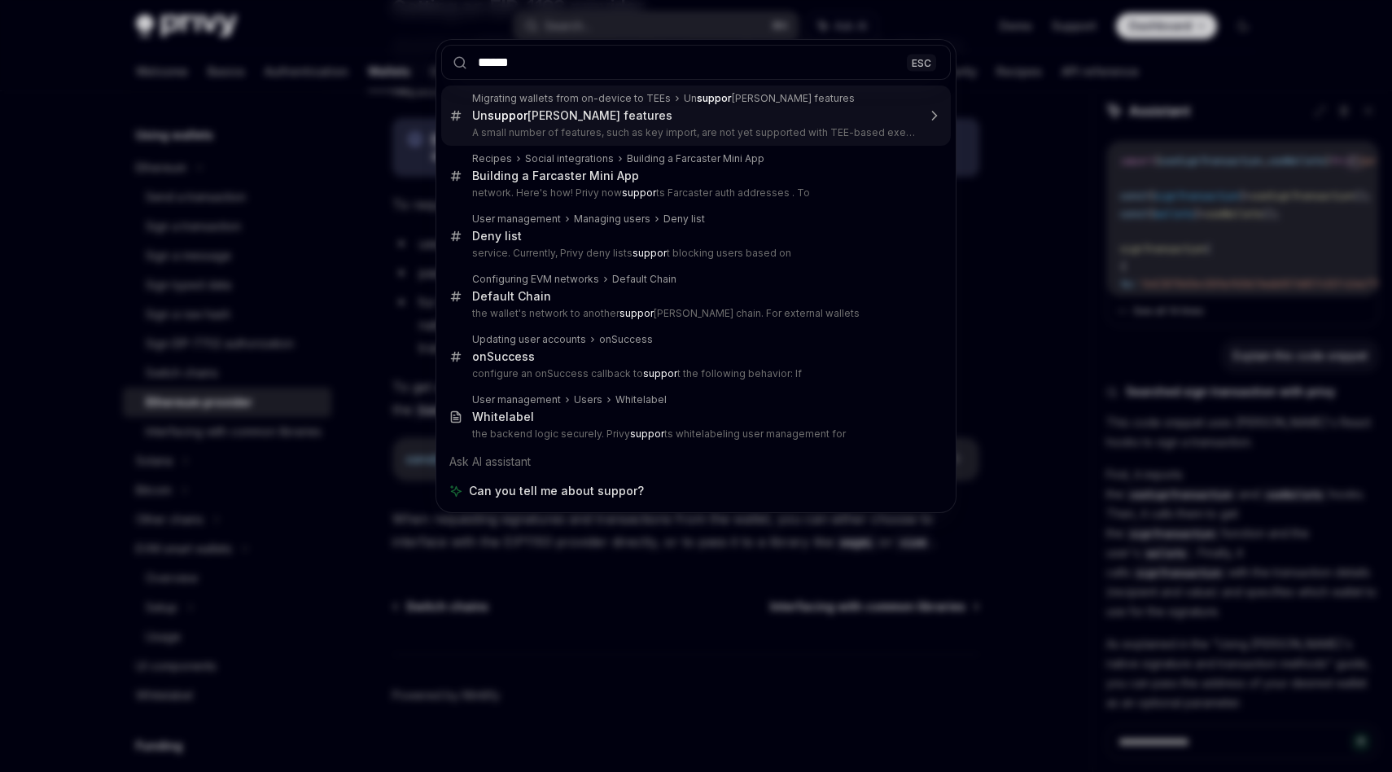
type input "*******"
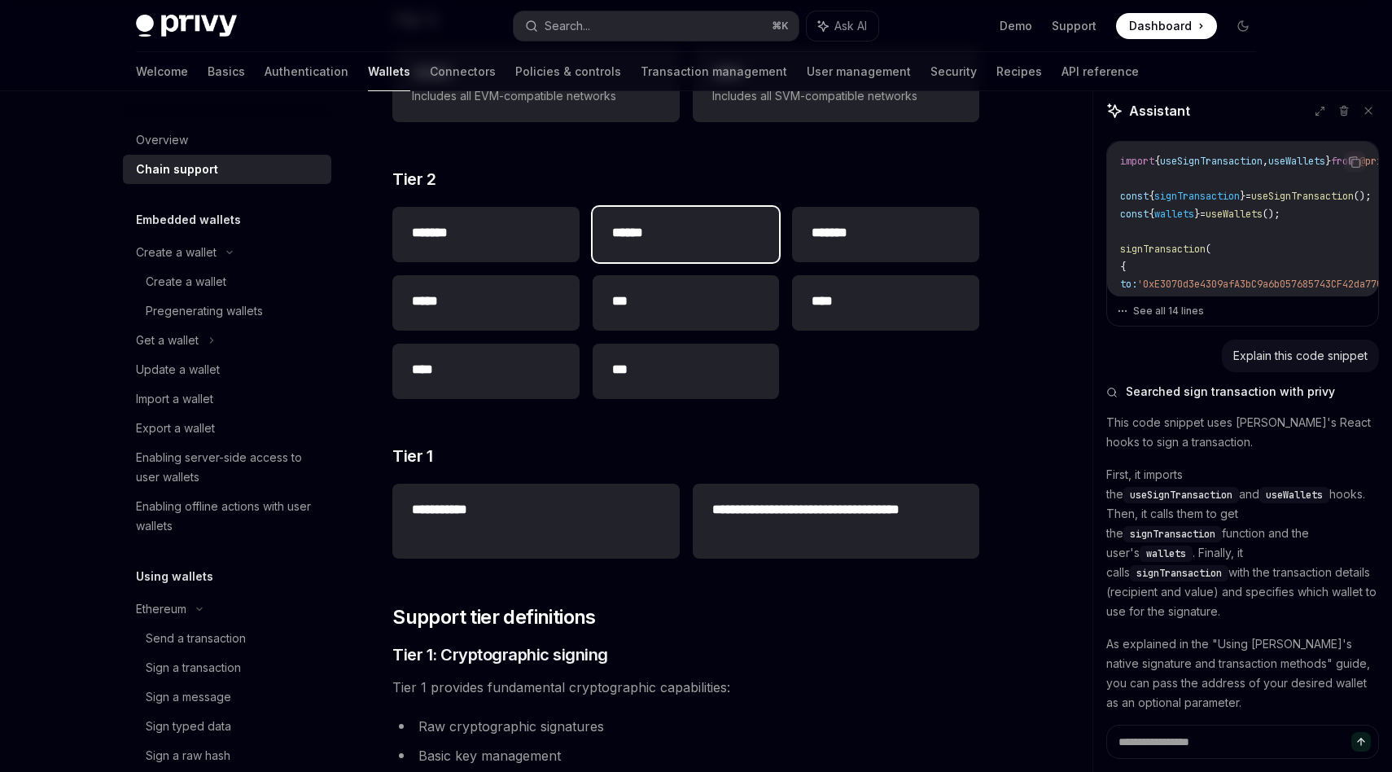
scroll to position [348, 0]
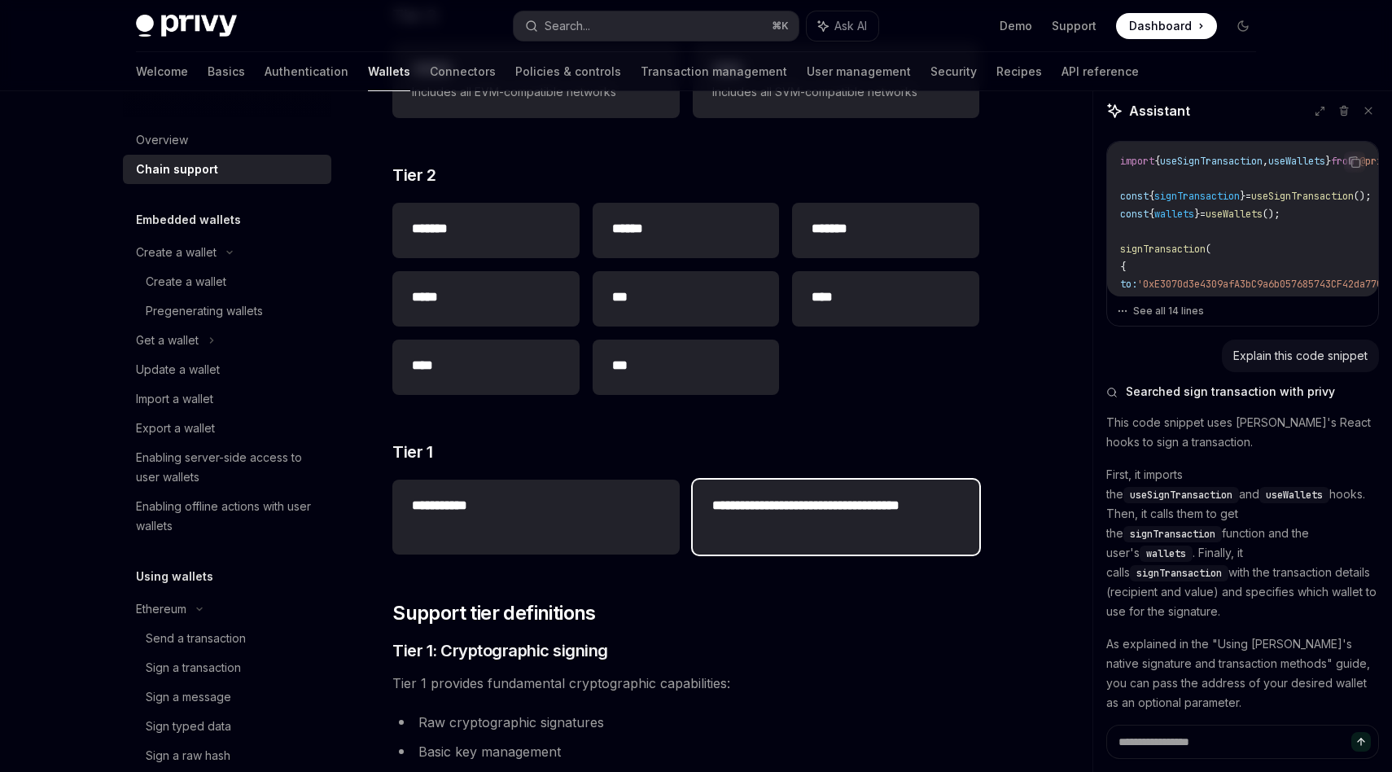
click at [728, 526] on h2 "**********" at bounding box center [835, 515] width 247 height 39
click at [777, 530] on h2 "**********" at bounding box center [835, 515] width 247 height 39
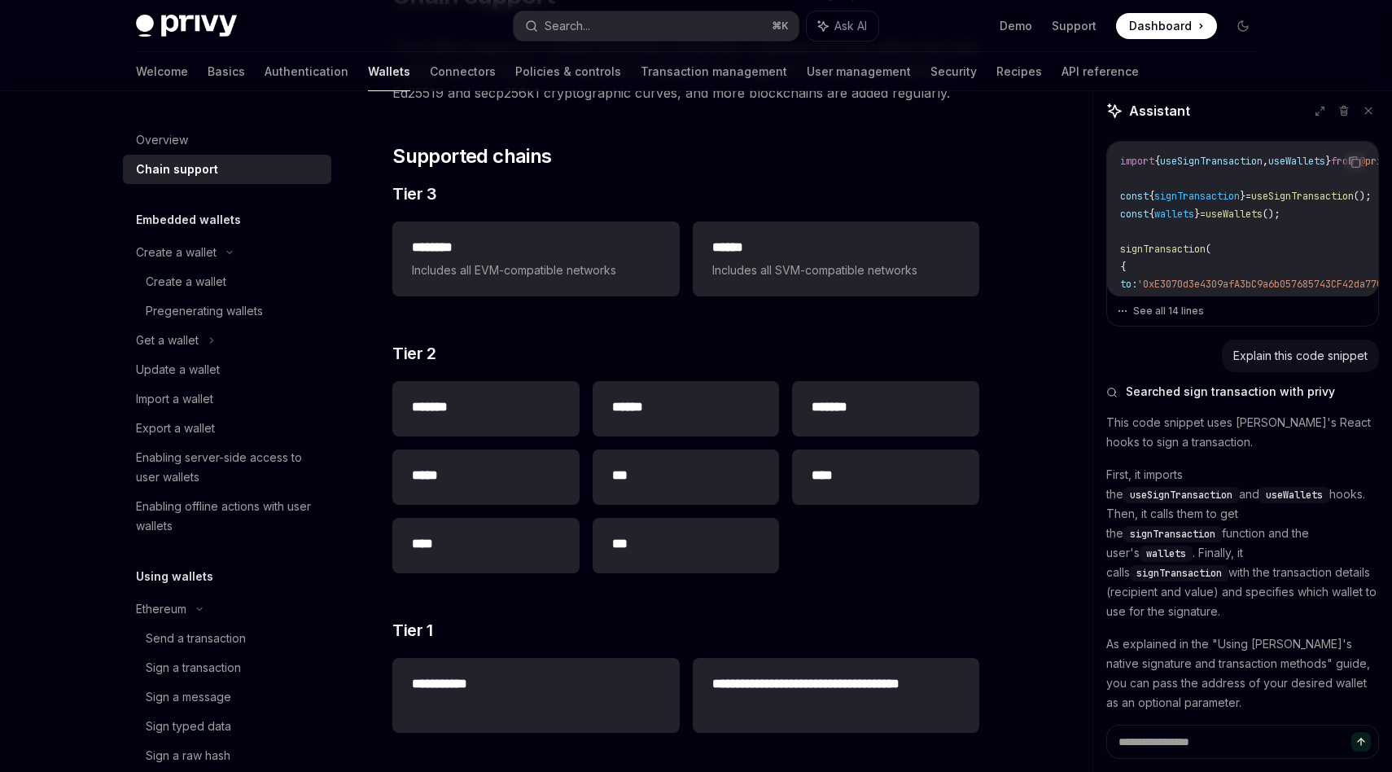
scroll to position [163, 0]
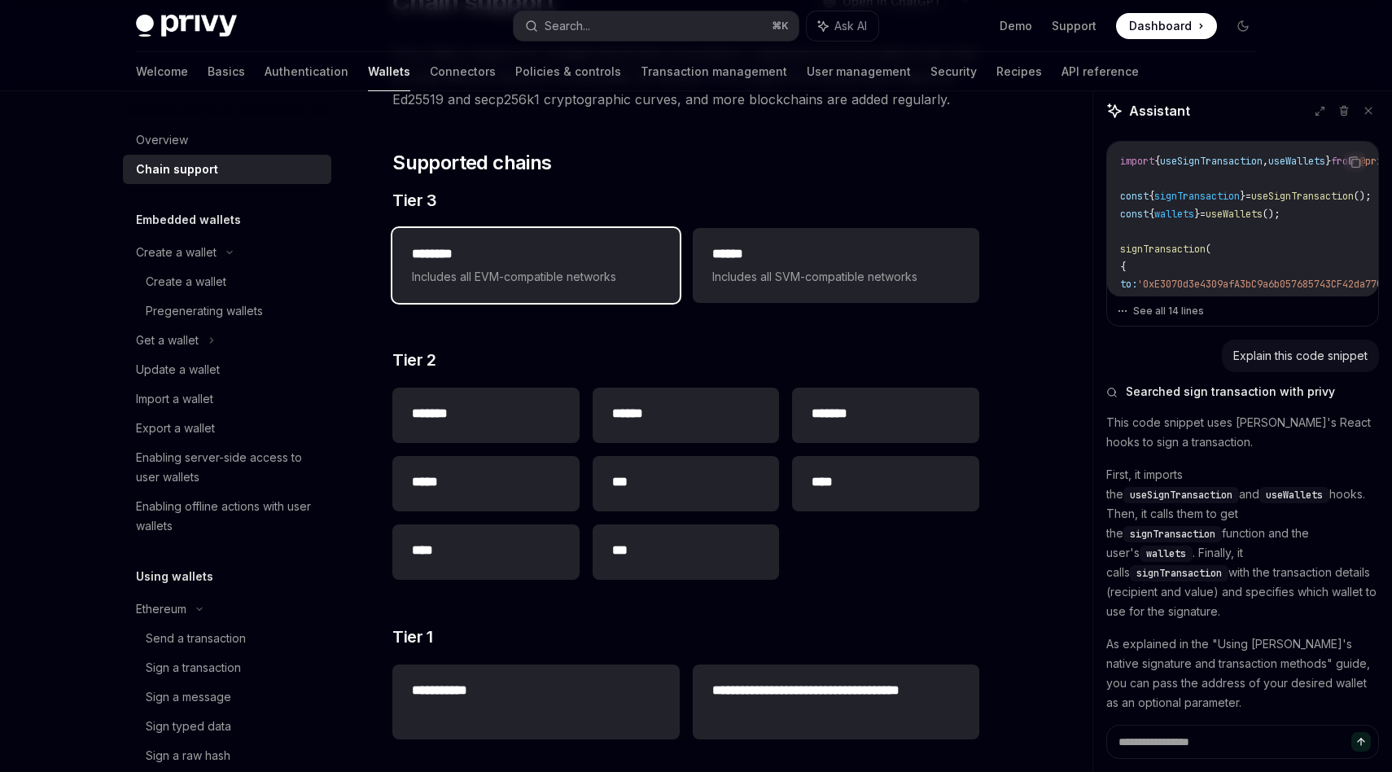
click at [668, 301] on div "******** Includes all EVM-compatible networks" at bounding box center [535, 265] width 286 height 75
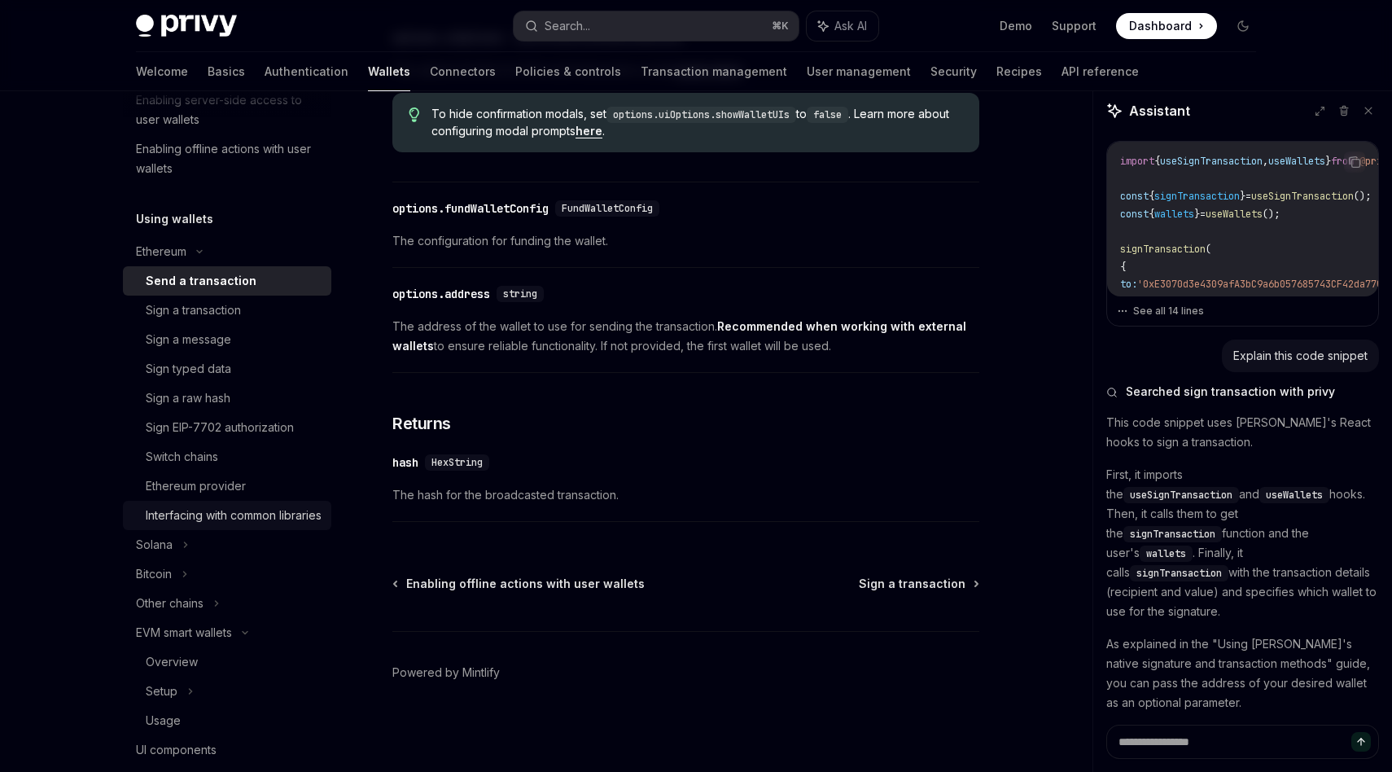
scroll to position [358, 0]
click at [204, 524] on div "Interfacing with common libraries" at bounding box center [234, 515] width 176 height 20
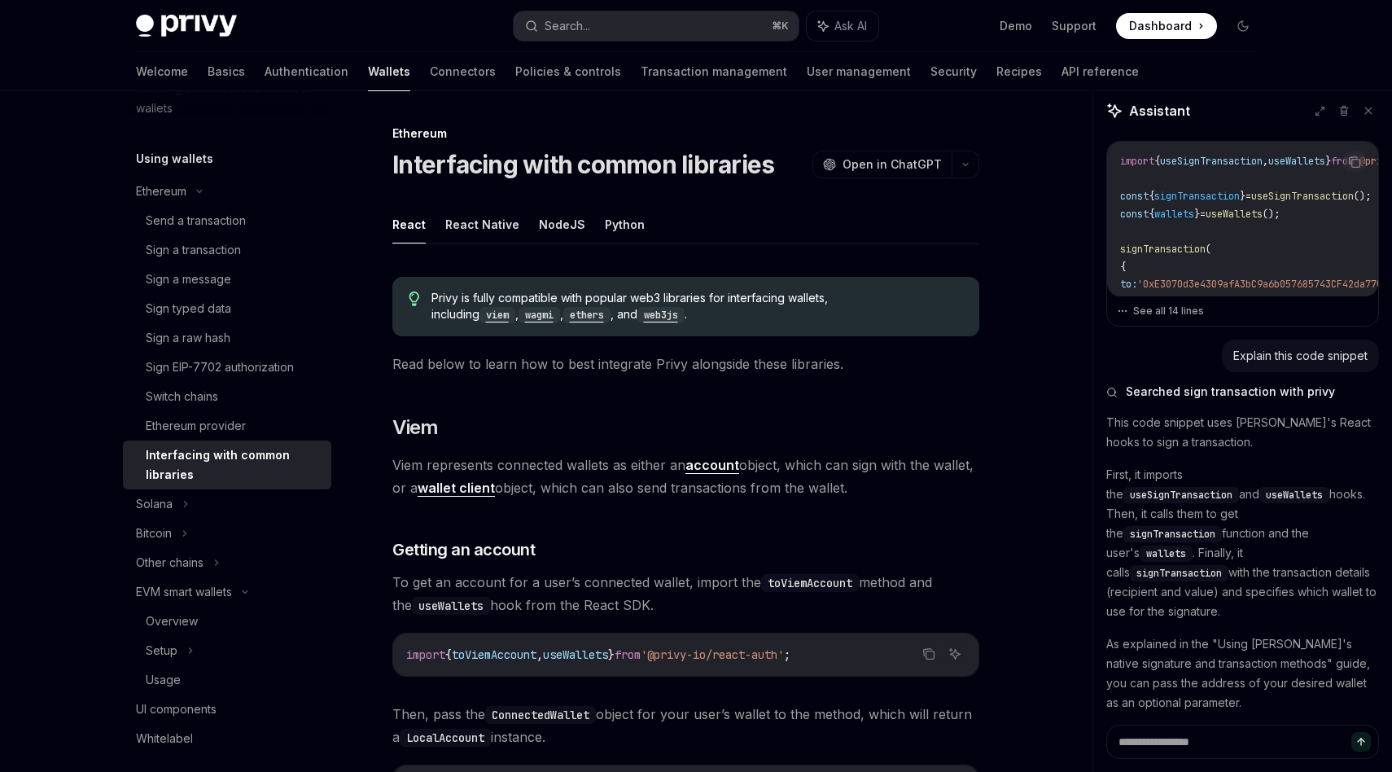
scroll to position [412, 0]
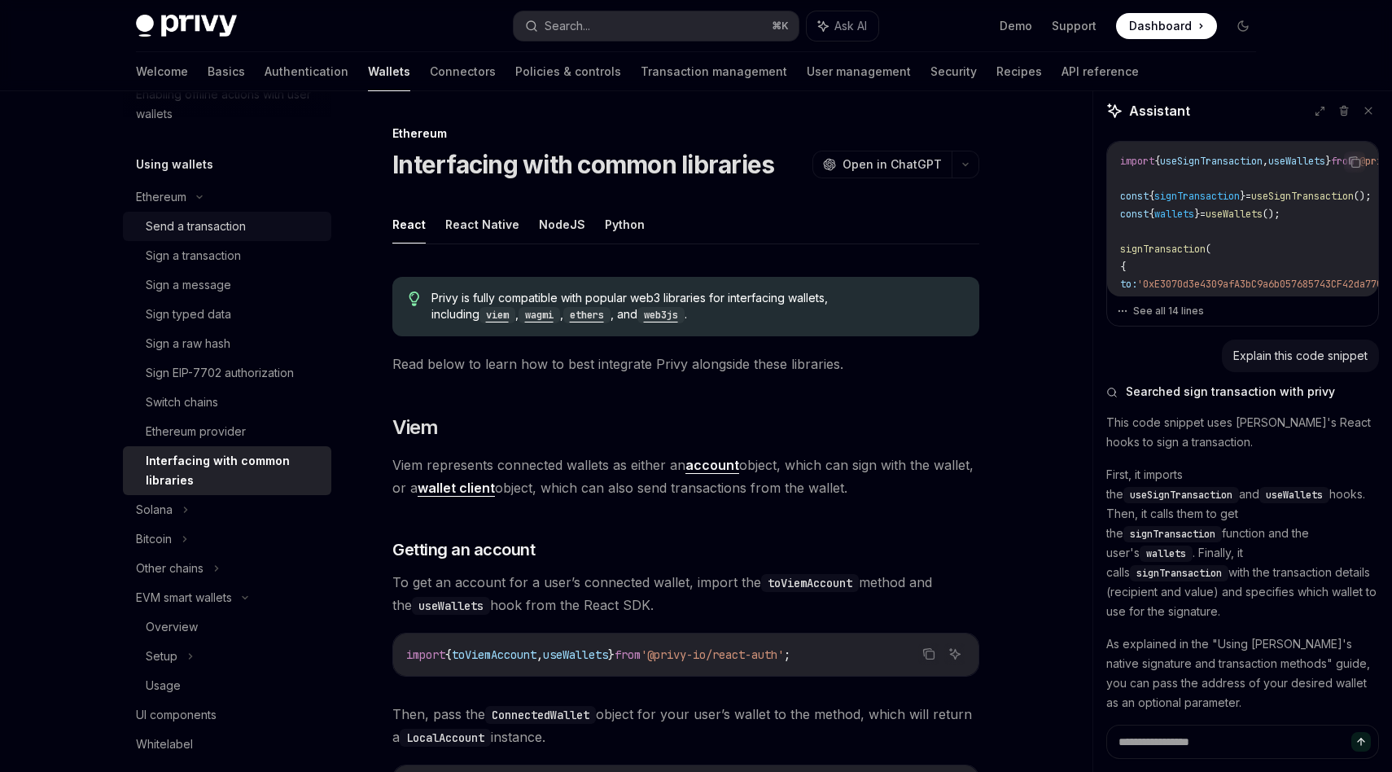
click at [222, 231] on div "Send a transaction" at bounding box center [196, 226] width 100 height 20
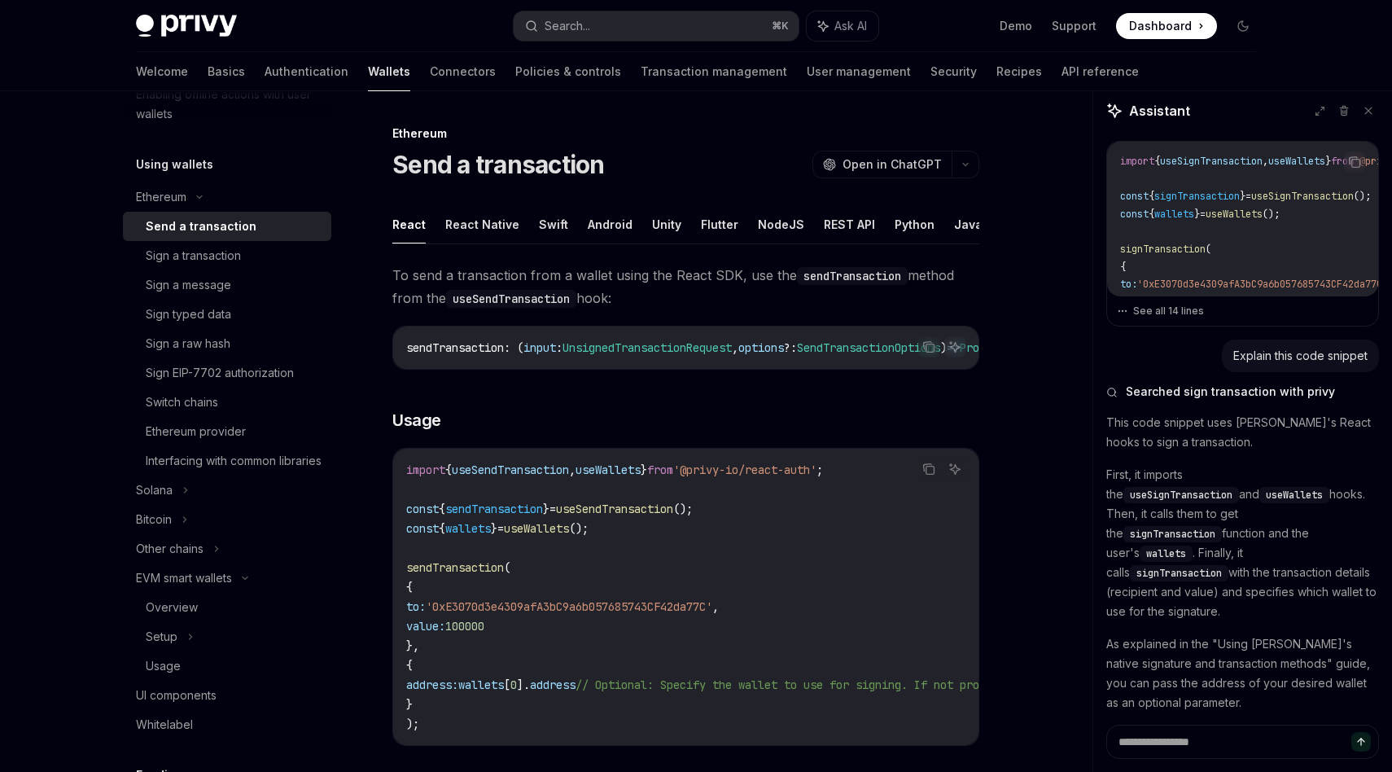
type textarea "*"
click at [607, 35] on button "Search... ⌘ K" at bounding box center [656, 25] width 285 height 29
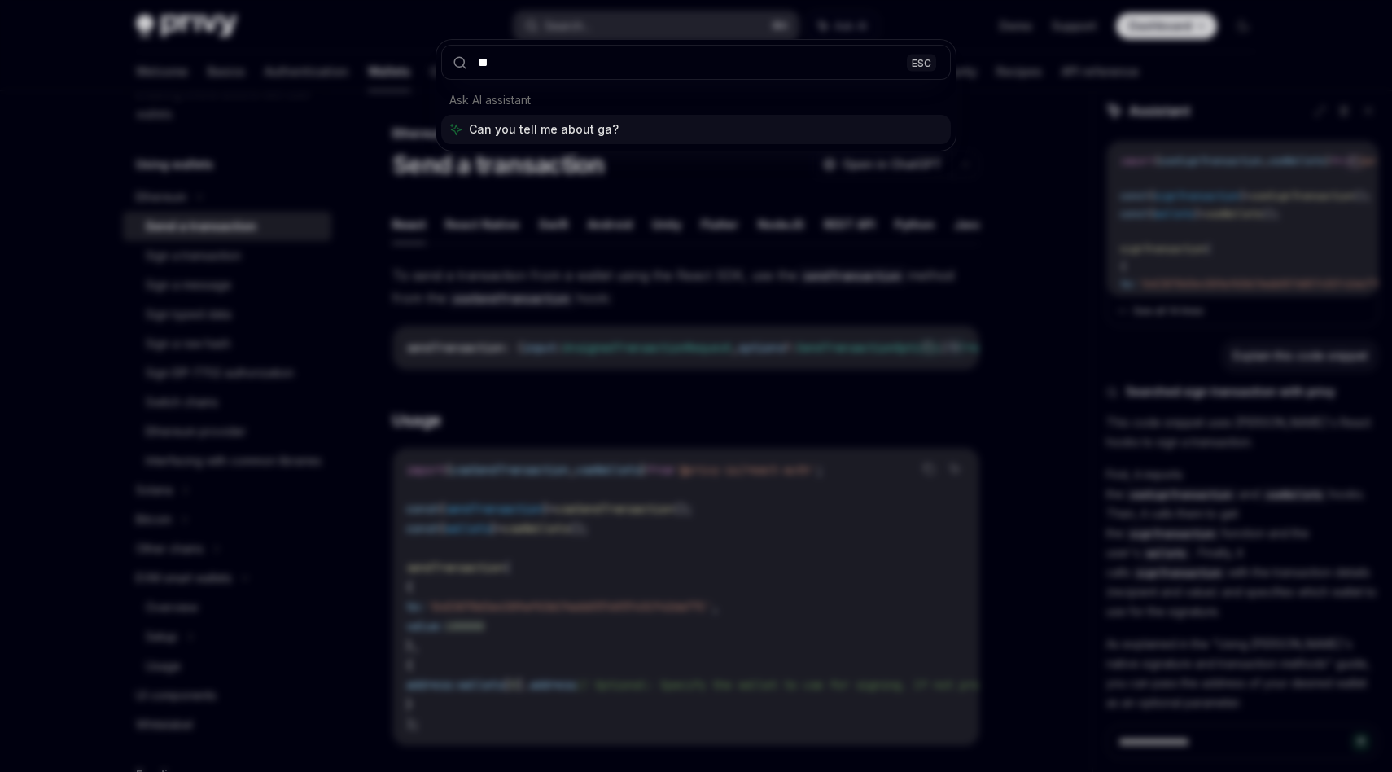
type input "***"
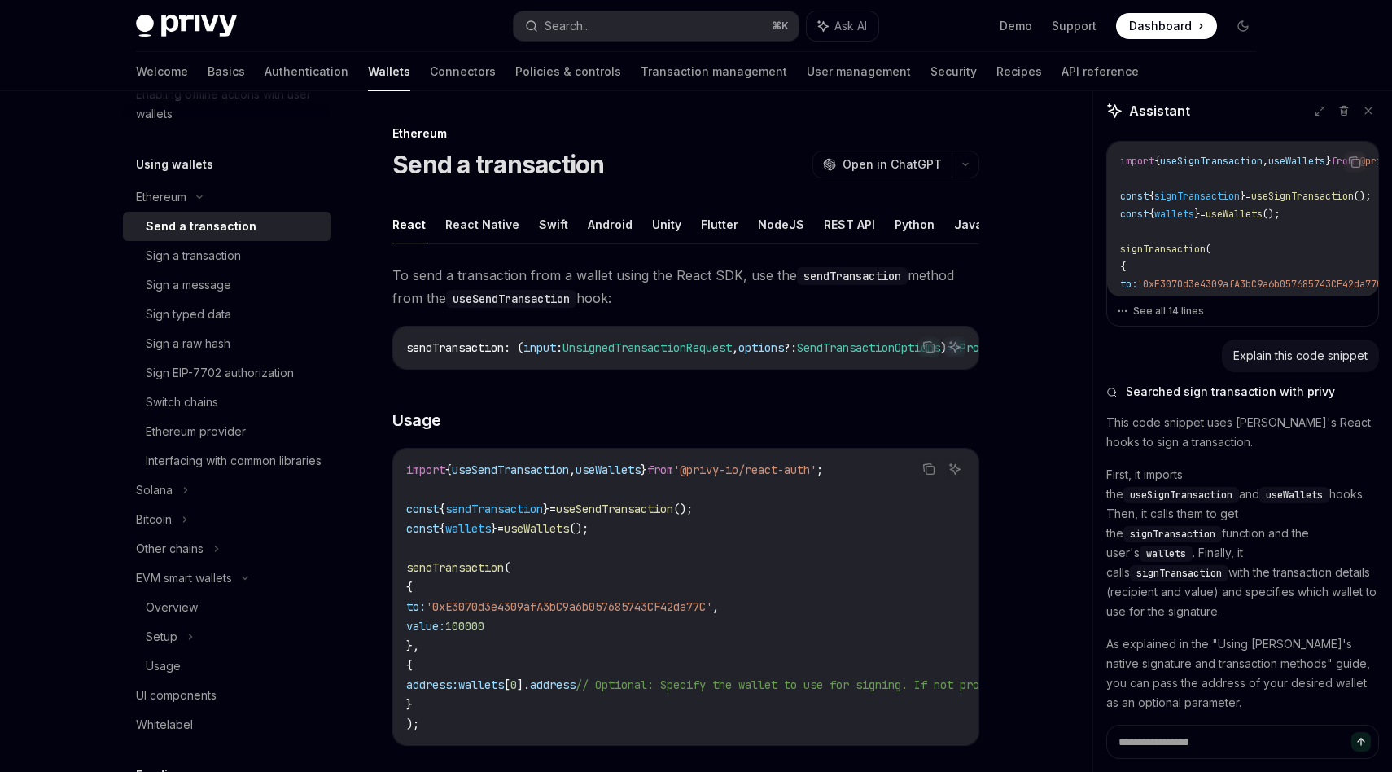
type textarea "*"
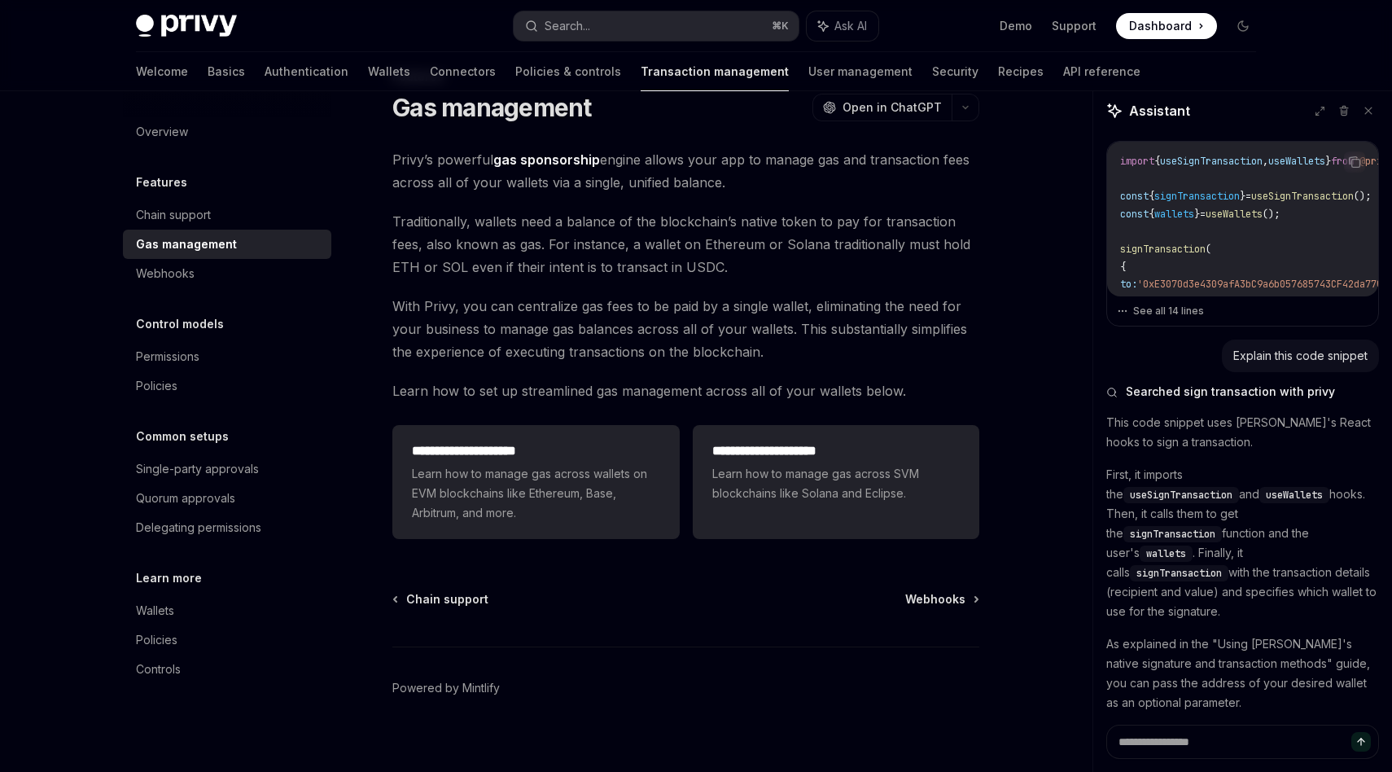
scroll to position [50, 0]
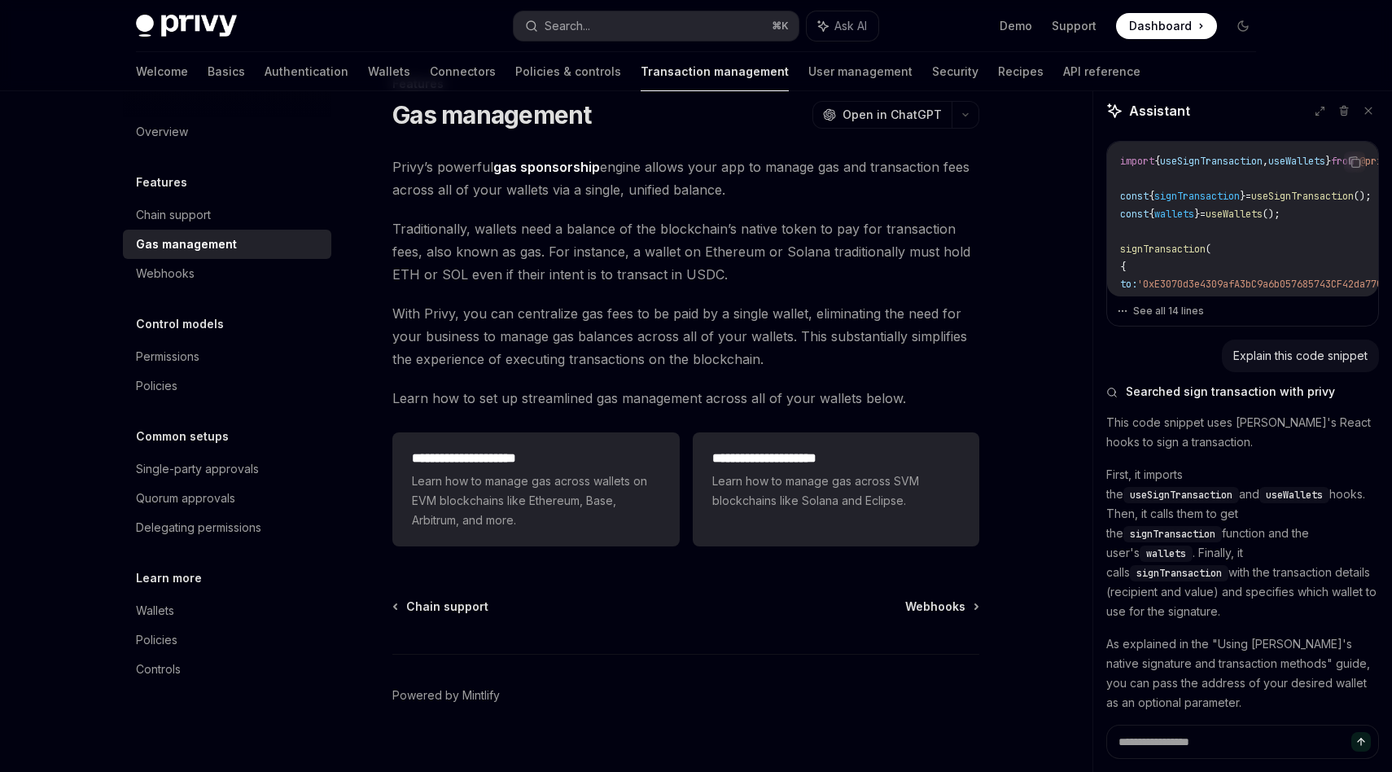
click at [558, 160] on strong "gas sponsorship" at bounding box center [546, 167] width 107 height 16
click at [549, 29] on div "Search..." at bounding box center [567, 26] width 46 height 20
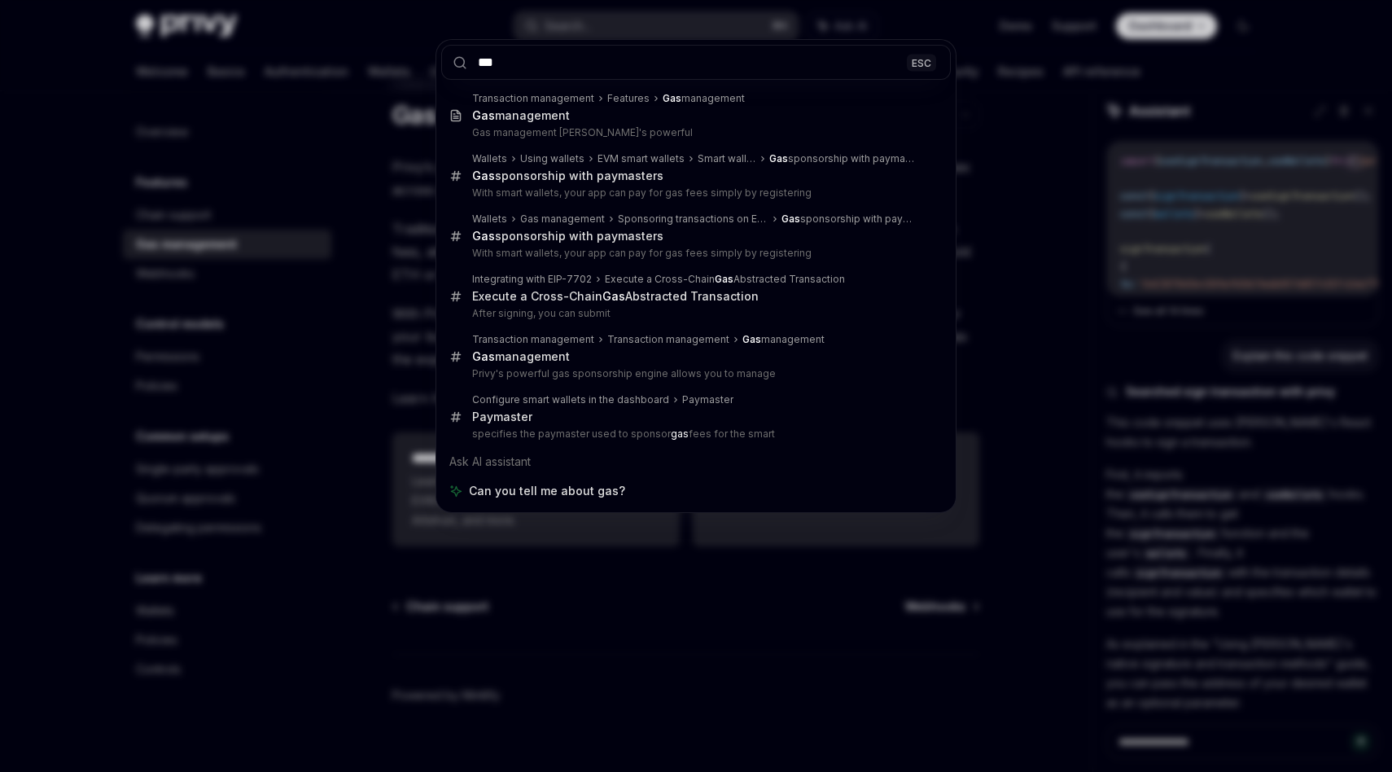
type input "***"
